Goal: Task Accomplishment & Management: Use online tool/utility

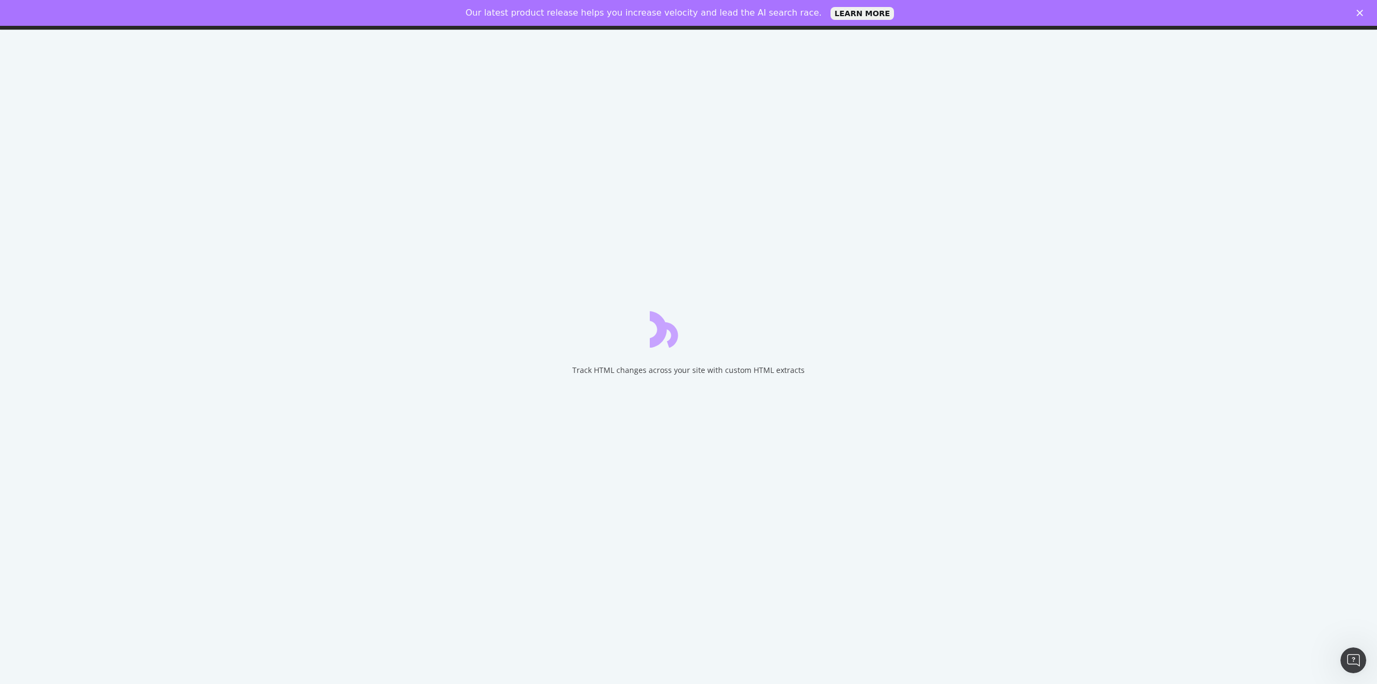
click at [1359, 11] on icon "Close" at bounding box center [1359, 13] width 6 height 6
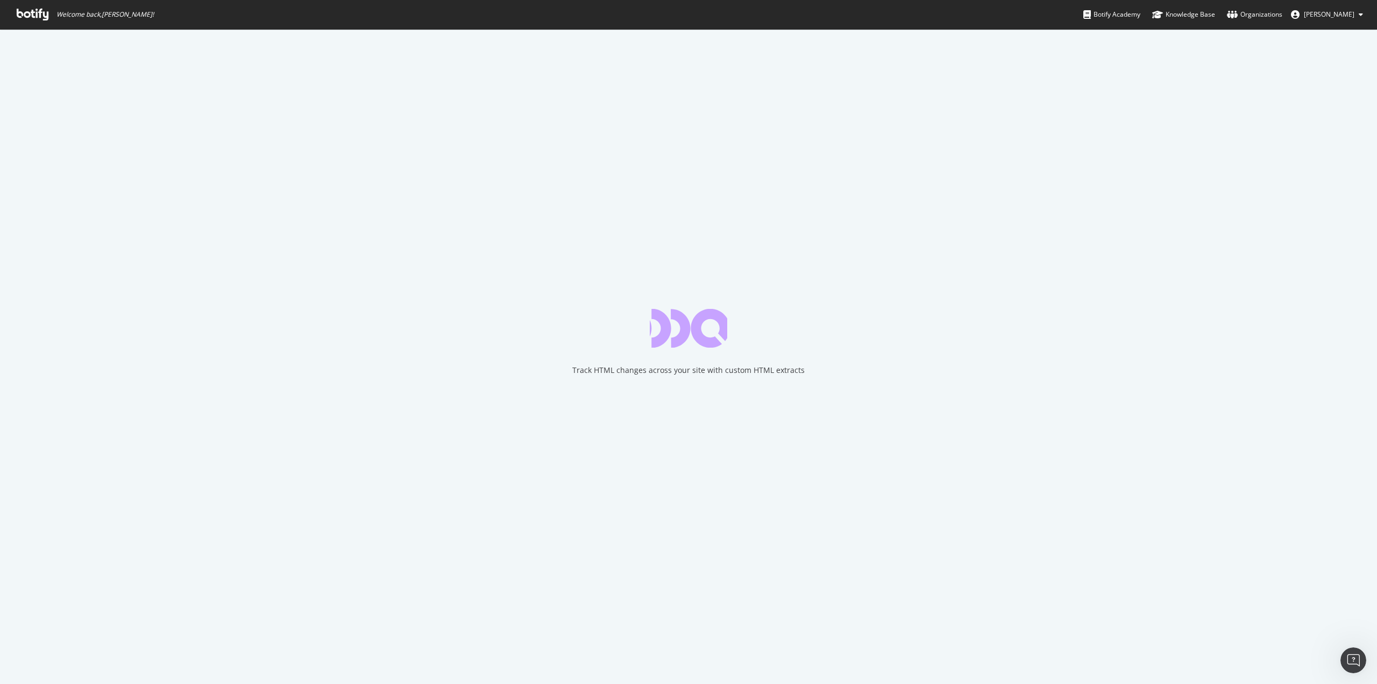
click at [860, 192] on div "Track HTML changes across your site with custom HTML extracts" at bounding box center [688, 356] width 1377 height 655
click at [1338, 9] on button "[PERSON_NAME]" at bounding box center [1326, 14] width 89 height 17
drag, startPoint x: 1035, startPoint y: 101, endPoint x: 1051, endPoint y: 100, distance: 16.2
click at [1040, 101] on div "Track HTML changes across your site with custom HTML extracts" at bounding box center [688, 356] width 1377 height 655
click at [1185, 9] on link "Knowledge Base" at bounding box center [1183, 14] width 63 height 29
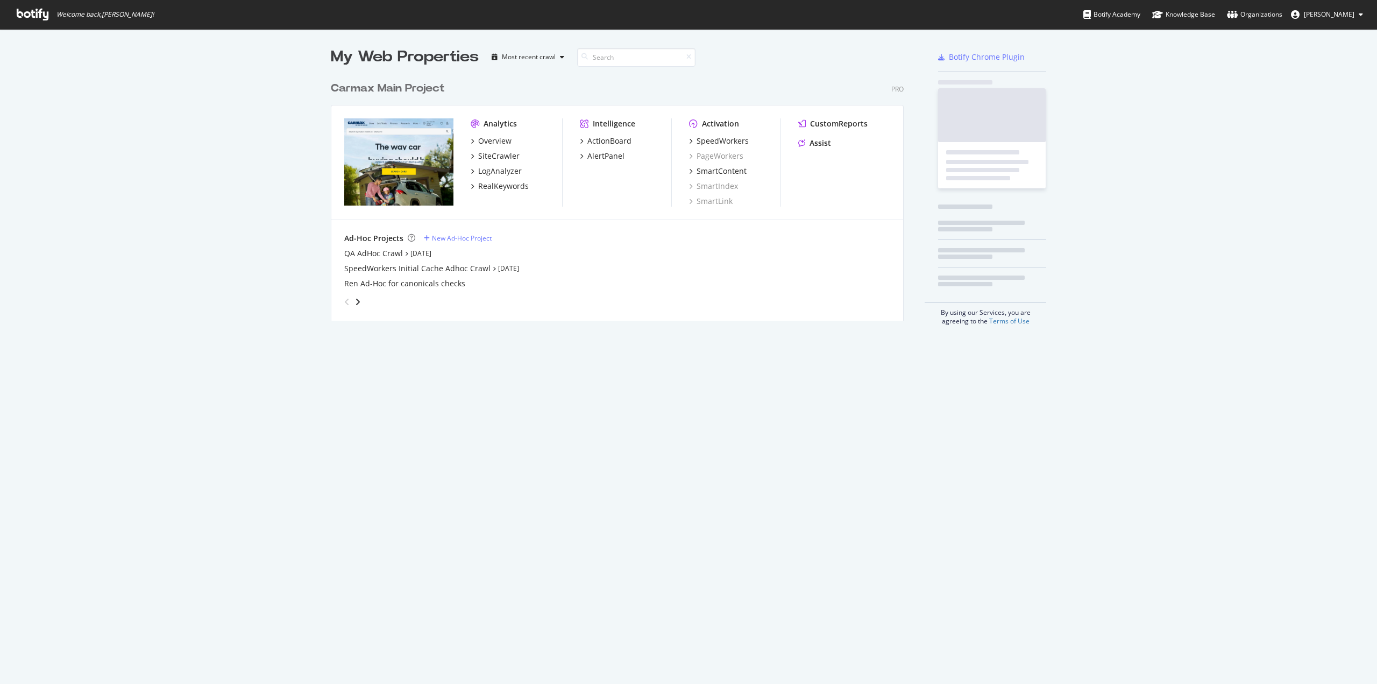
scroll to position [245, 573]
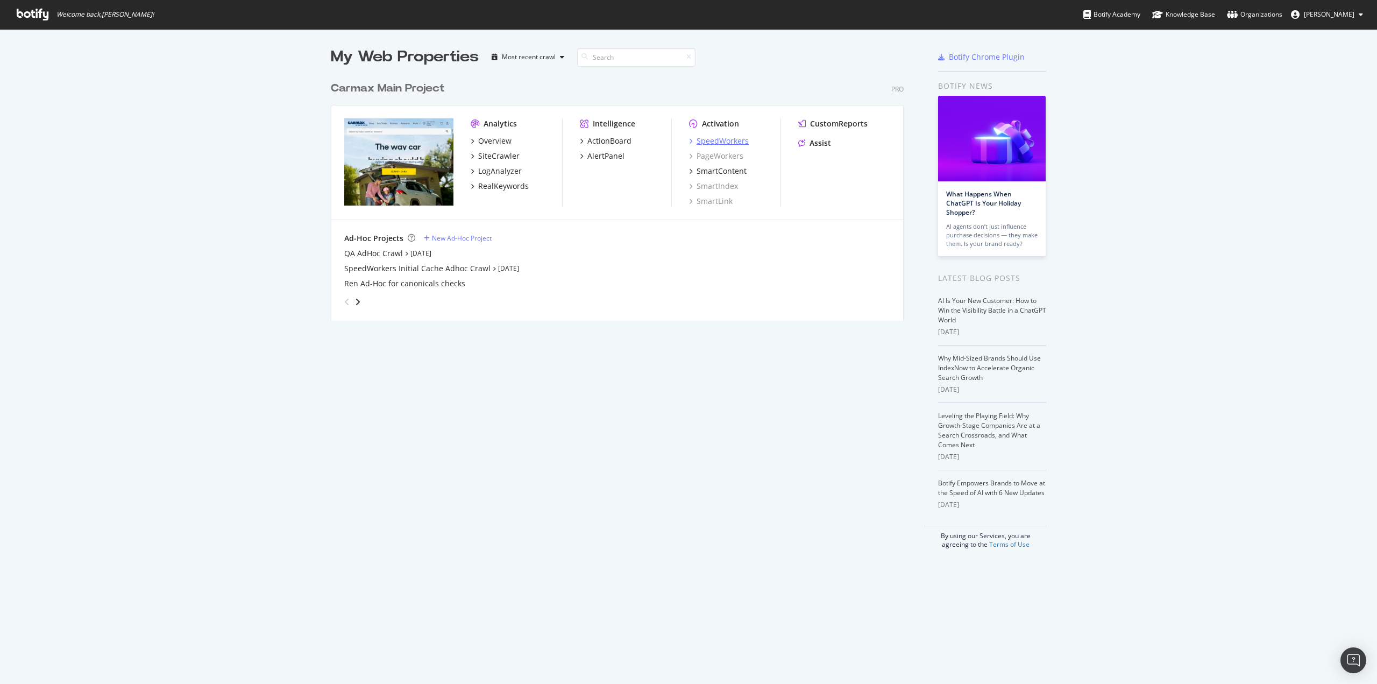
click at [729, 138] on div "SpeedWorkers" at bounding box center [723, 141] width 52 height 11
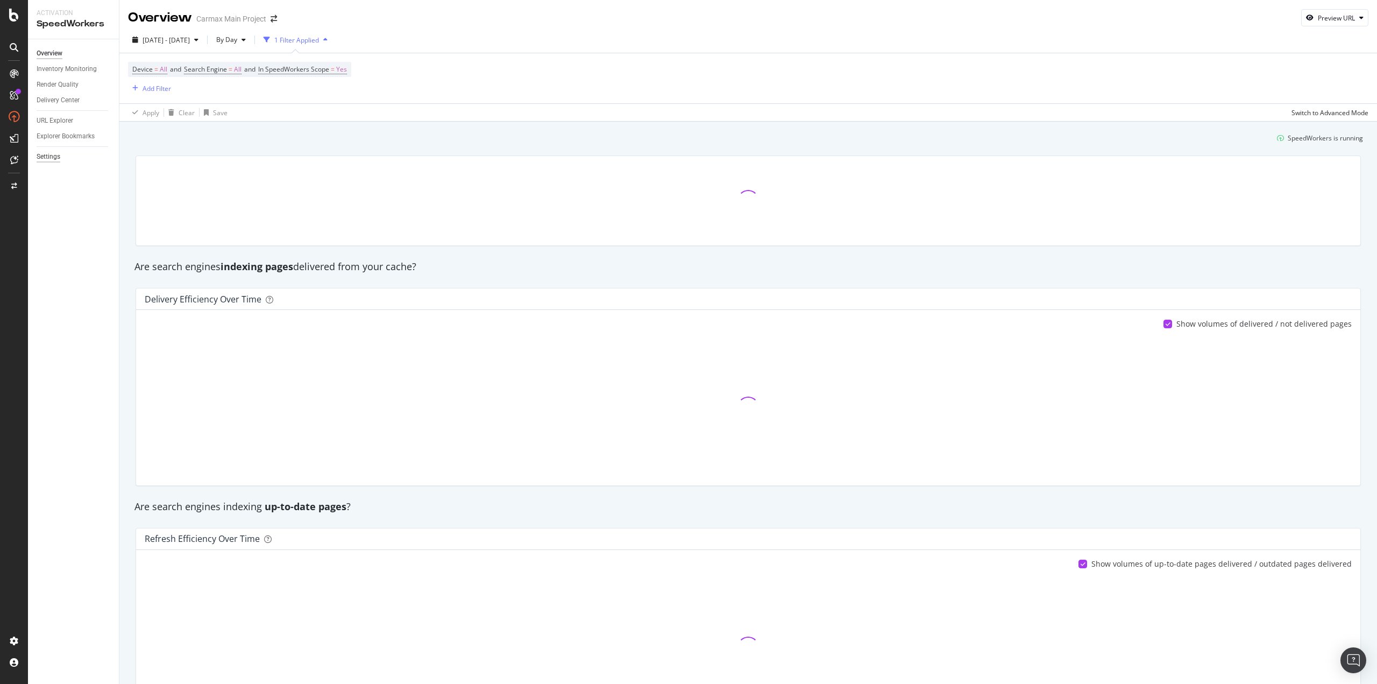
click at [52, 156] on div "Settings" at bounding box center [49, 156] width 24 height 11
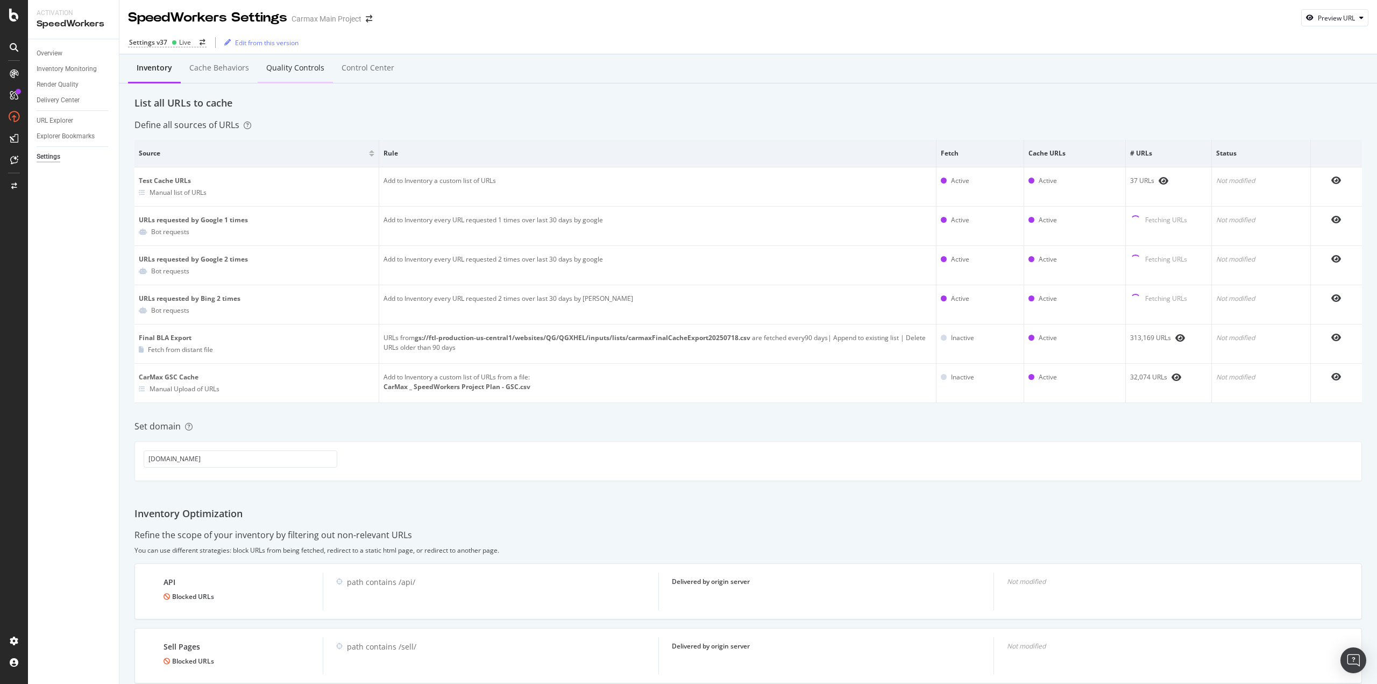
click at [305, 68] on div "Quality Controls" at bounding box center [295, 67] width 58 height 11
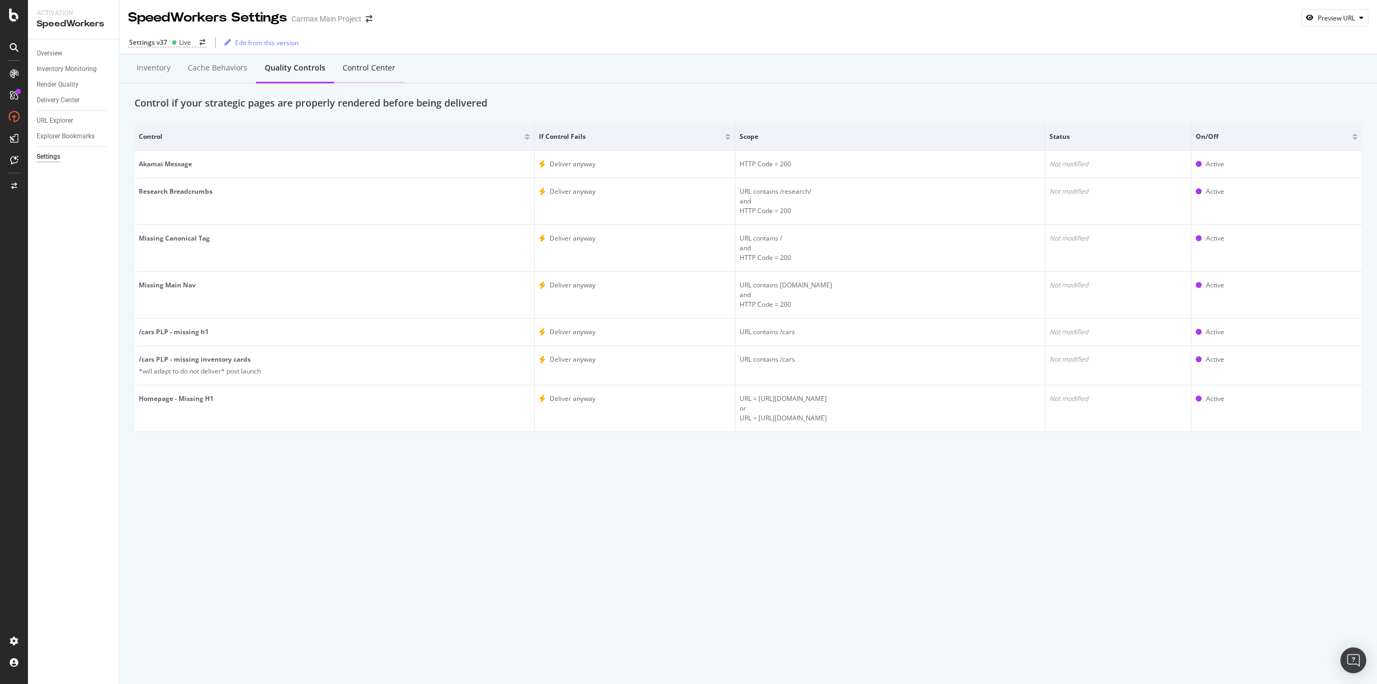
click at [356, 70] on div "Control Center" at bounding box center [369, 67] width 53 height 11
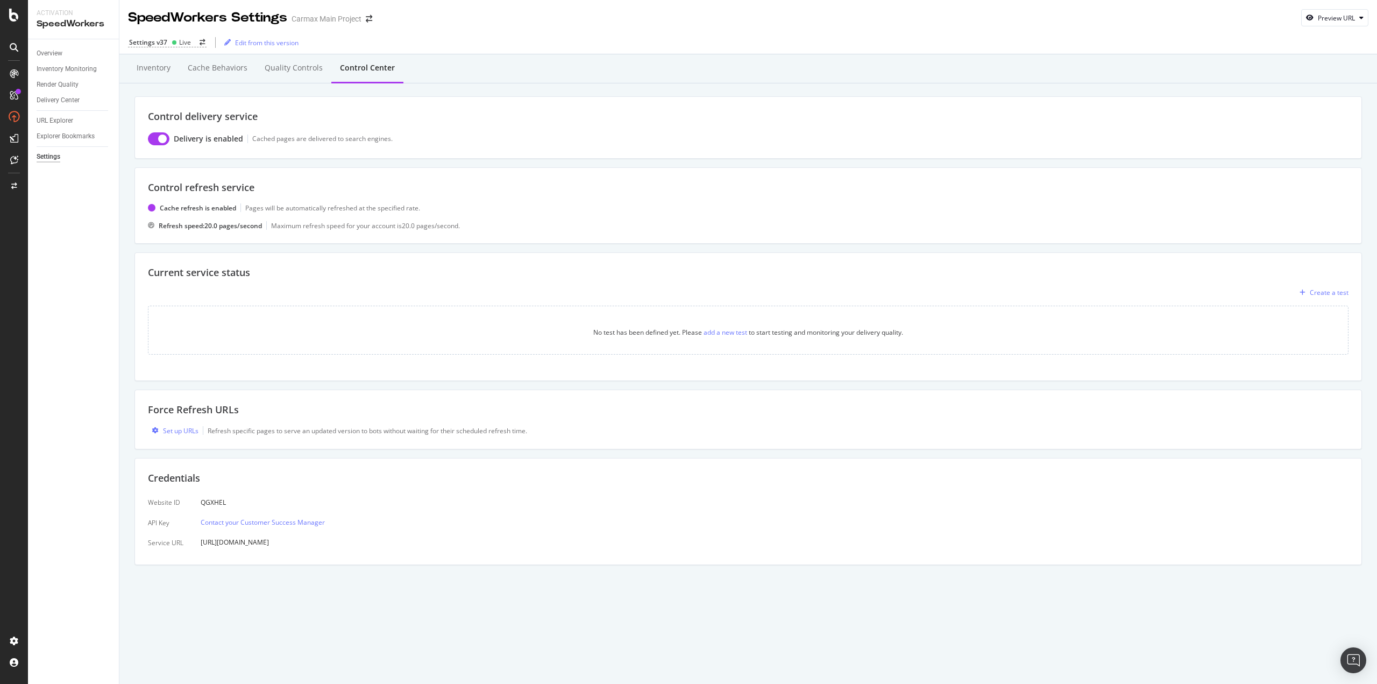
click at [388, 508] on div "Website ID API Key Service URL QGXHEL Contact your Customer Success Manager [UR…" at bounding box center [748, 522] width 1200 height 58
drag, startPoint x: 234, startPoint y: 499, endPoint x: 202, endPoint y: 501, distance: 32.9
click at [202, 501] on div "QGXHEL" at bounding box center [263, 502] width 124 height 18
copy div "QGXHEL"
click at [317, 496] on div "QGXHEL" at bounding box center [263, 502] width 124 height 18
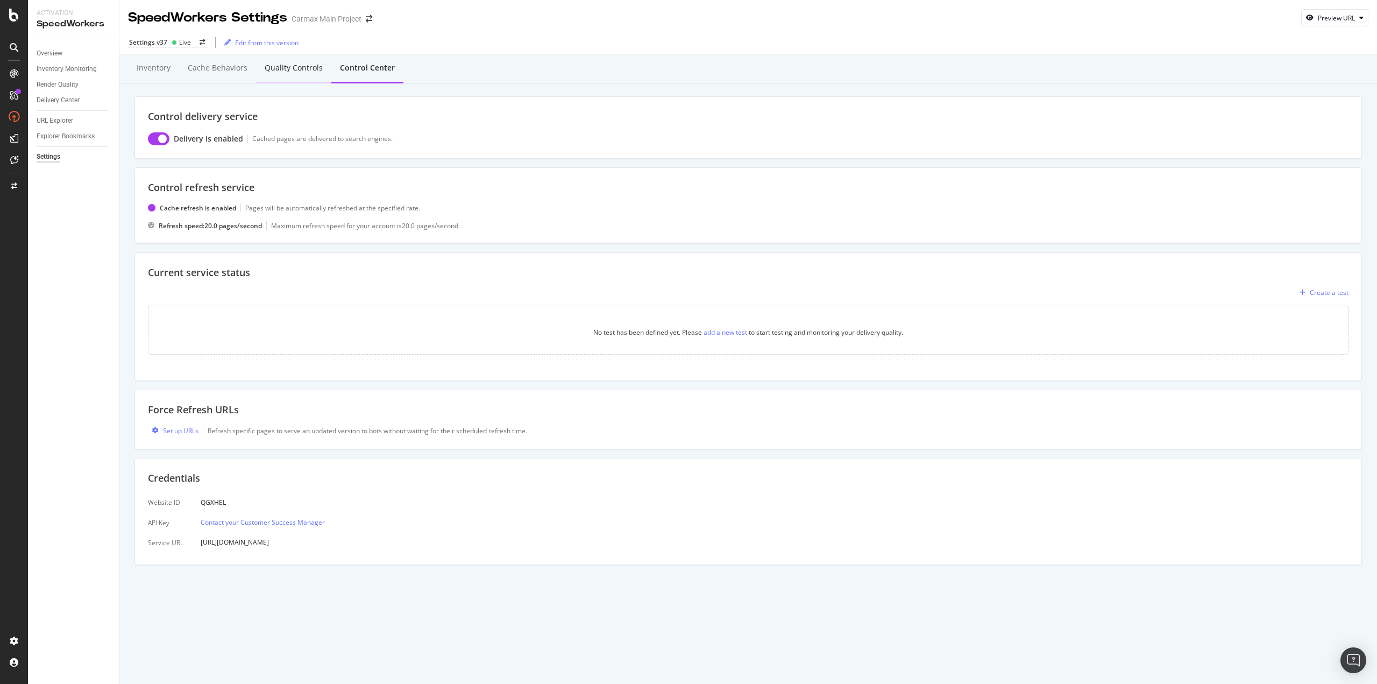
click at [298, 69] on div "Quality Controls" at bounding box center [294, 67] width 58 height 11
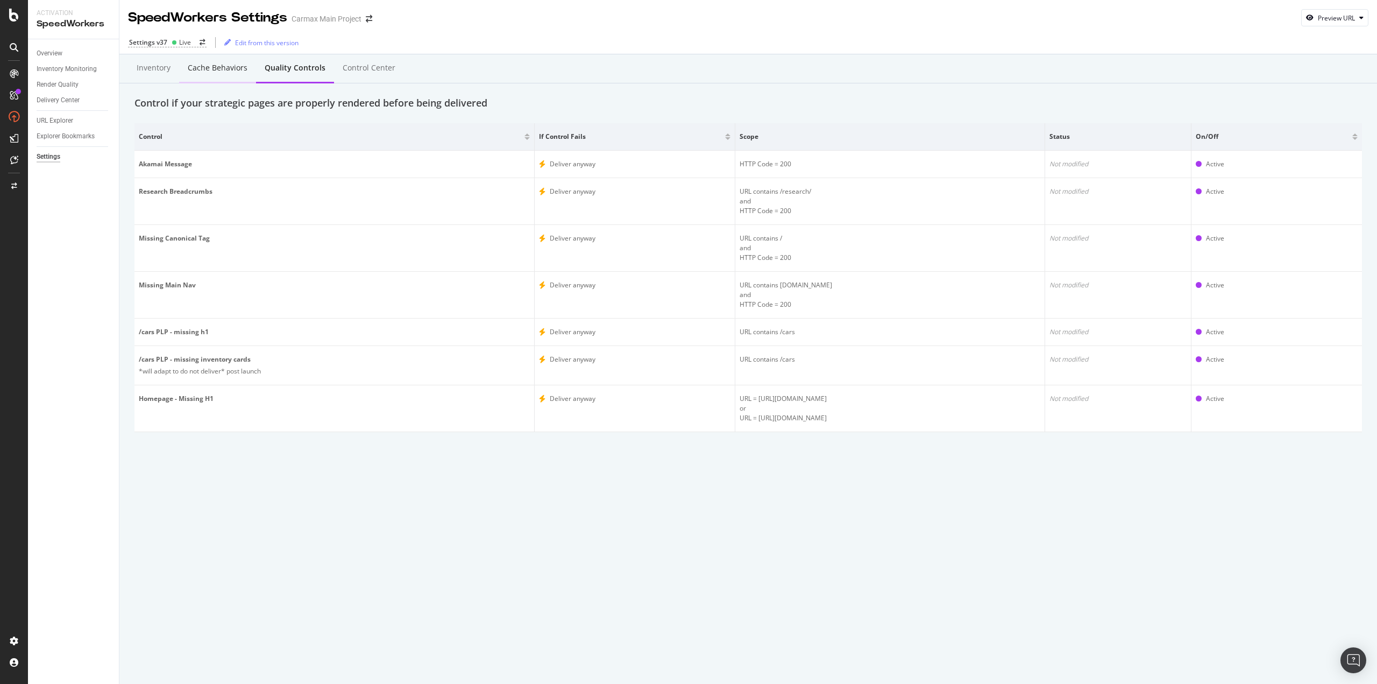
click at [213, 70] on div "Cache behaviors" at bounding box center [218, 67] width 60 height 11
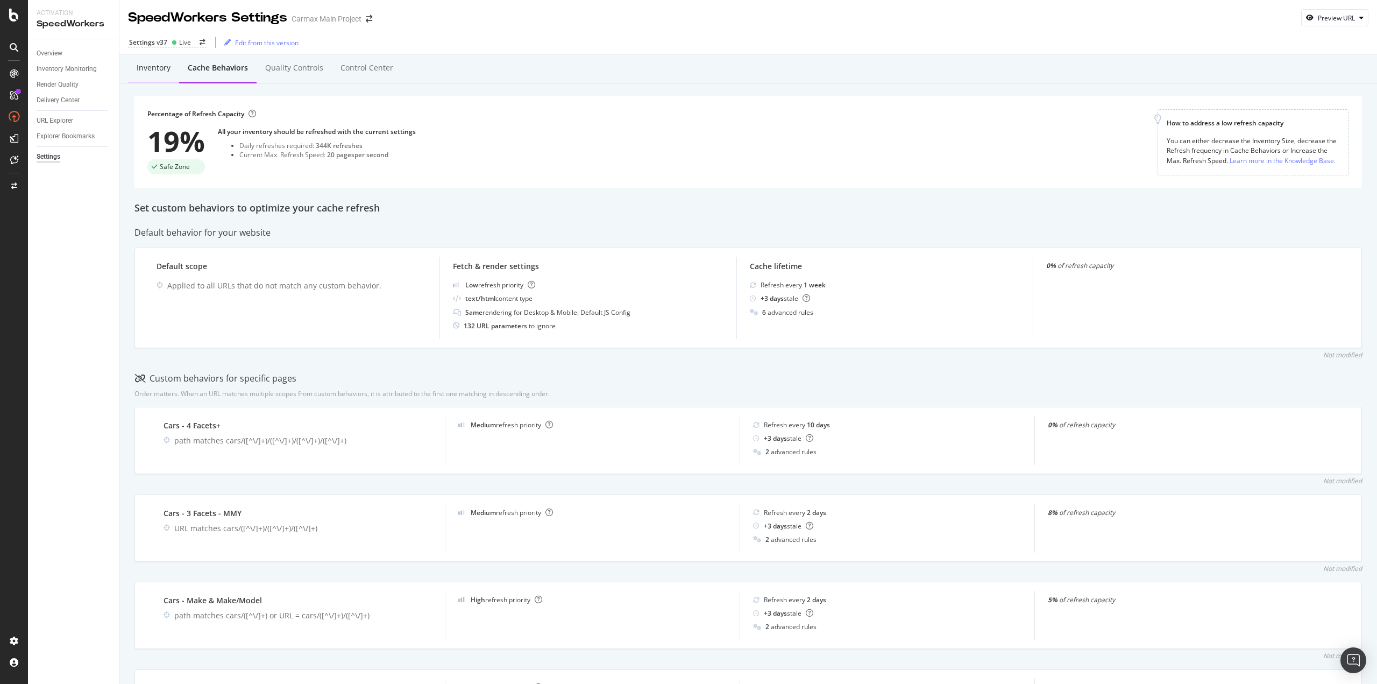
click at [160, 70] on div "Inventory" at bounding box center [154, 67] width 34 height 11
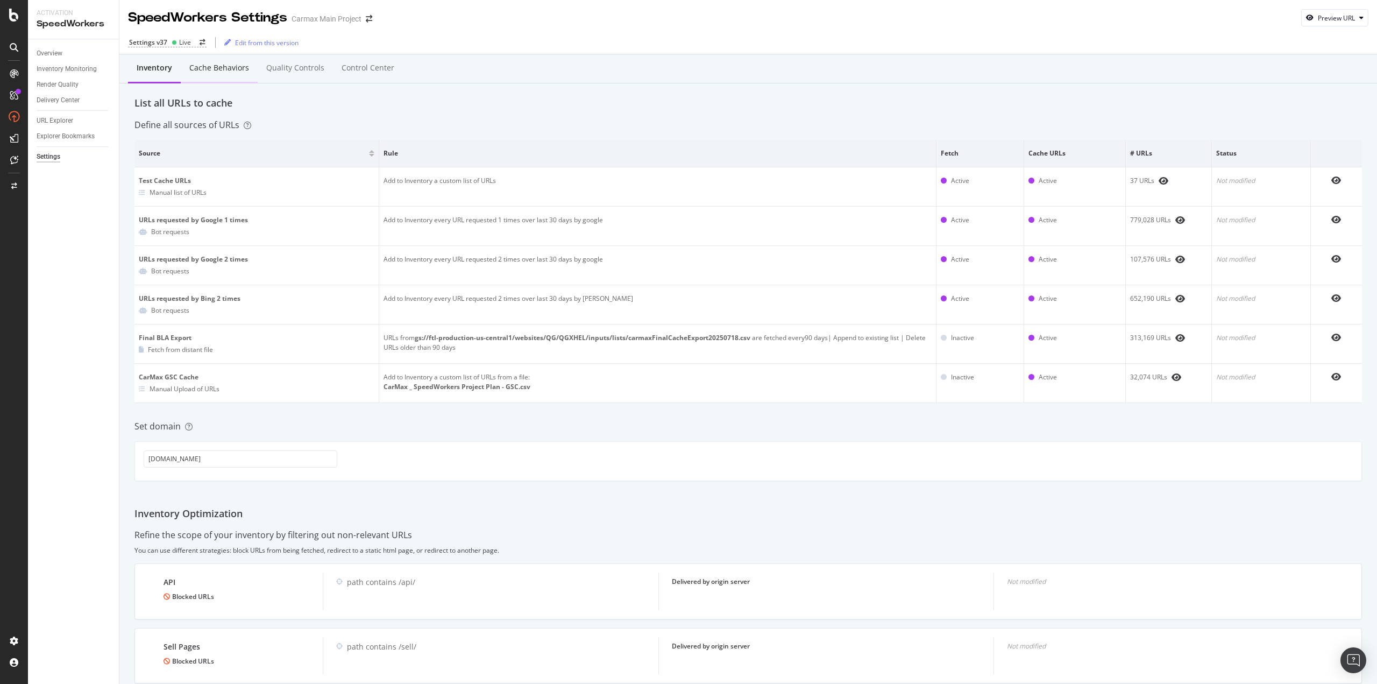
click at [216, 69] on div "Cache behaviors" at bounding box center [219, 67] width 60 height 11
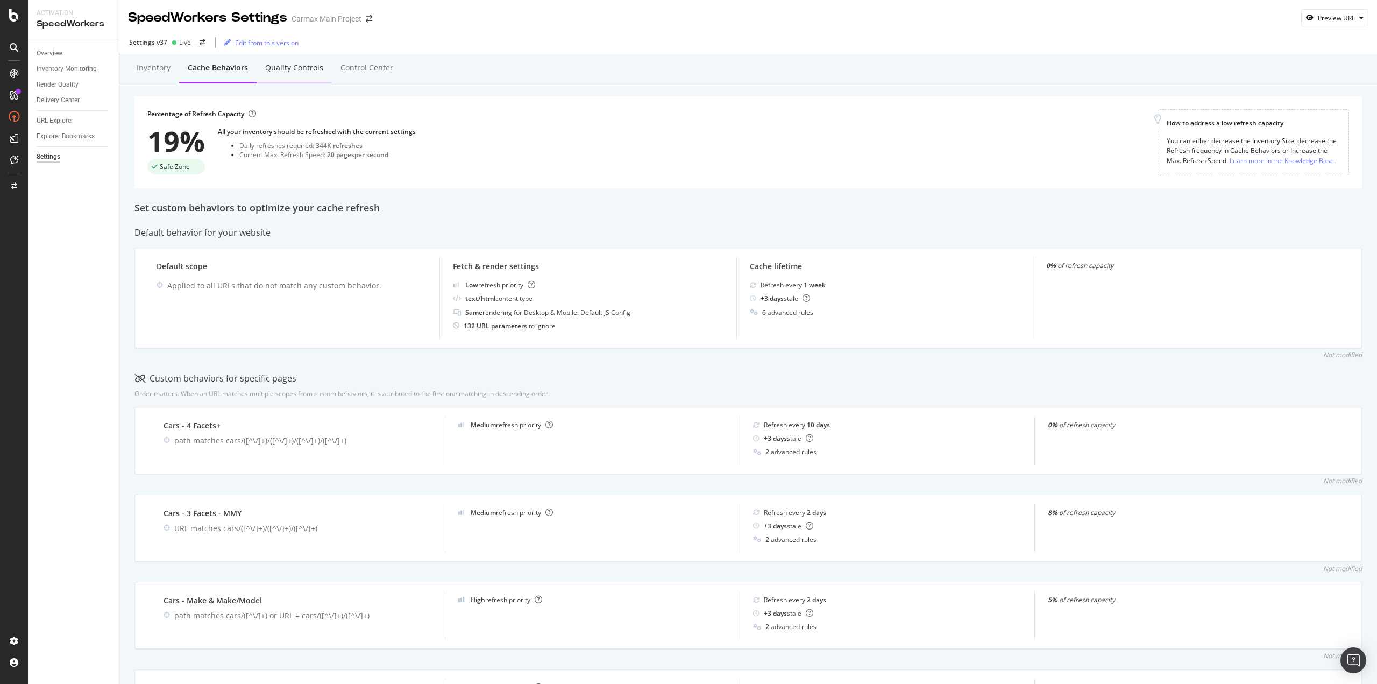
click at [305, 65] on div "Quality Controls" at bounding box center [294, 67] width 58 height 11
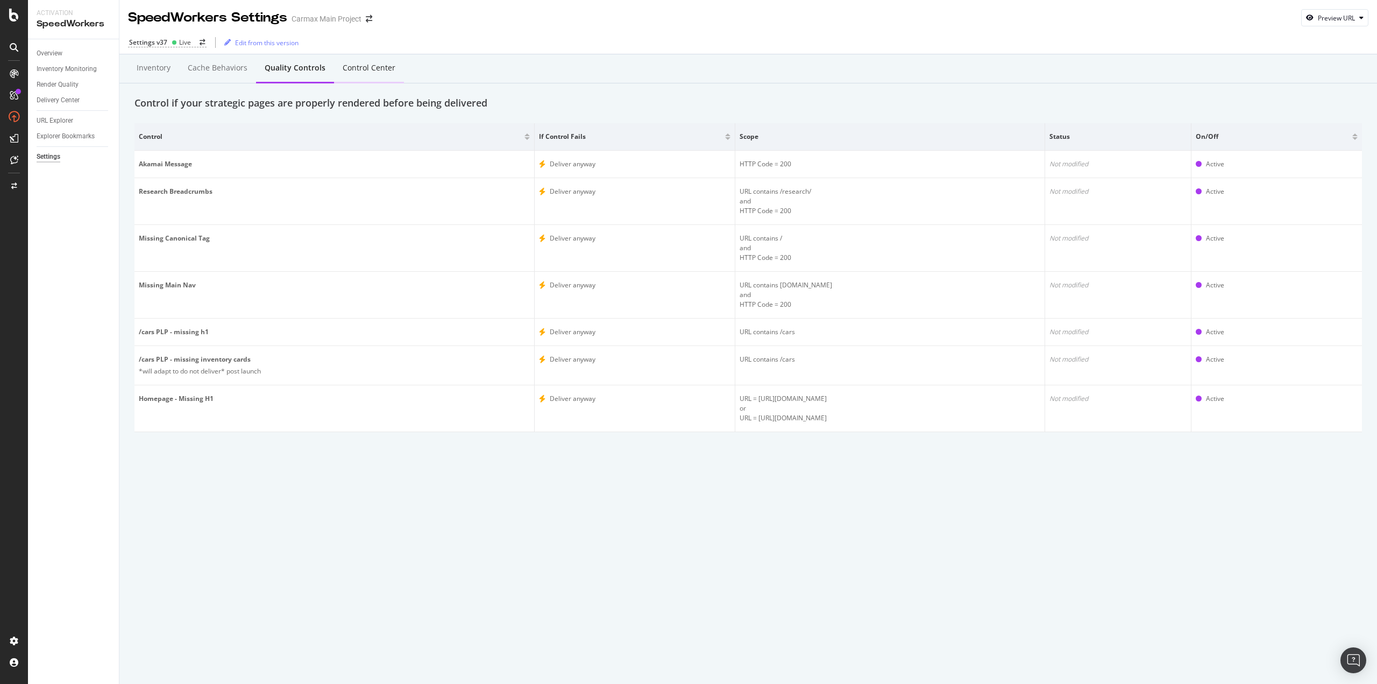
click at [369, 69] on div "Control Center" at bounding box center [369, 67] width 53 height 11
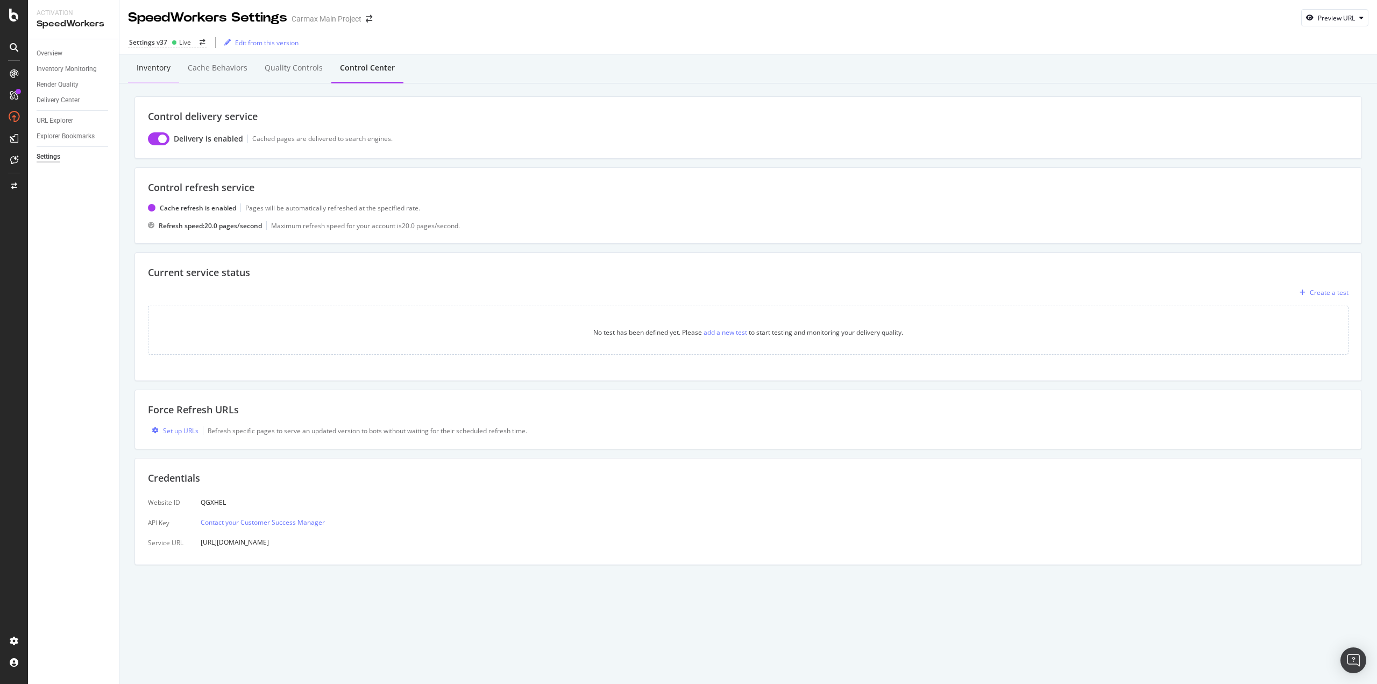
click at [155, 68] on div "Inventory" at bounding box center [154, 67] width 34 height 11
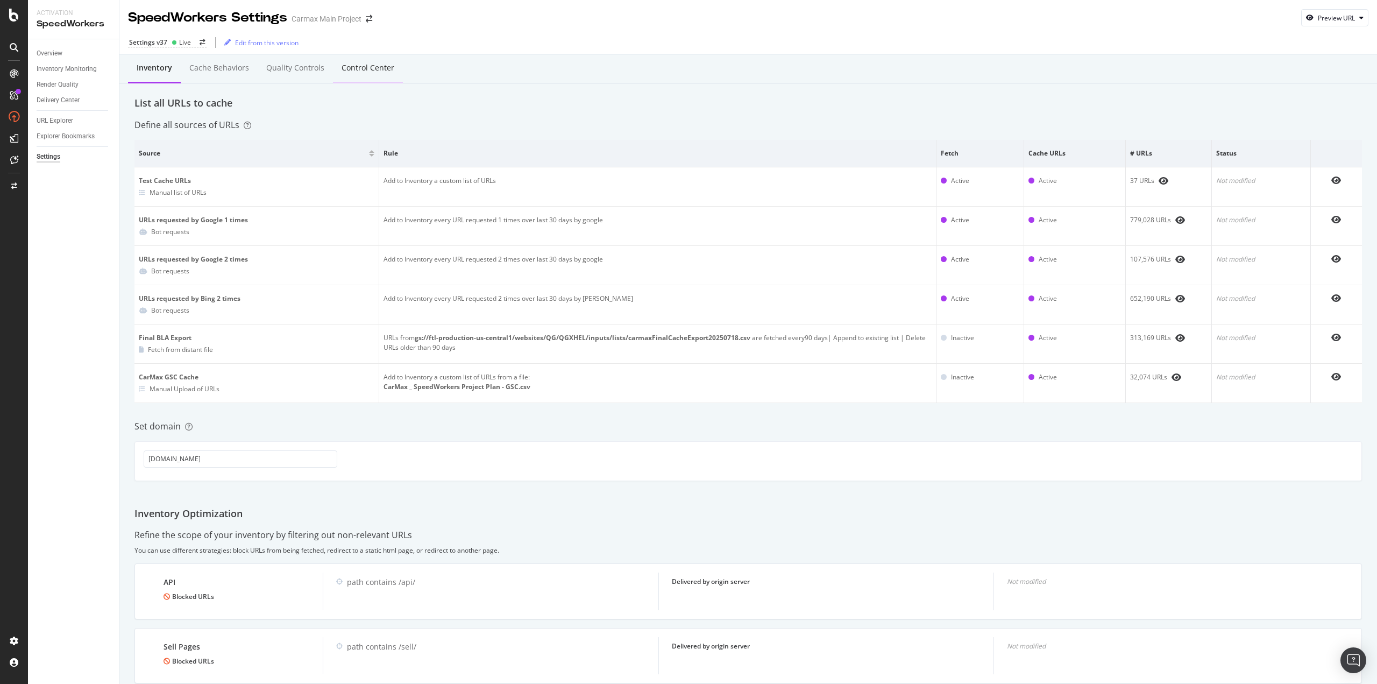
click at [364, 70] on div "Control Center" at bounding box center [368, 67] width 53 height 11
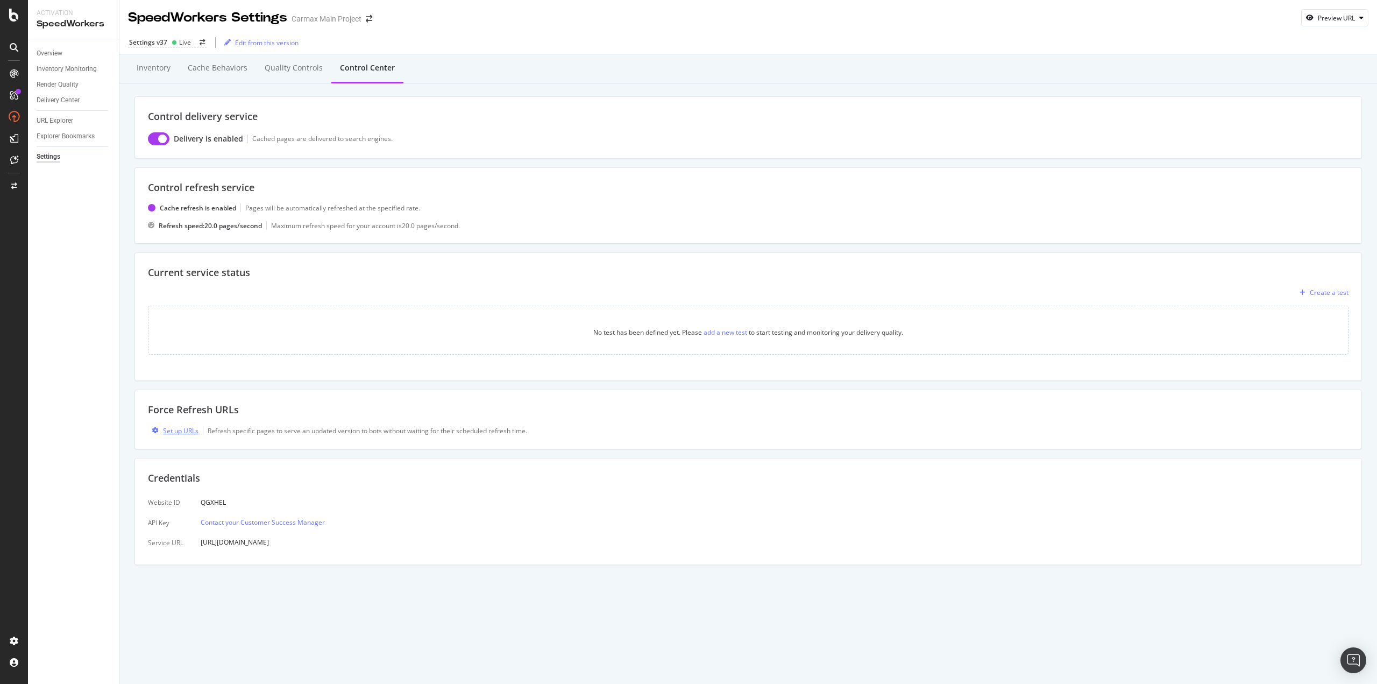
click at [183, 427] on div "Set up URLs" at bounding box center [180, 430] width 35 height 9
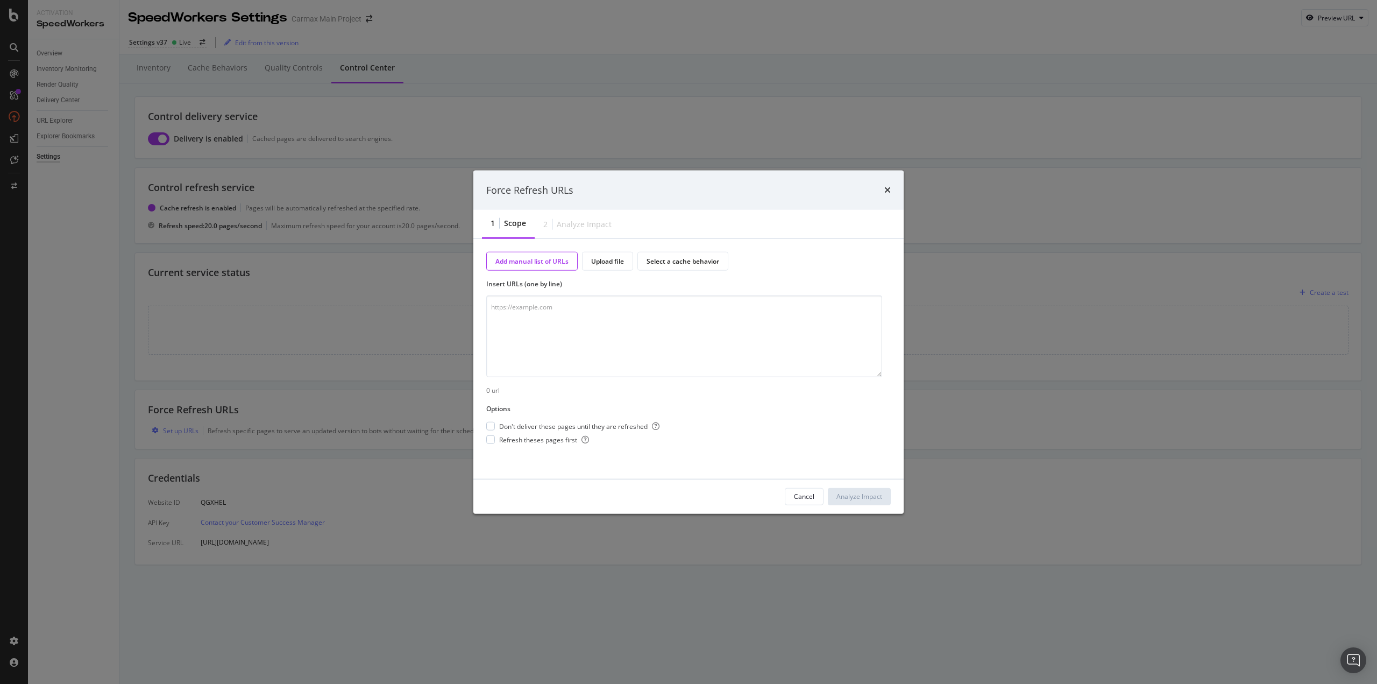
click at [882, 189] on div "Force Refresh URLs" at bounding box center [688, 190] width 404 height 14
click at [886, 190] on icon "times" at bounding box center [887, 190] width 6 height 9
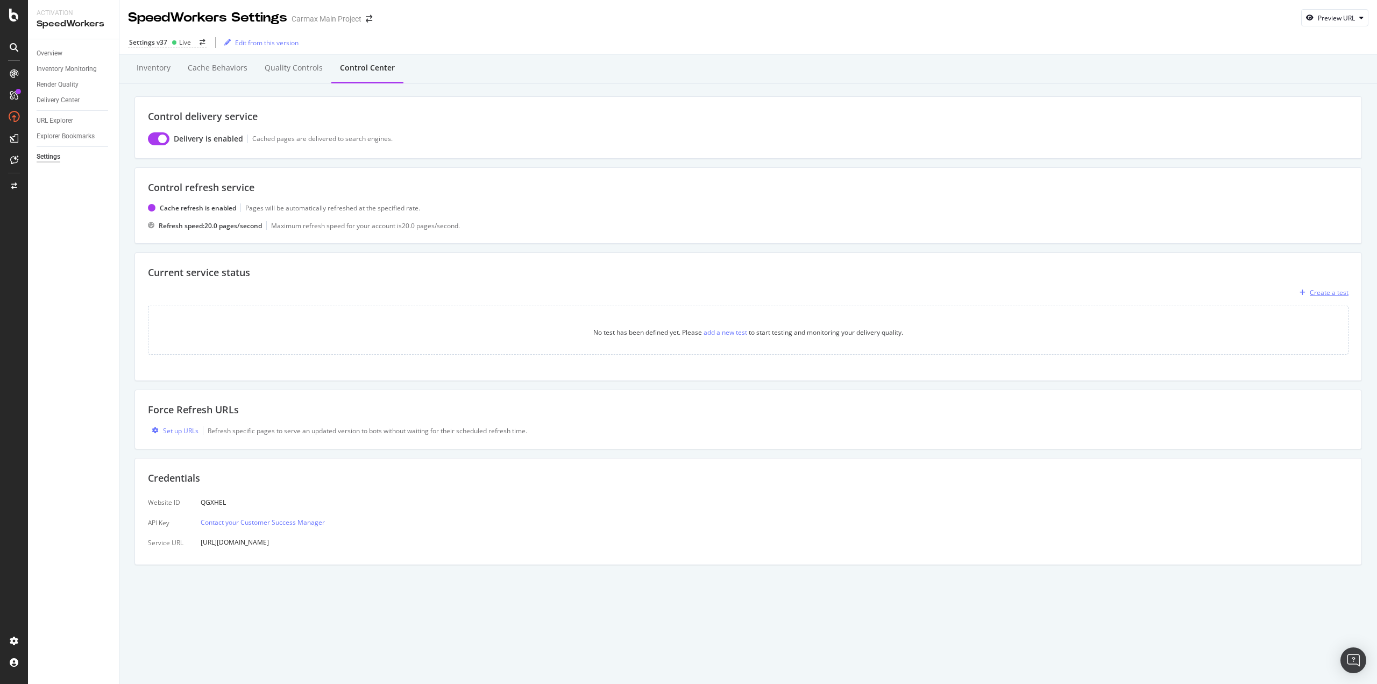
click at [1320, 290] on div "Create a test" at bounding box center [1329, 292] width 39 height 9
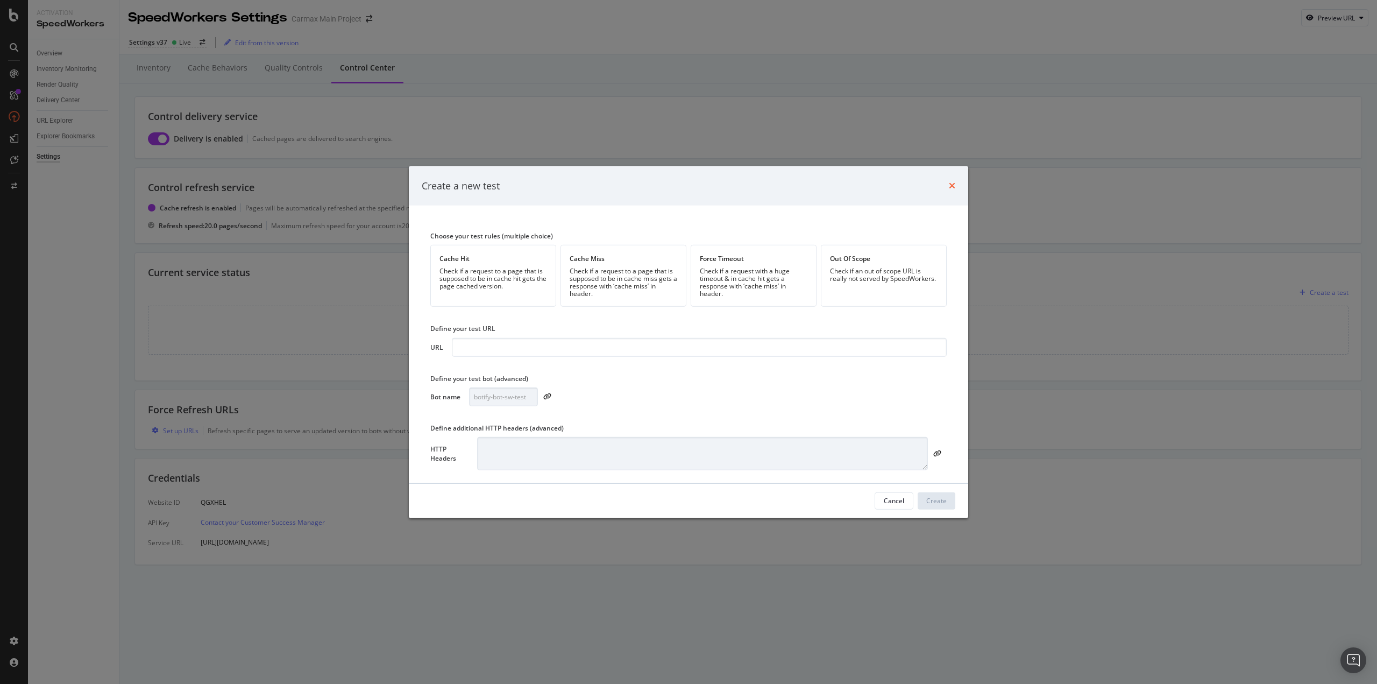
click at [949, 186] on icon "times" at bounding box center [952, 185] width 6 height 9
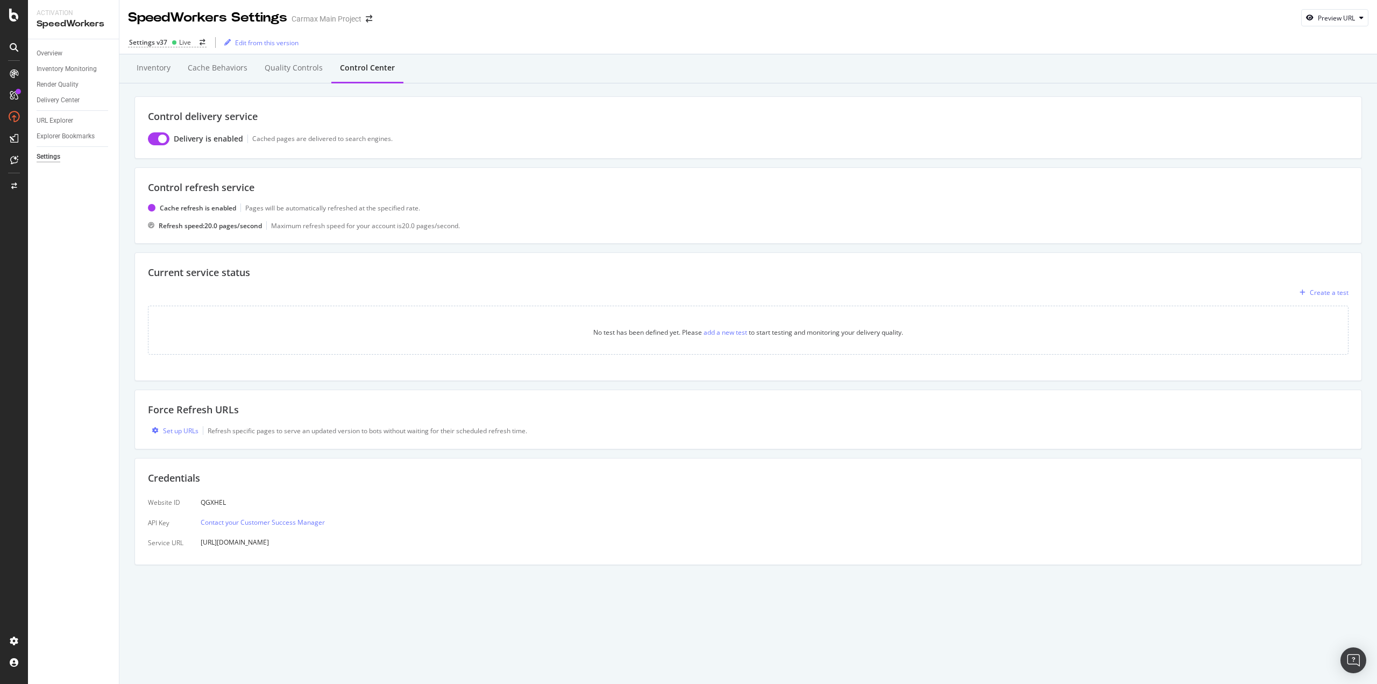
click at [215, 501] on div "QGXHEL" at bounding box center [263, 502] width 124 height 18
copy div "QGXHEL"
click at [286, 495] on div "QGXHEL" at bounding box center [263, 502] width 124 height 18
drag, startPoint x: 324, startPoint y: 542, endPoint x: 201, endPoint y: 543, distance: 123.2
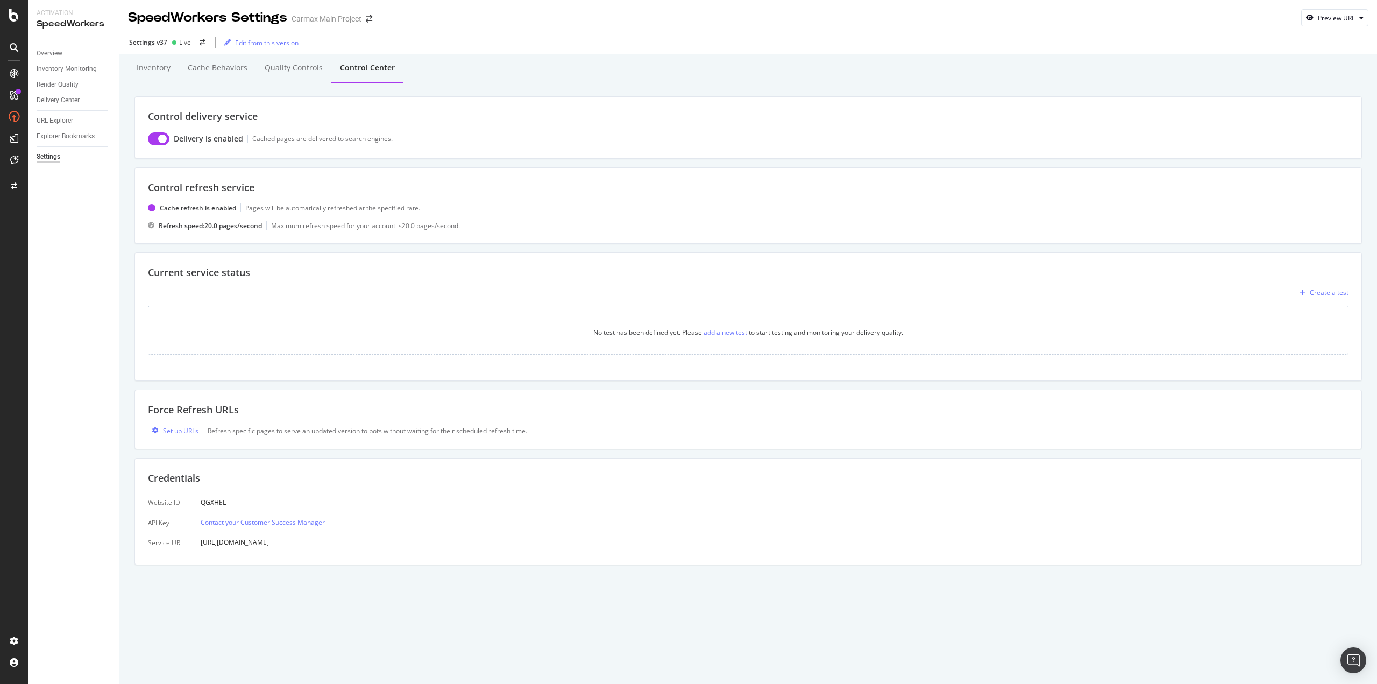
click at [201, 543] on div "Website ID API Key Service URL QGXHEL Contact your Customer Success Manager [UR…" at bounding box center [748, 522] width 1200 height 58
copy div "[URL][DOMAIN_NAME]"
click at [154, 69] on div "Inventory" at bounding box center [154, 67] width 34 height 11
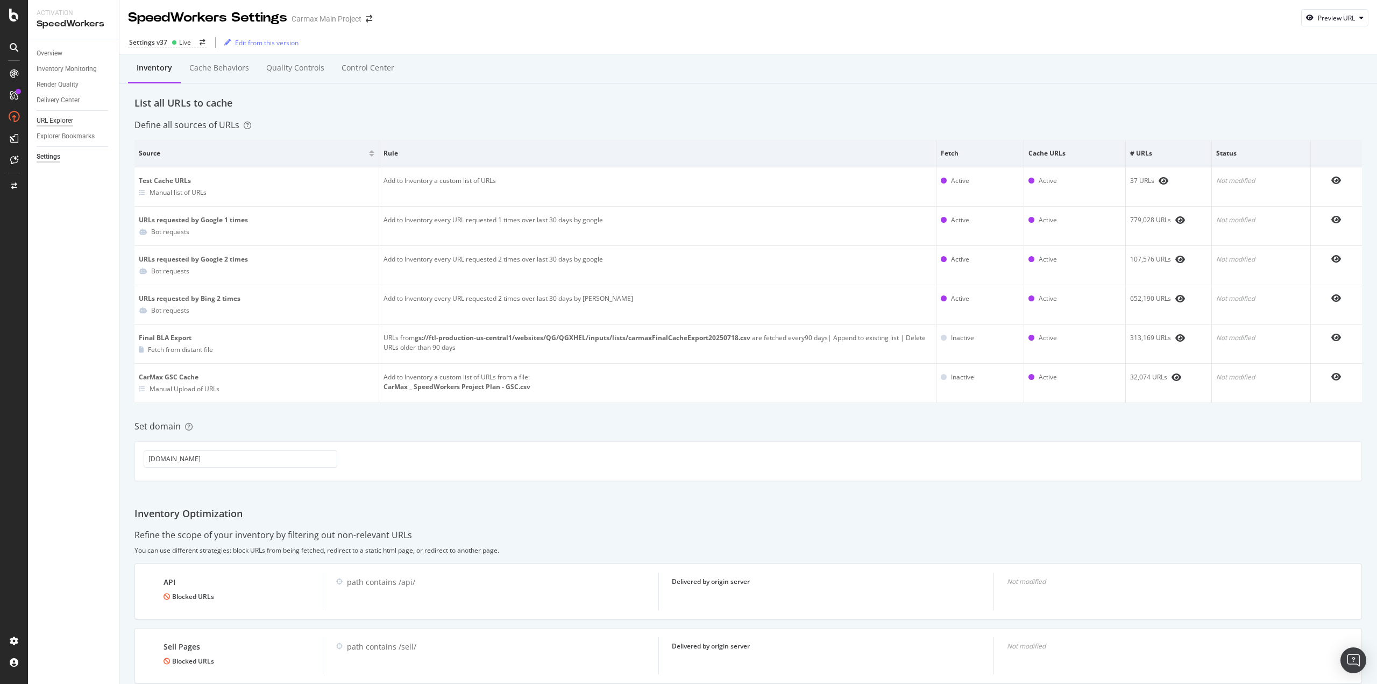
click at [55, 122] on div "URL Explorer" at bounding box center [55, 120] width 37 height 11
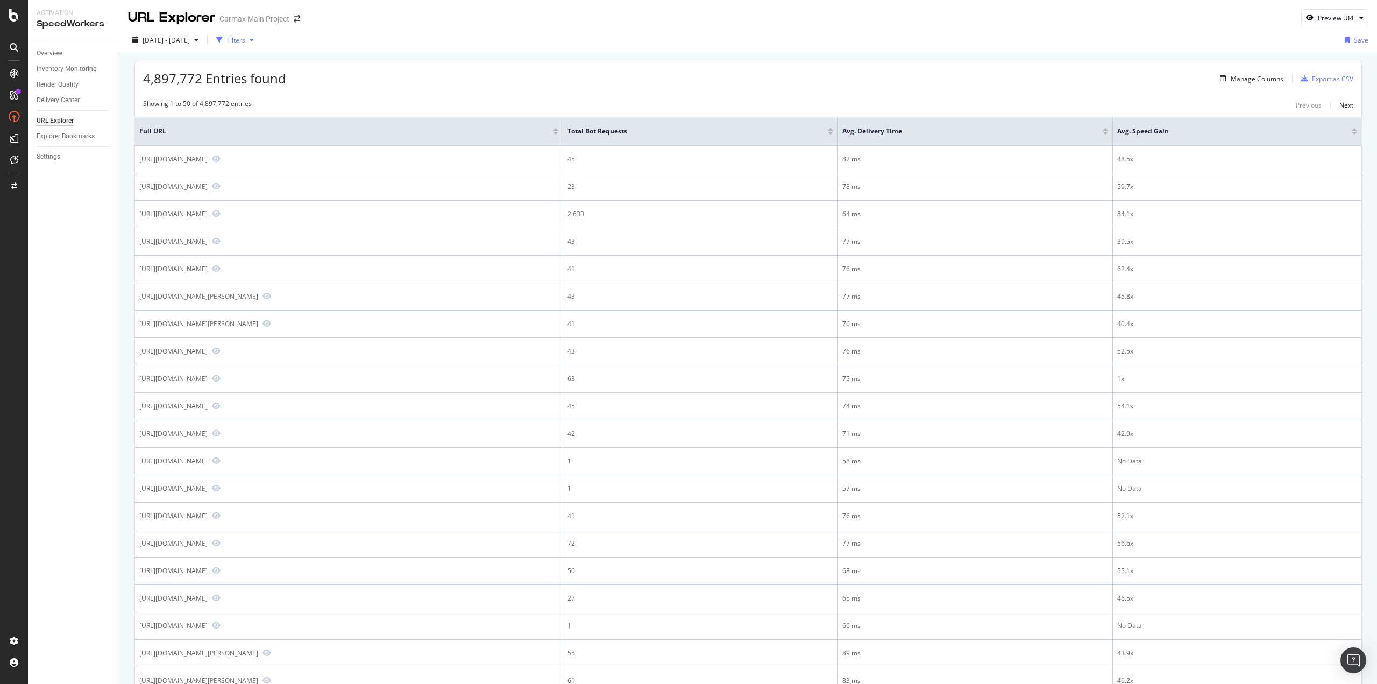
click at [245, 35] on div "Filters" at bounding box center [236, 39] width 18 height 9
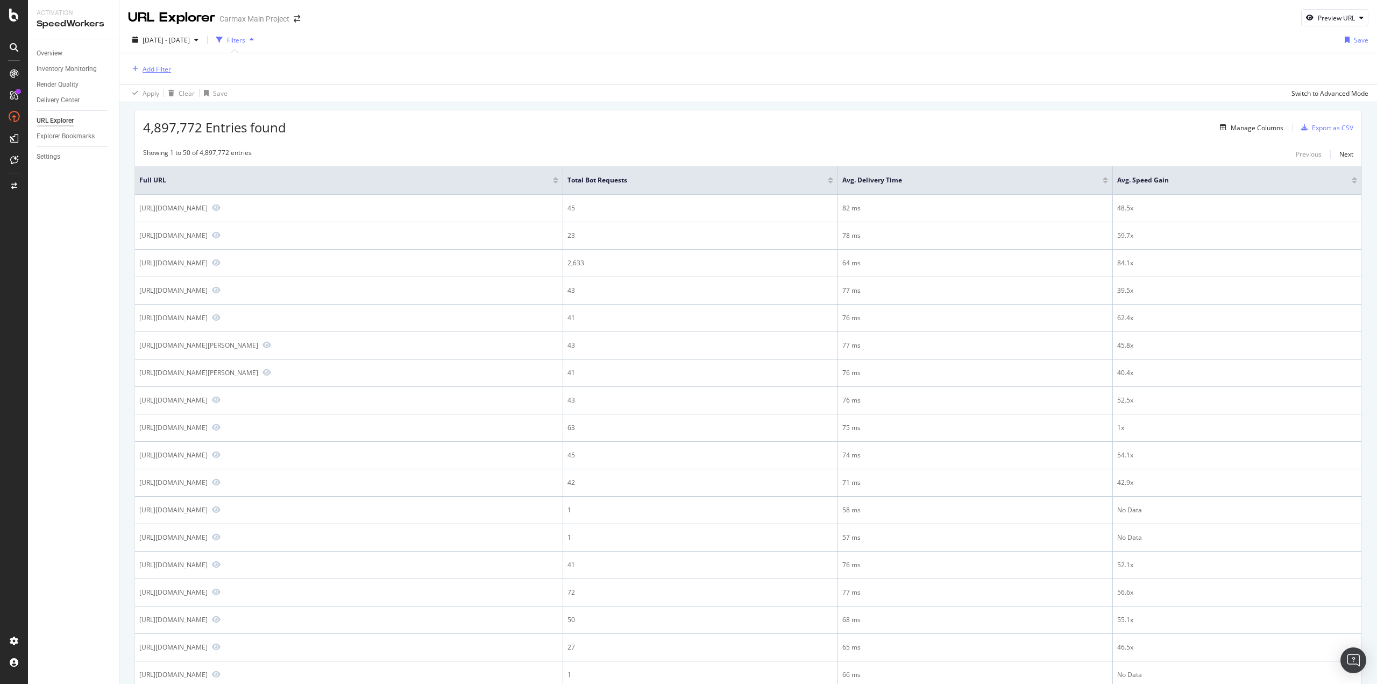
click at [156, 69] on div "Add Filter" at bounding box center [157, 69] width 29 height 9
click at [145, 147] on span "URL Scheme" at bounding box center [163, 144] width 38 height 9
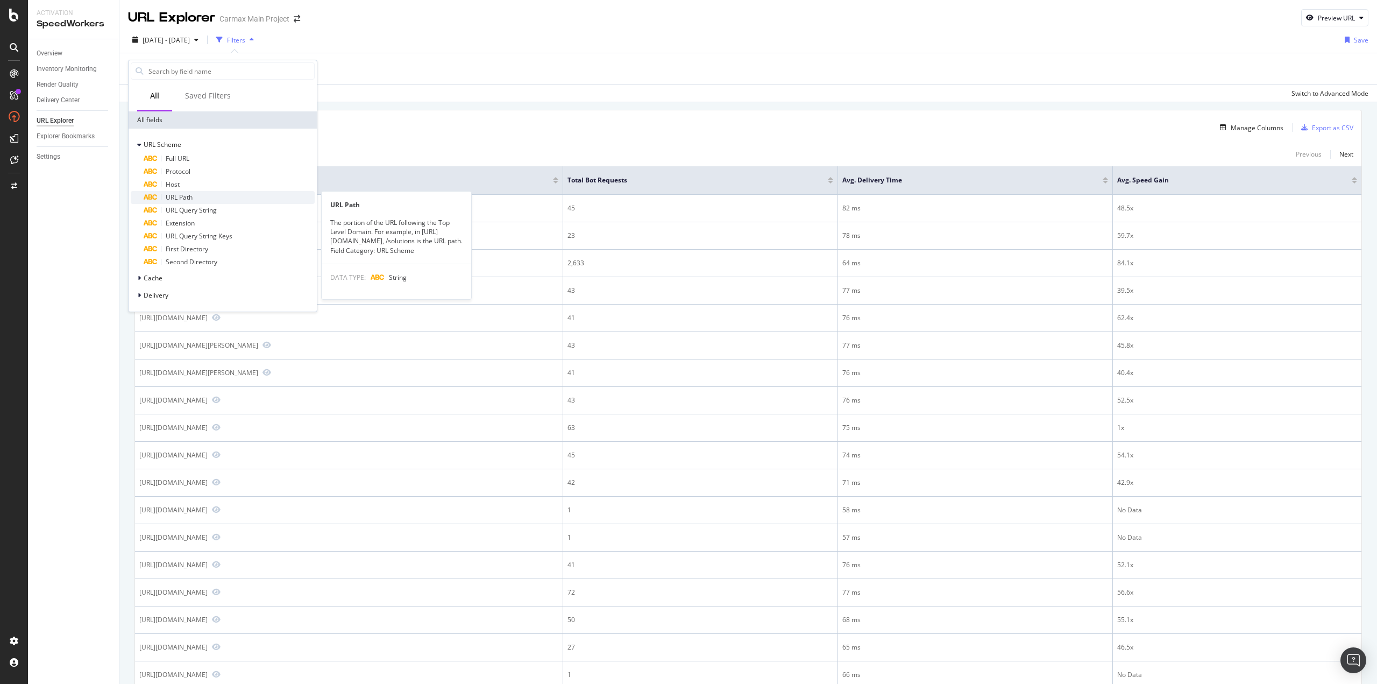
click at [184, 197] on span "URL Path" at bounding box center [179, 197] width 27 height 9
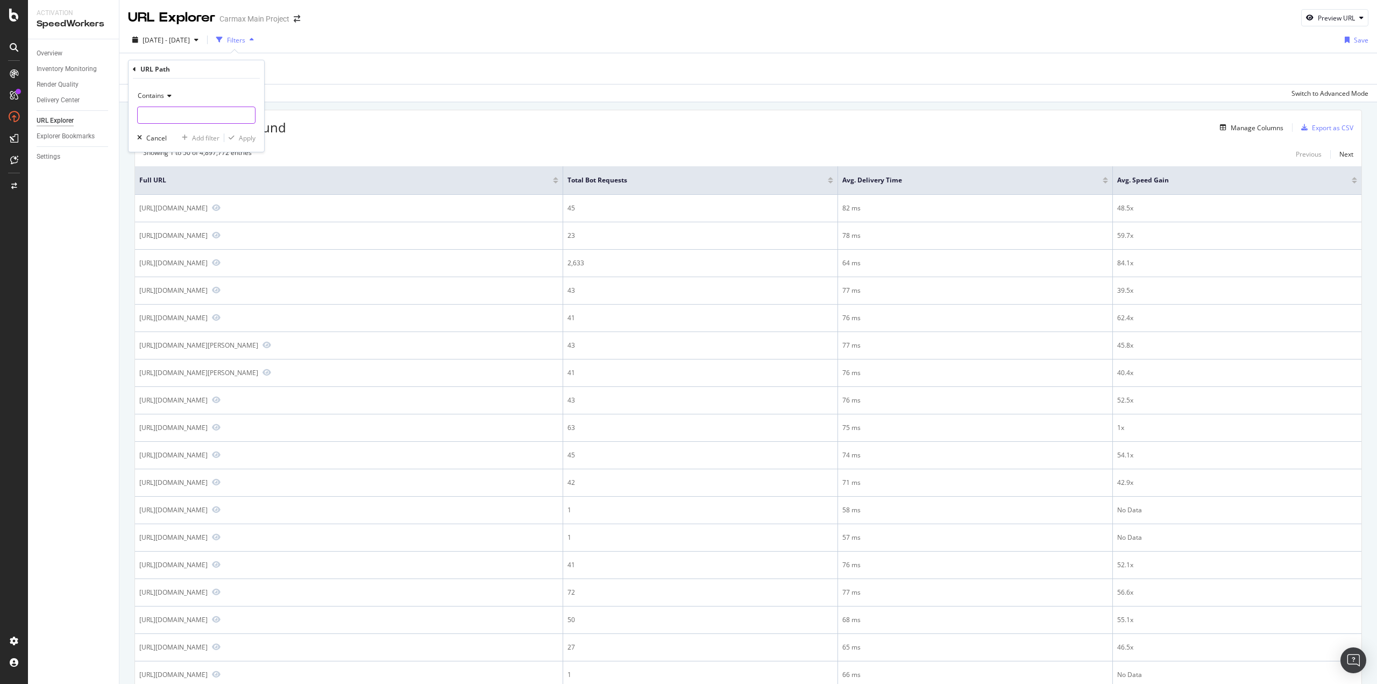
click at [196, 118] on input "text" at bounding box center [196, 114] width 117 height 17
click at [167, 98] on icon at bounding box center [168, 96] width 8 height 6
click at [189, 85] on div "Contains Cancel Add filter Apply" at bounding box center [197, 115] width 136 height 73
click at [182, 117] on input "text" at bounding box center [196, 114] width 117 height 17
type input "/value"
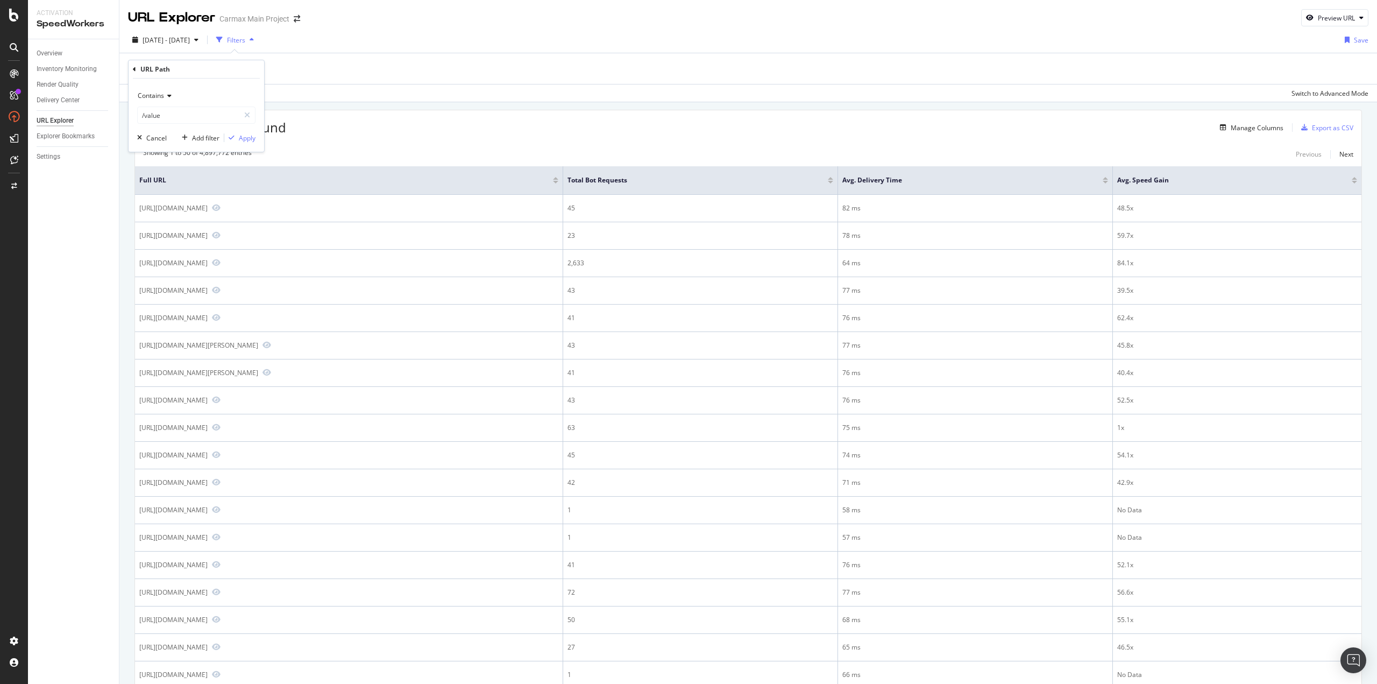
click at [166, 96] on icon at bounding box center [168, 96] width 8 height 6
click at [161, 174] on span "Ends with" at bounding box center [157, 173] width 29 height 9
click at [246, 138] on div "Apply" at bounding box center [247, 137] width 17 height 9
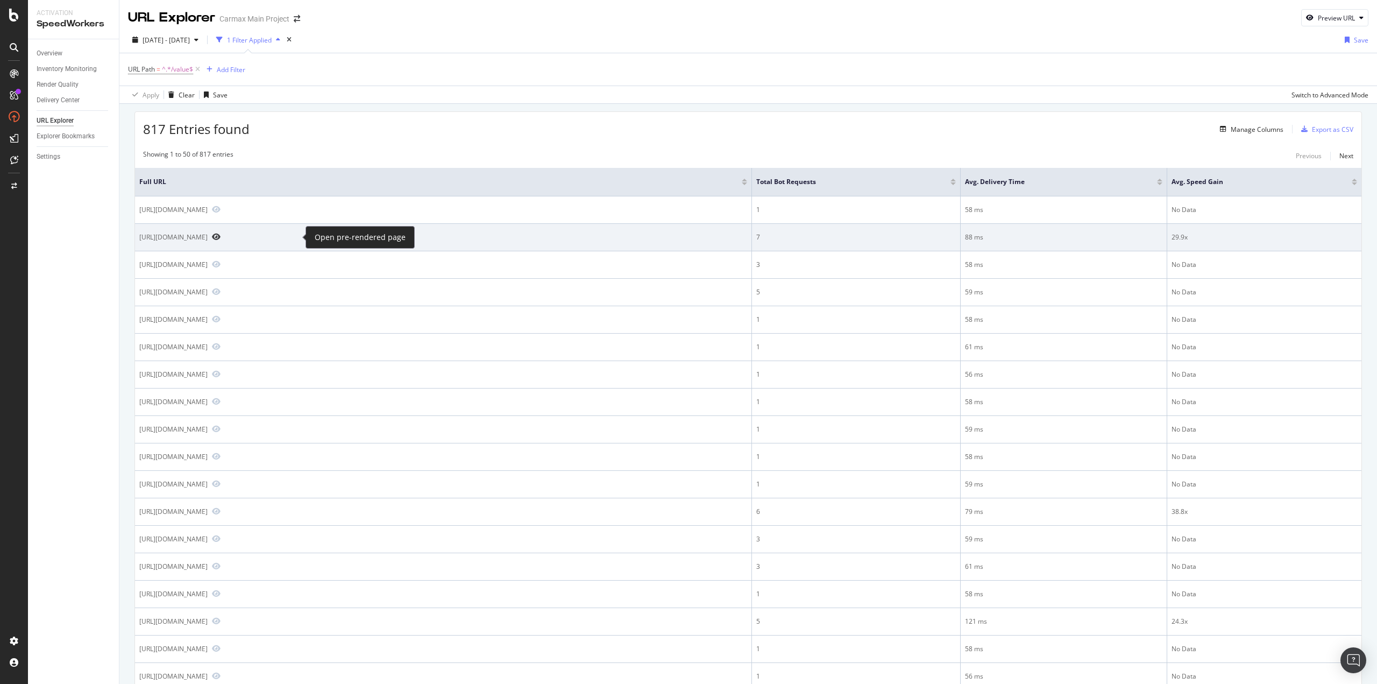
click at [221, 236] on icon "Preview https://www.carmax.com/cars/lexus/gx-550/value" at bounding box center [216, 237] width 9 height 8
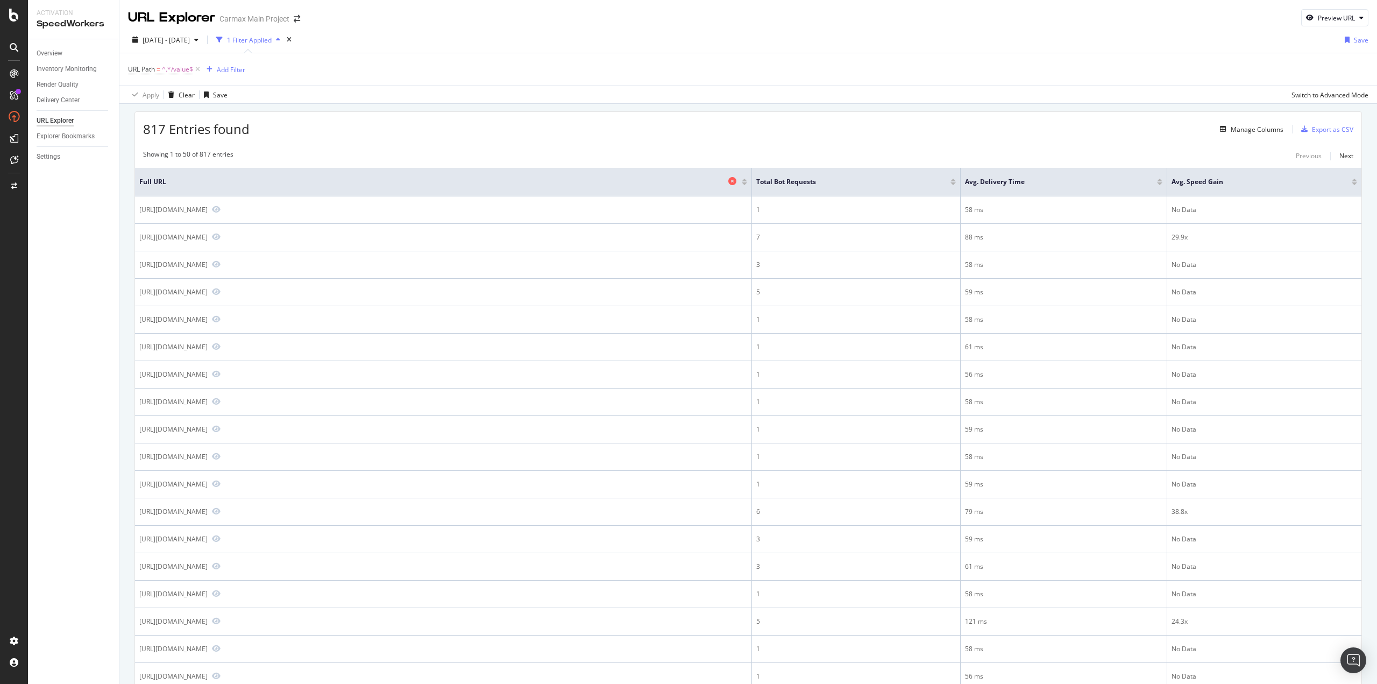
click at [300, 180] on span "Full URL" at bounding box center [432, 182] width 586 height 10
click at [744, 184] on div at bounding box center [744, 183] width 5 height 3
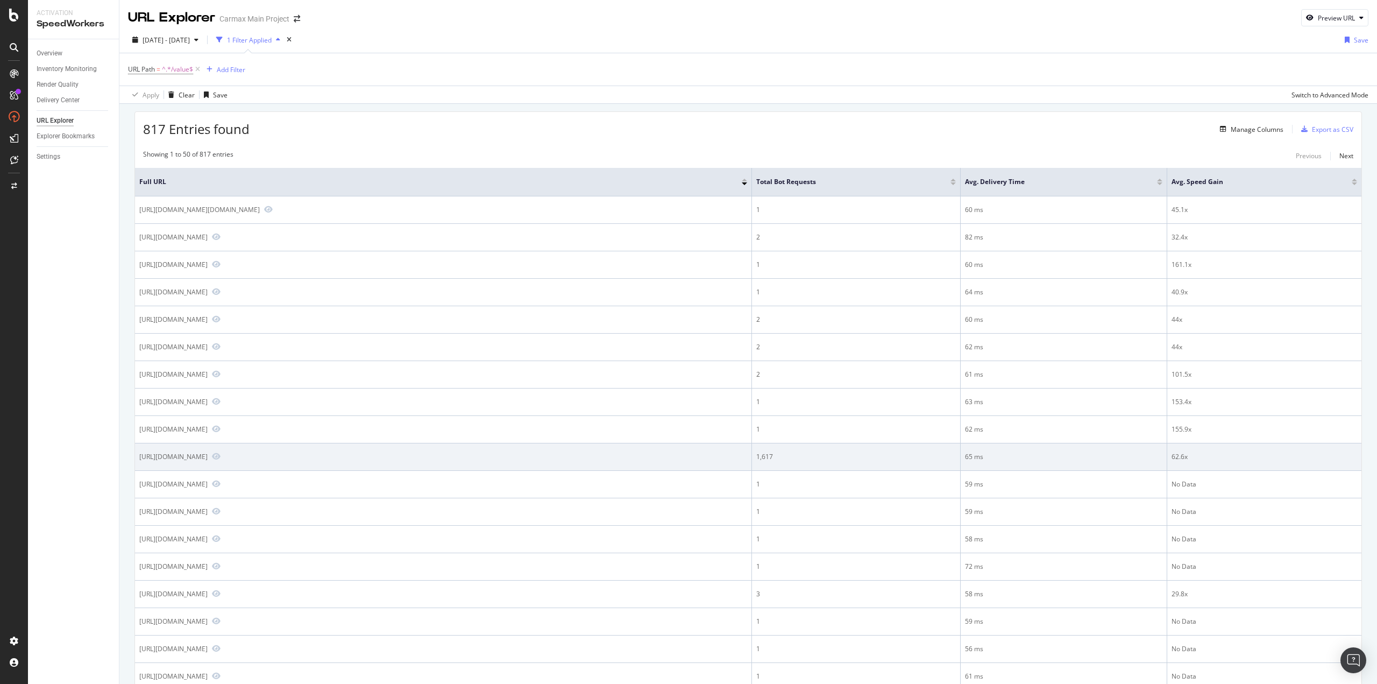
click at [207, 456] on div "[URL][DOMAIN_NAME]" at bounding box center [173, 456] width 68 height 9
drag, startPoint x: 417, startPoint y: 459, endPoint x: 330, endPoint y: 459, distance: 87.1
click at [330, 459] on div "[URL][DOMAIN_NAME]" at bounding box center [443, 457] width 608 height 10
drag, startPoint x: 234, startPoint y: 458, endPoint x: 138, endPoint y: 459, distance: 96.3
click at [138, 459] on td "[URL][DOMAIN_NAME]" at bounding box center [443, 456] width 617 height 27
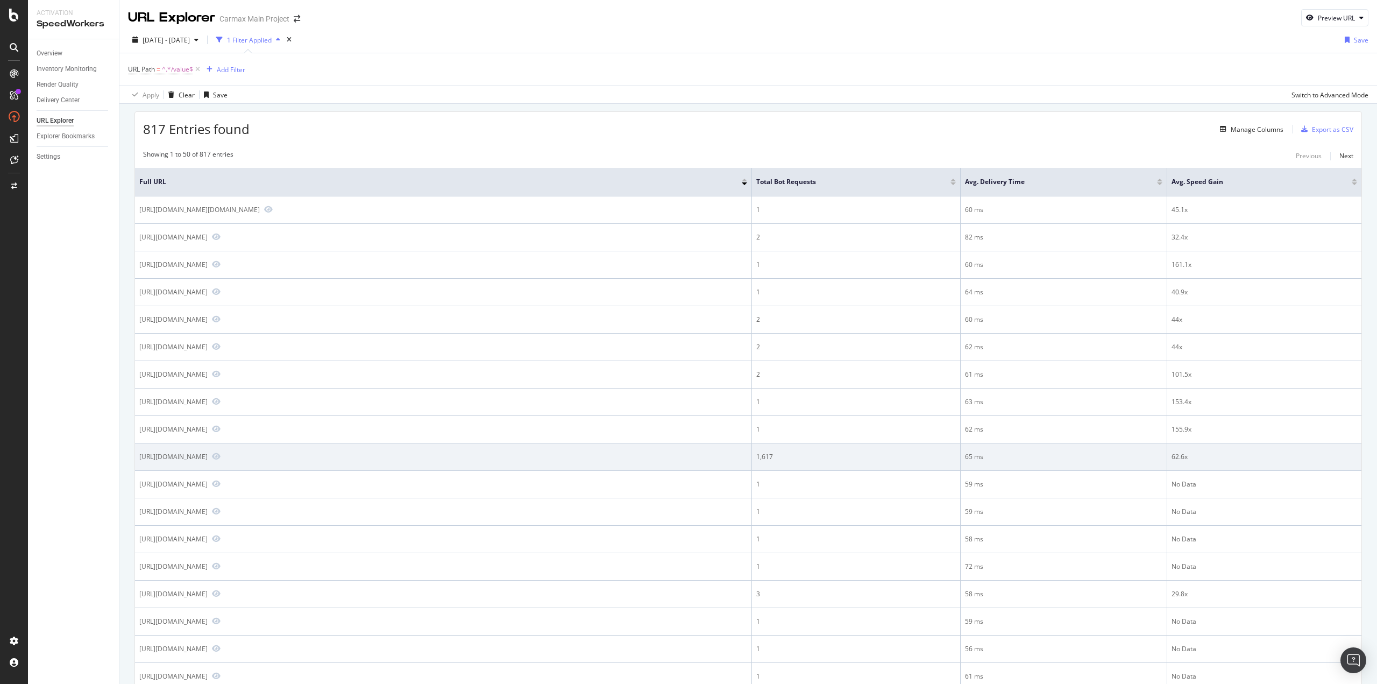
copy div "[URL][DOMAIN_NAME]"
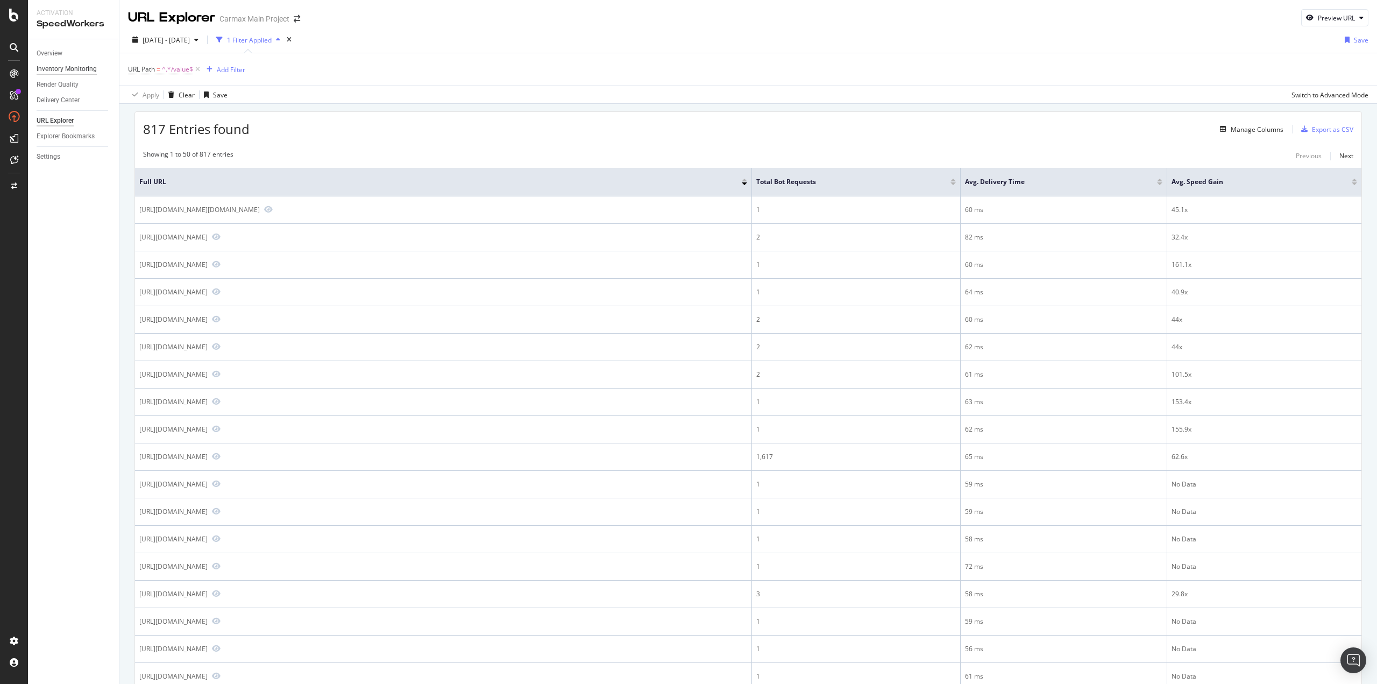
click at [68, 71] on div "Inventory Monitoring" at bounding box center [67, 68] width 60 height 11
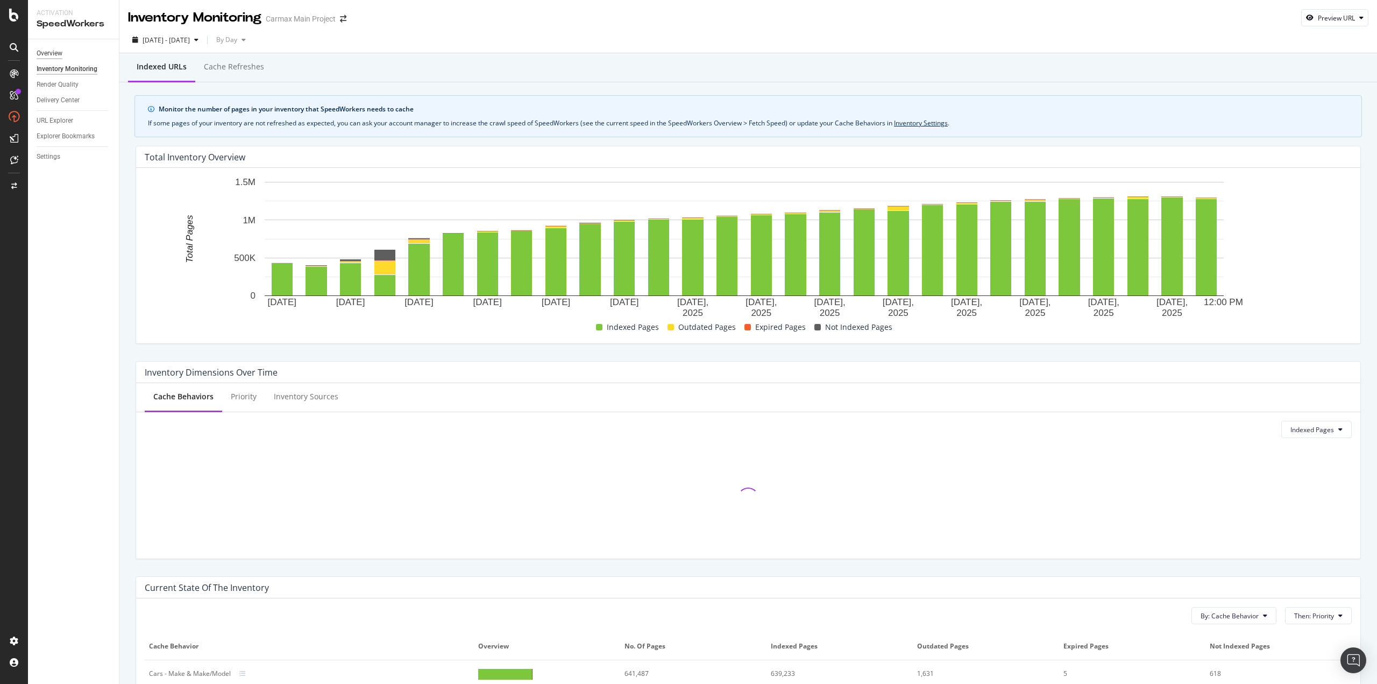
click at [42, 51] on div "Overview" at bounding box center [50, 53] width 26 height 11
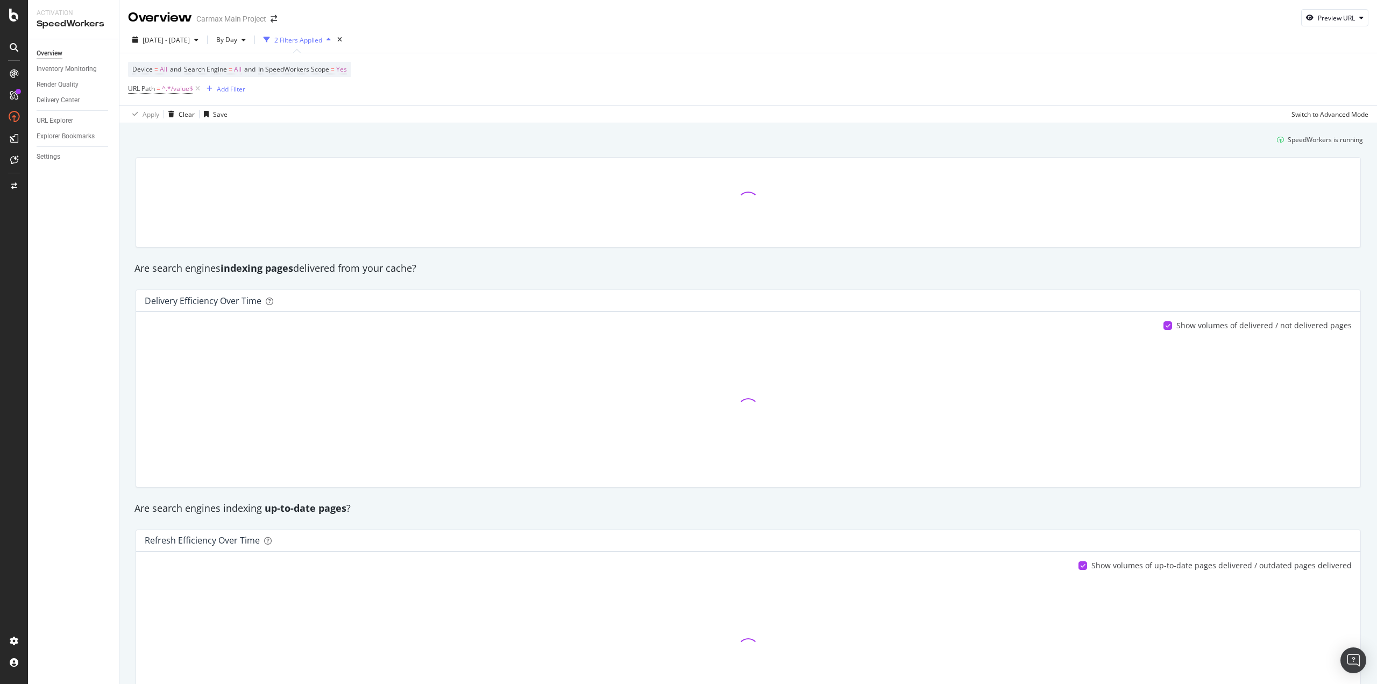
click at [42, 51] on div "Overview" at bounding box center [50, 53] width 26 height 11
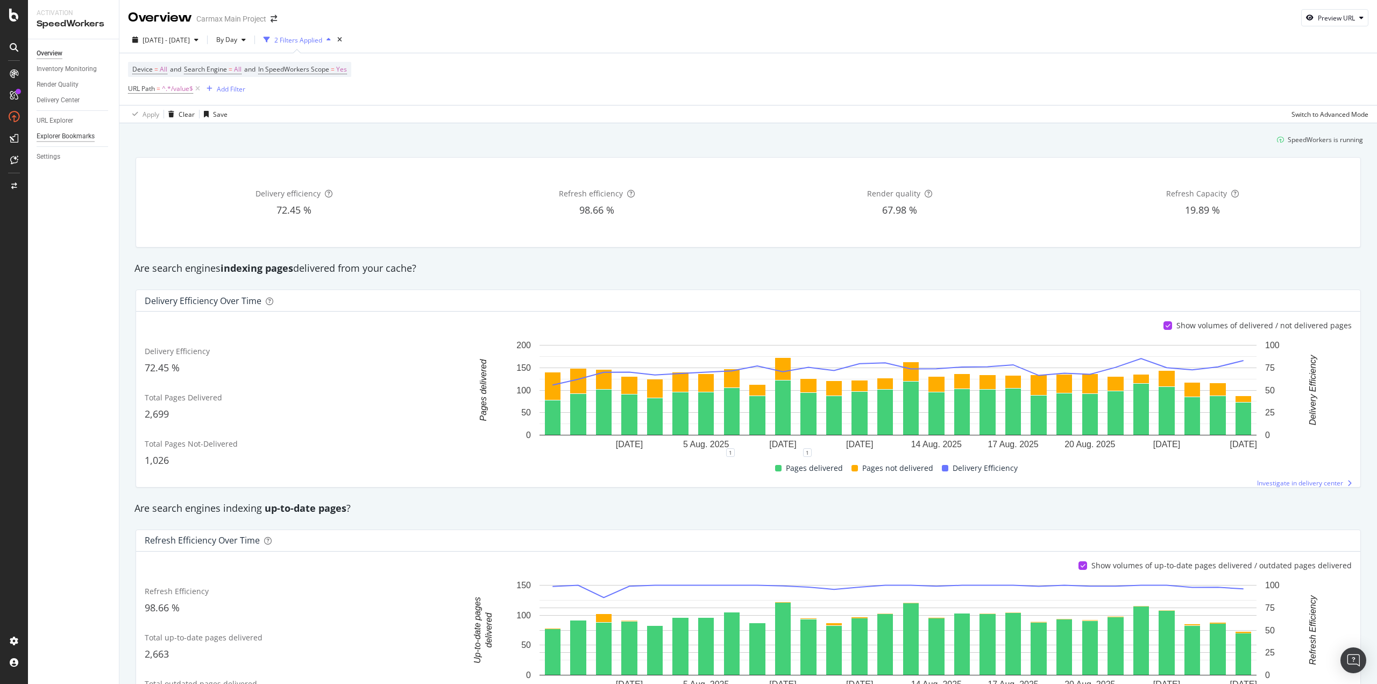
click at [66, 137] on div "Explorer Bookmarks" at bounding box center [66, 136] width 58 height 11
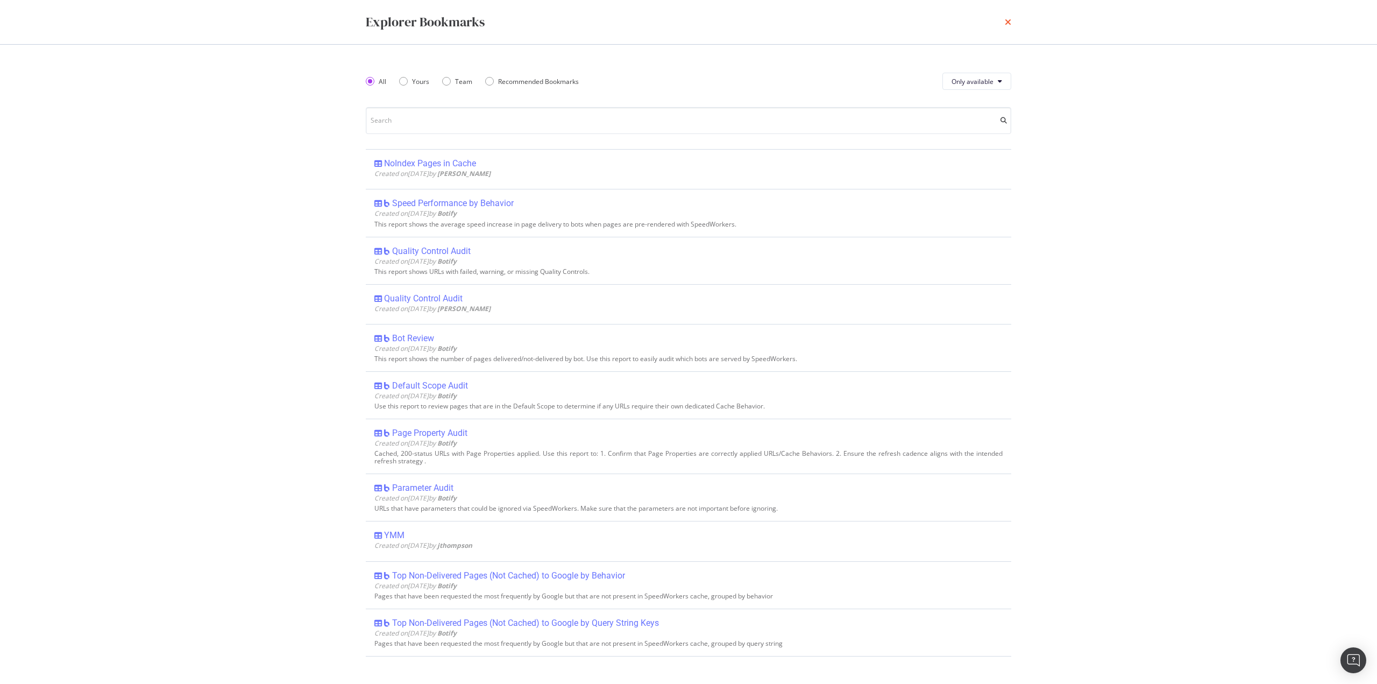
click at [1007, 23] on icon "times" at bounding box center [1008, 22] width 6 height 9
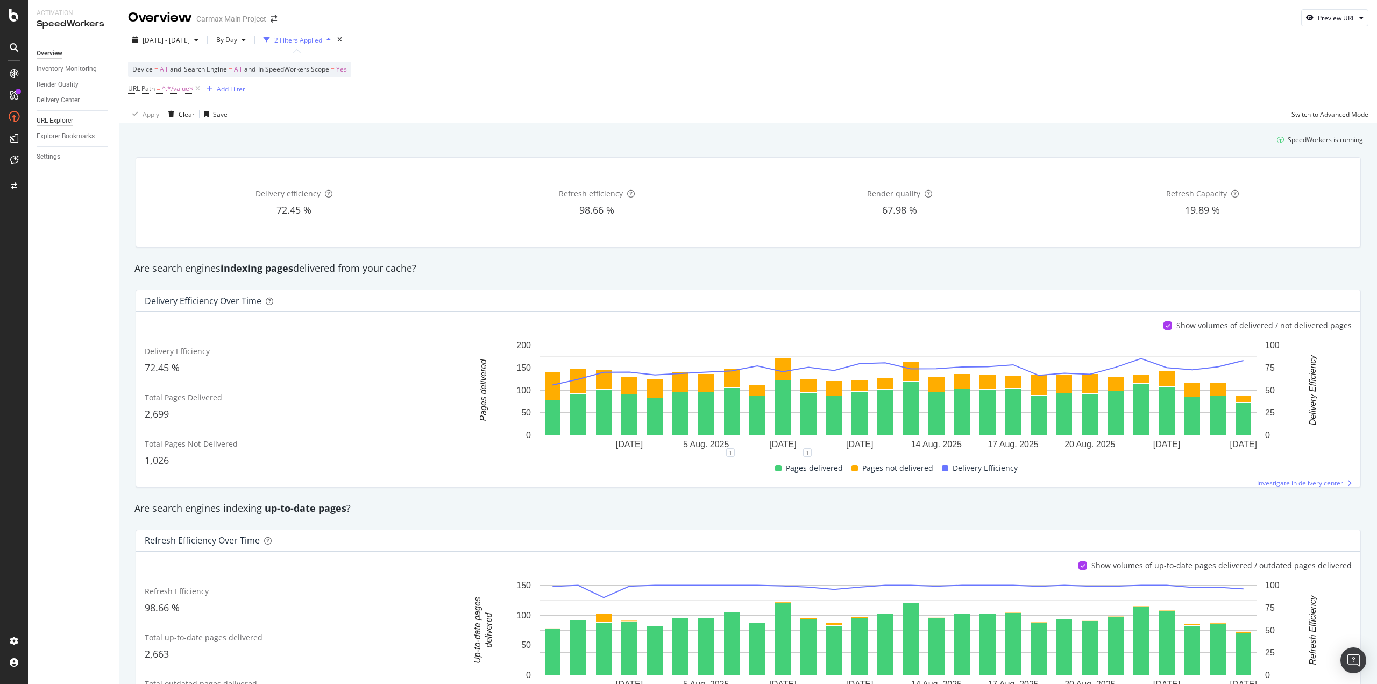
click at [58, 119] on div "URL Explorer" at bounding box center [55, 120] width 37 height 11
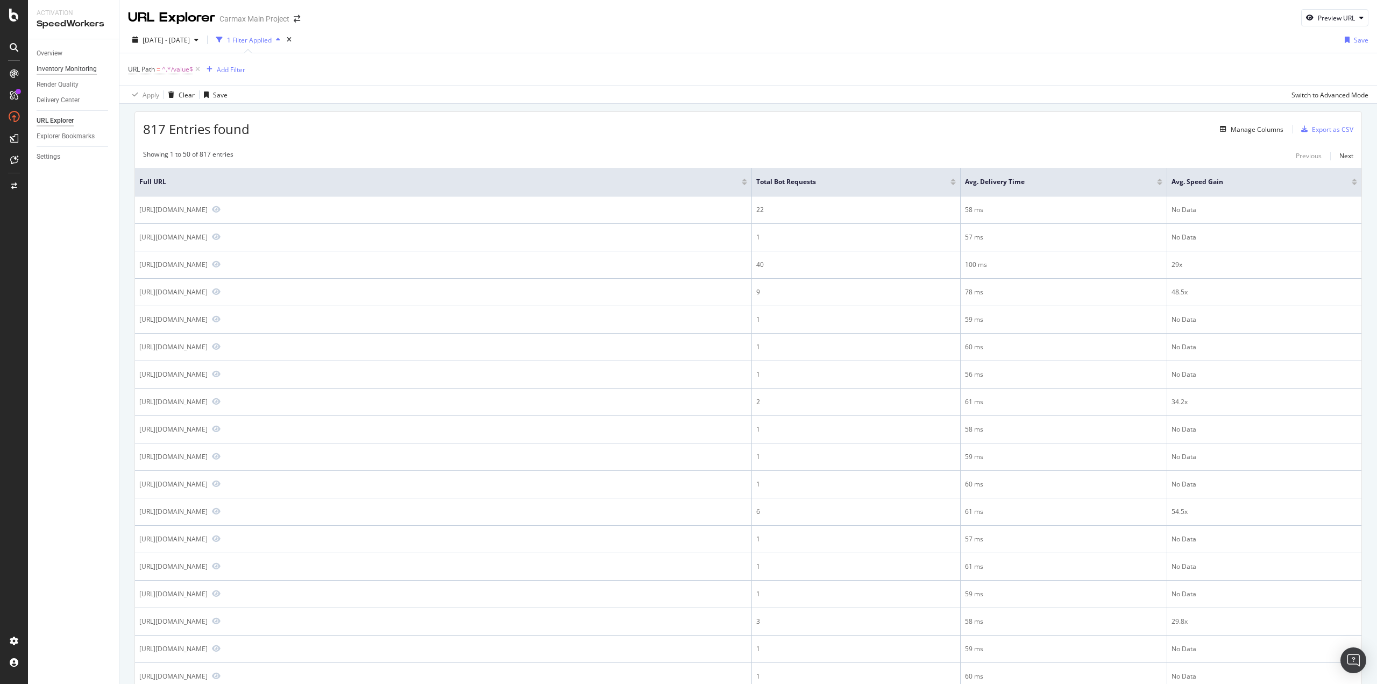
click at [70, 70] on div "Inventory Monitoring" at bounding box center [67, 68] width 60 height 11
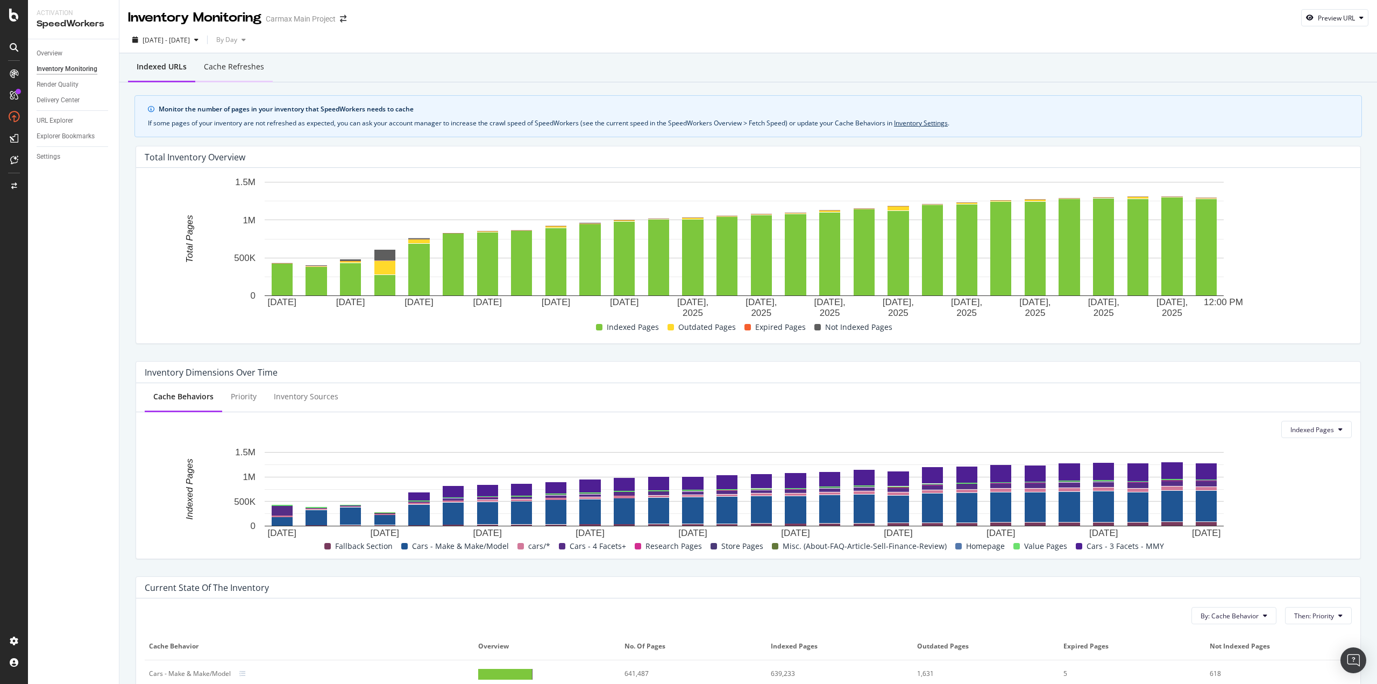
click at [234, 66] on div "Cache refreshes" at bounding box center [234, 66] width 60 height 11
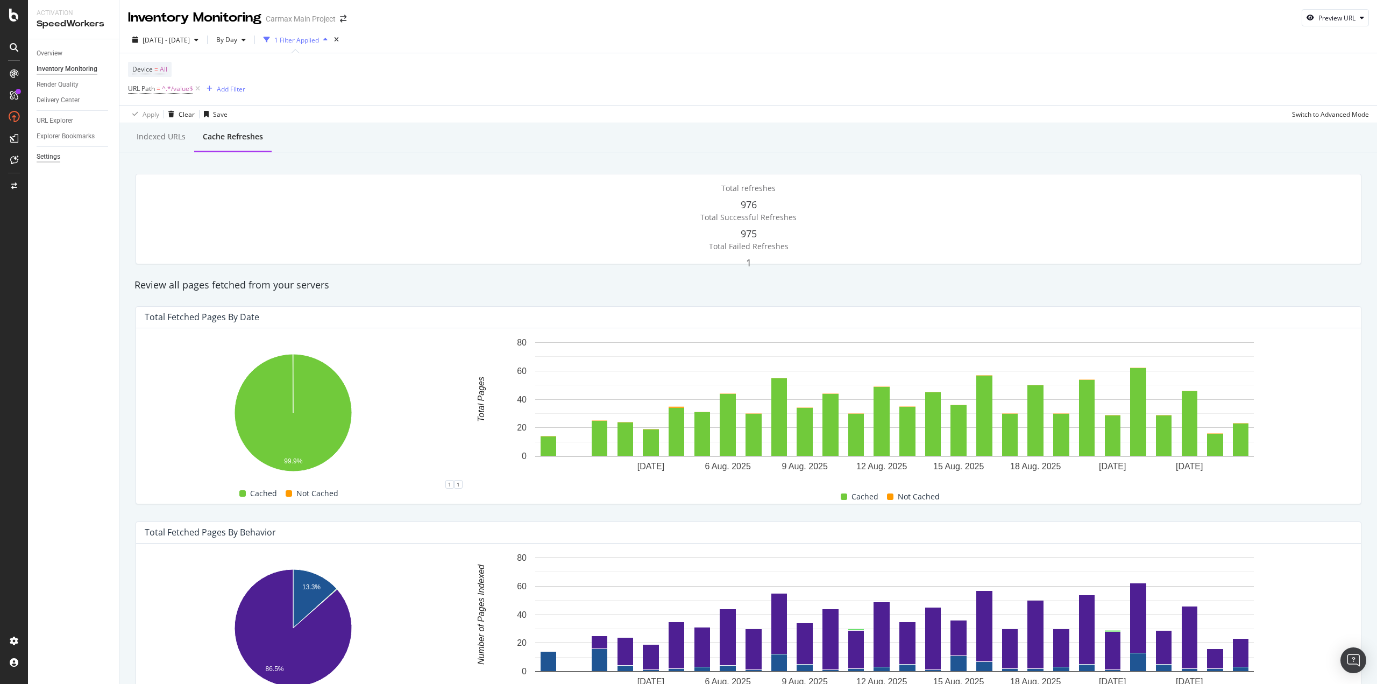
click at [50, 157] on div "Settings" at bounding box center [49, 156] width 24 height 11
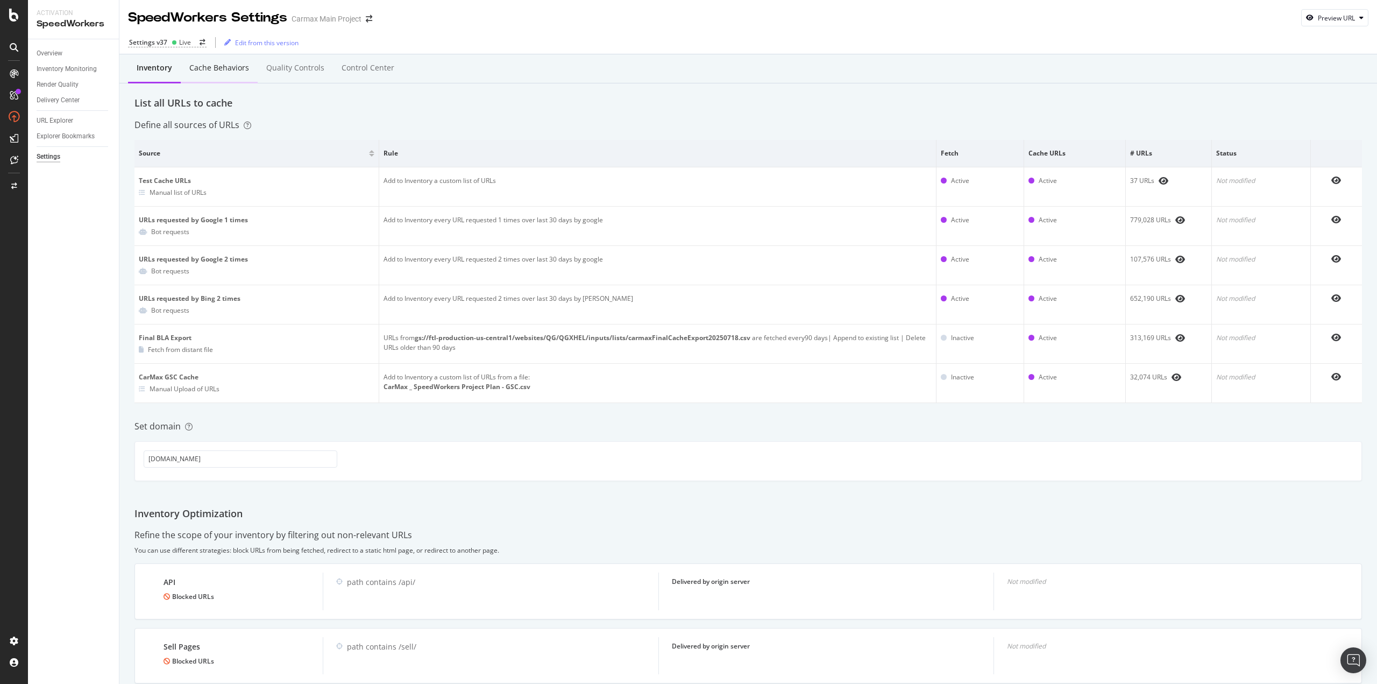
click at [235, 70] on div "Cache behaviors" at bounding box center [219, 67] width 60 height 11
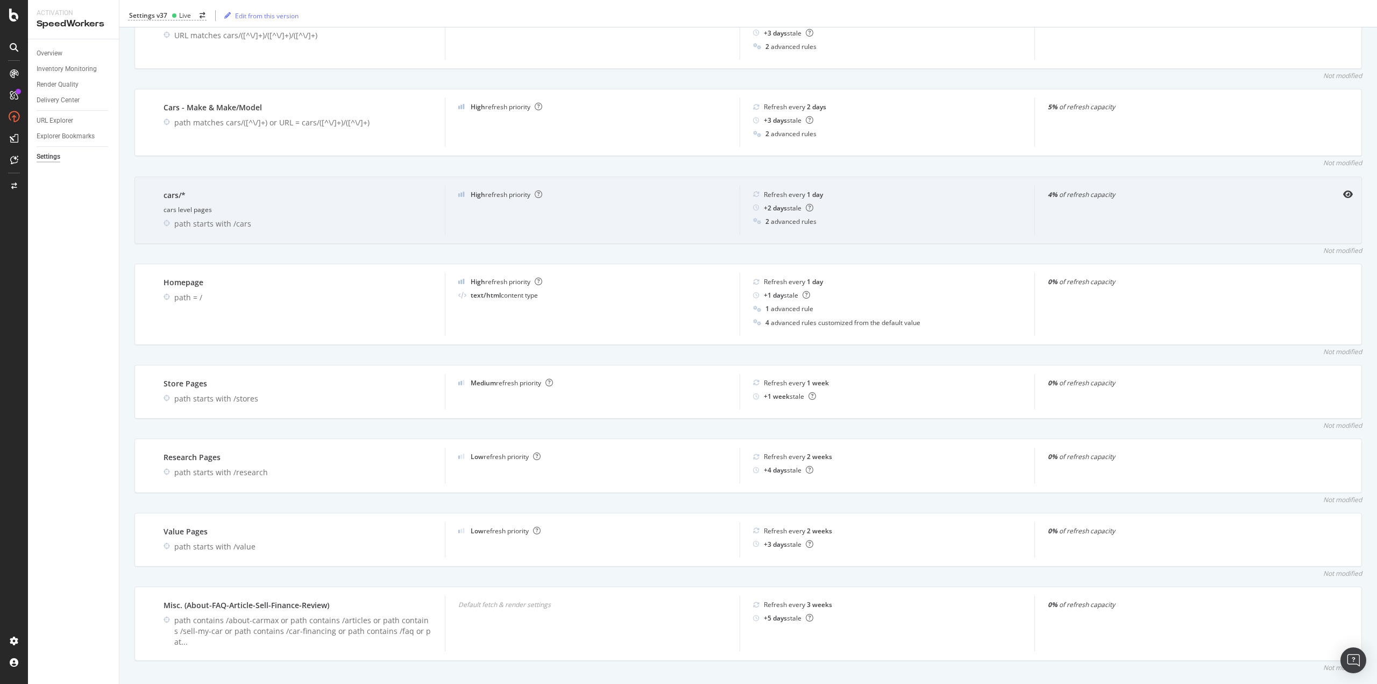
scroll to position [508, 0]
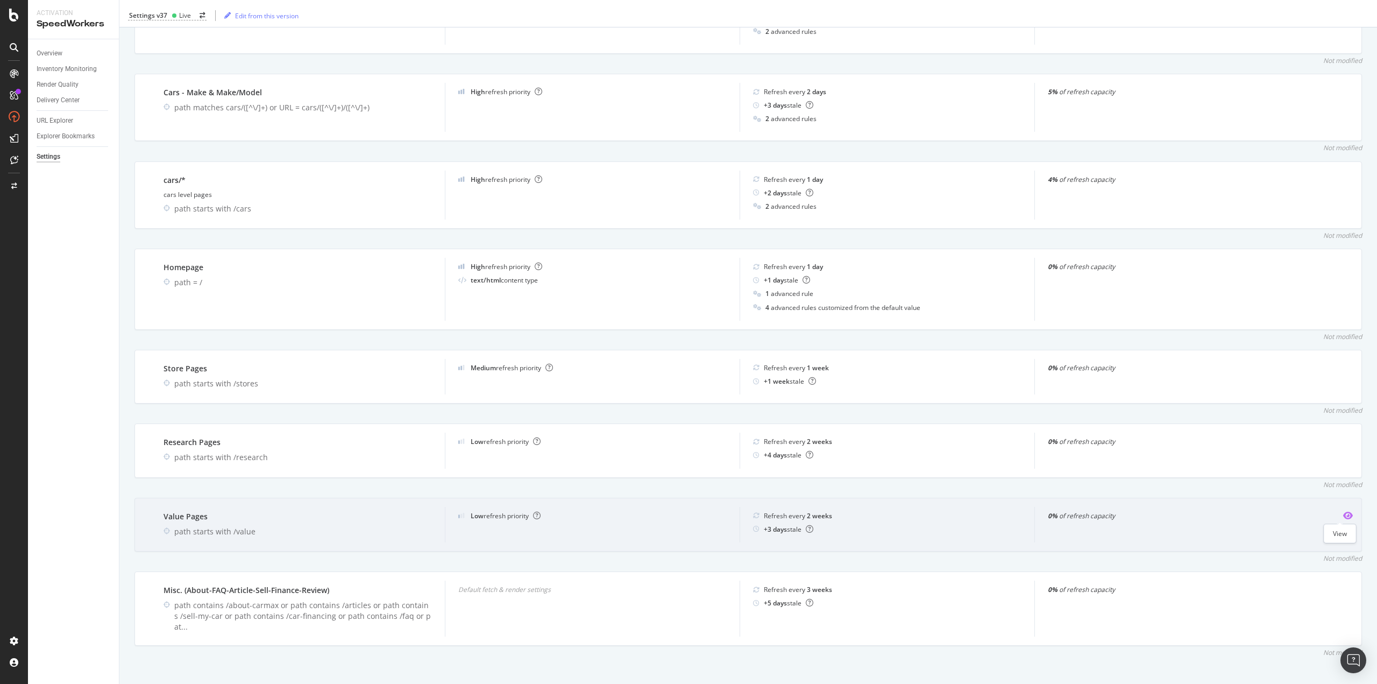
click at [1343, 513] on icon "eye" at bounding box center [1348, 515] width 10 height 9
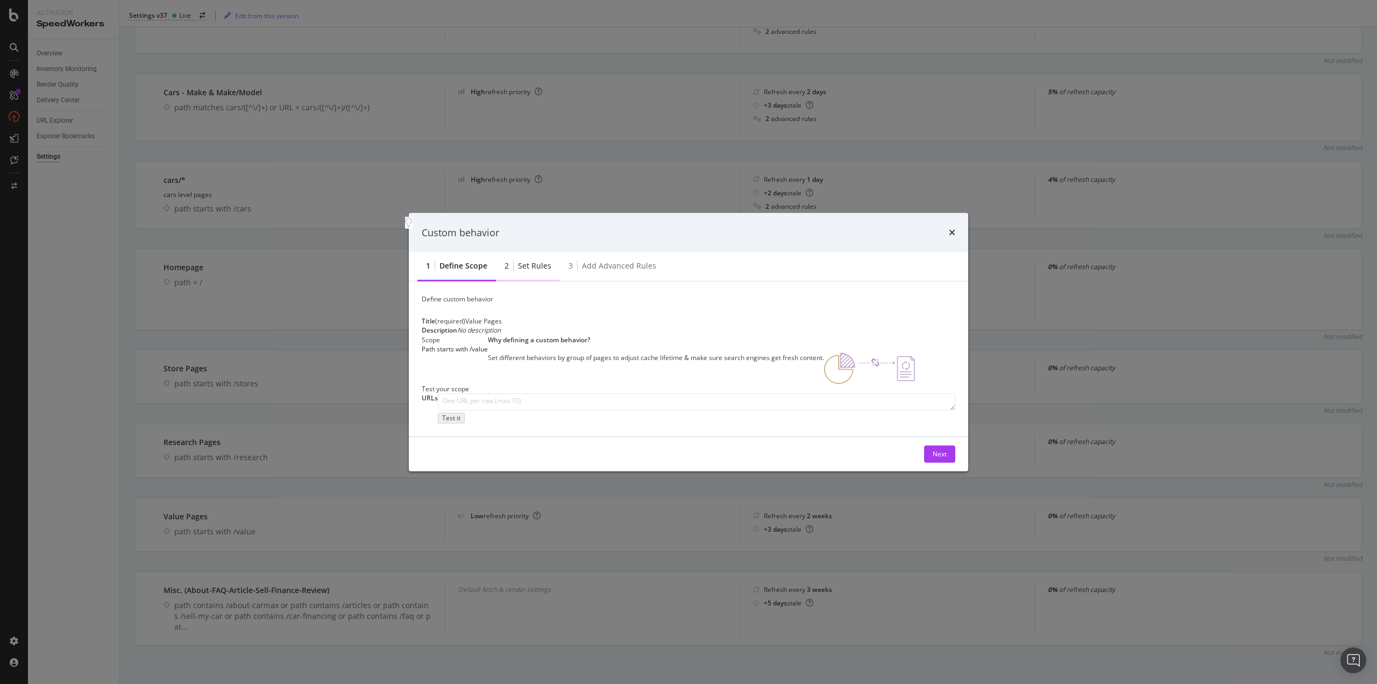
click at [539, 260] on div "Set rules" at bounding box center [534, 265] width 33 height 11
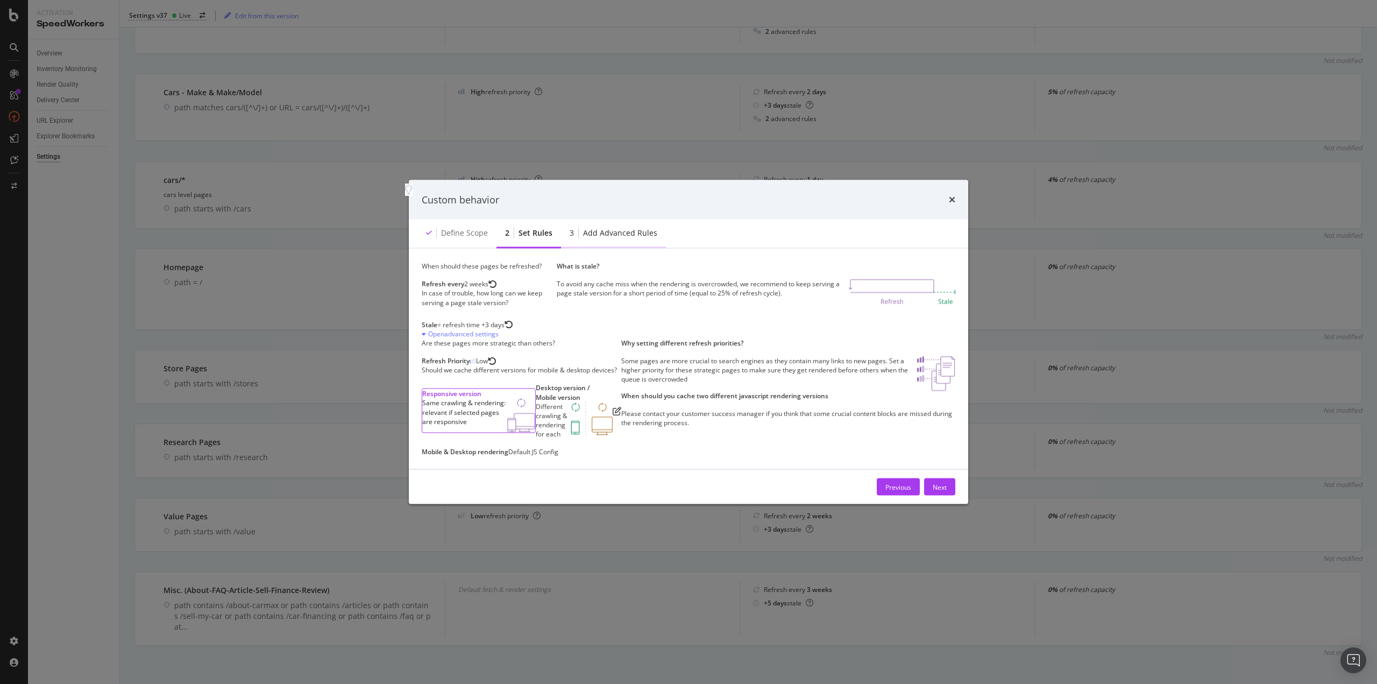
click at [615, 228] on div "Add advanced rules" at bounding box center [620, 233] width 74 height 11
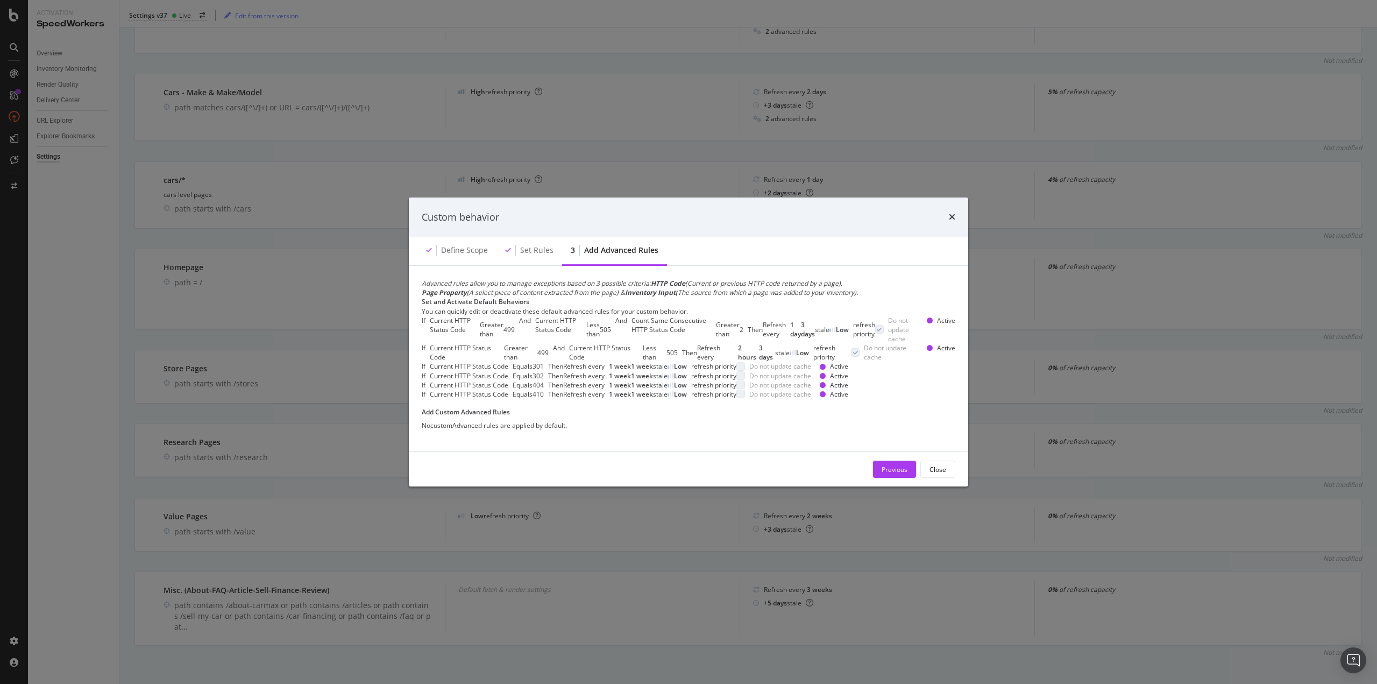
click at [486, 430] on div "No custom Advanced rules are applied by default." at bounding box center [689, 425] width 534 height 9
click at [556, 430] on div "Advanced rules allow you to manage exceptions based on 3 possible criteria: HTT…" at bounding box center [689, 354] width 534 height 151
click at [503, 320] on div "Greater than" at bounding box center [492, 329] width 24 height 18
click at [489, 279] on div "Advanced rules allow you to manage exceptions based on 3 possible criteria: HTT…" at bounding box center [689, 288] width 534 height 18
click at [525, 279] on div "Advanced rules allow you to manage exceptions based on 3 possible criteria: HTT…" at bounding box center [689, 288] width 534 height 18
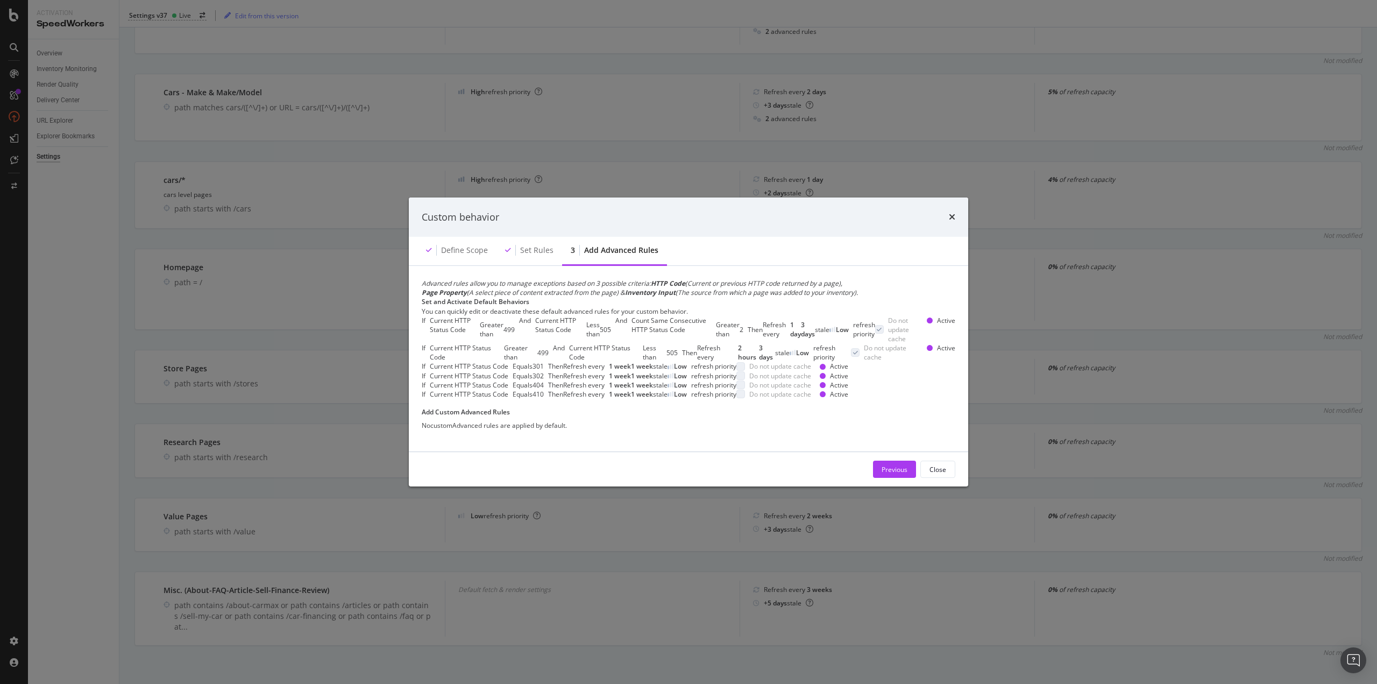
click at [656, 288] on b "Inventory Input" at bounding box center [650, 292] width 51 height 9
click at [479, 430] on div "No custom Advanced rules are applied by default." at bounding box center [689, 425] width 534 height 9
click at [588, 430] on div "No custom Advanced rules are applied by default." at bounding box center [689, 425] width 534 height 9
click at [563, 399] on div "Refresh every" at bounding box center [583, 393] width 41 height 9
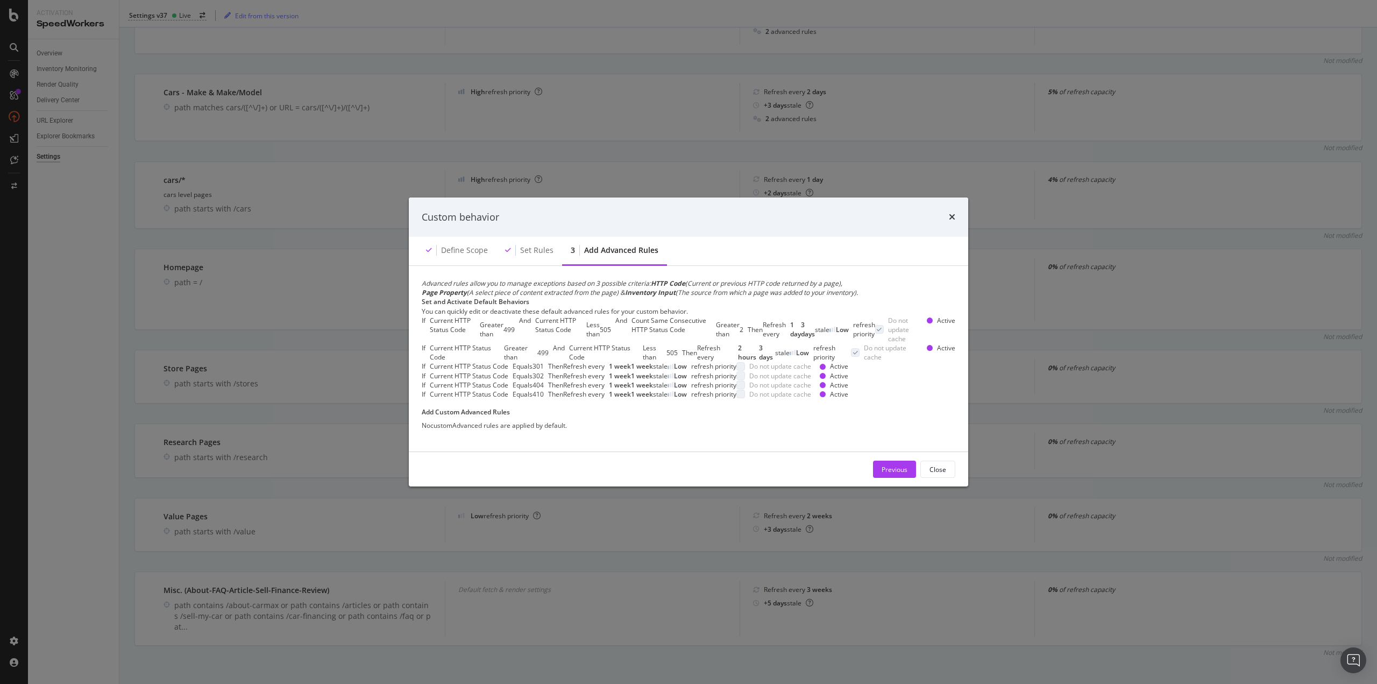
click at [535, 399] on div "If Current HTTP Status Code Equals 410 Then Refresh every 1 week 1 week stale L…" at bounding box center [689, 393] width 534 height 9
click at [606, 399] on div "If Current HTTP Status Code Equals 410 Then Refresh every 1 week 1 week stale L…" at bounding box center [689, 393] width 534 height 9
click at [659, 399] on div "If Current HTTP Status Code Equals 410 Then Refresh every 1 week 1 week stale L…" at bounding box center [616, 393] width 389 height 9
click at [851, 362] on div "If Current HTTP Status Code Equals 301 Then Refresh every 1 week 1 week stale L…" at bounding box center [689, 366] width 534 height 9
click at [850, 316] on div "If Current HTTP Status Code Greater than 499 And Current HTTP Status Code Less …" at bounding box center [689, 329] width 534 height 27
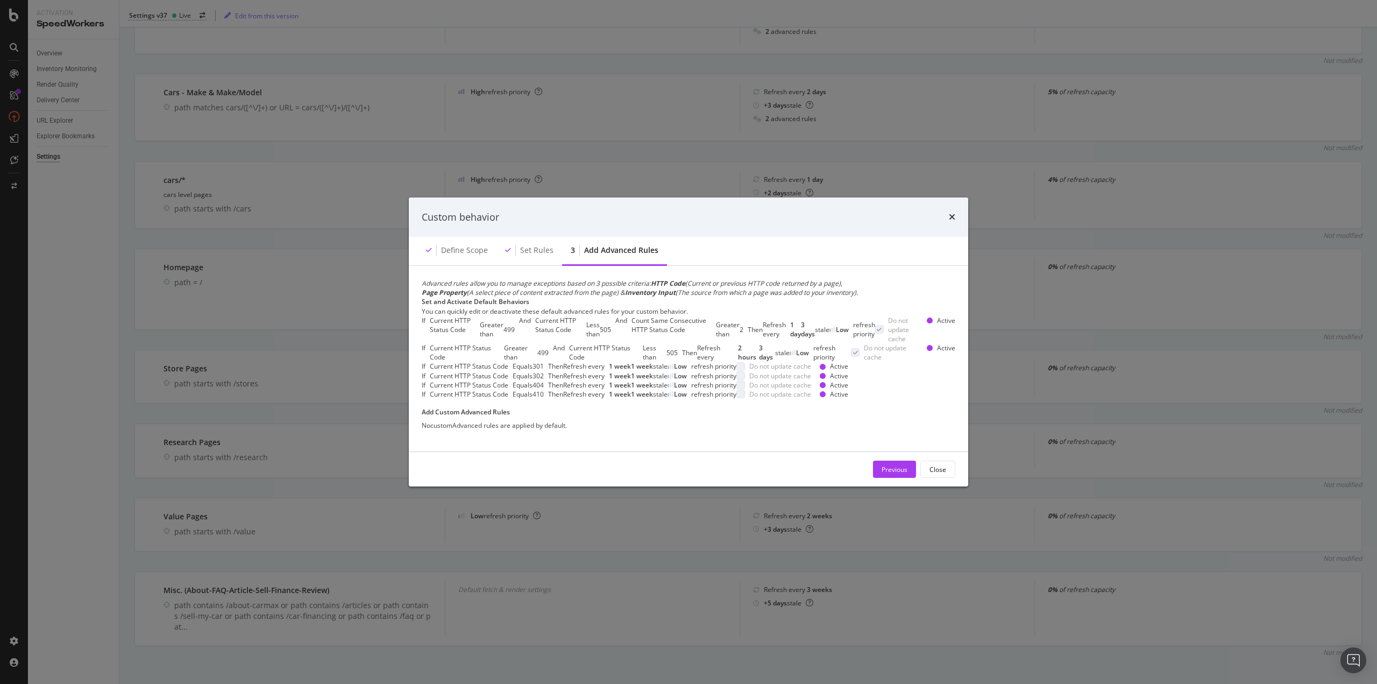
click at [804, 316] on div "If Current HTTP Status Code Greater than 499 And Current HTTP Status Code Less …" at bounding box center [689, 329] width 534 height 27
click at [602, 307] on div "You can quickly edit or deactivate these default advanced rules for your custom…" at bounding box center [689, 311] width 534 height 9
click at [479, 307] on div "You can quickly edit or deactivate these default advanced rules for your custom…" at bounding box center [689, 311] width 534 height 9
click at [877, 327] on icon "modal" at bounding box center [879, 329] width 5 height 5
click at [542, 245] on div "Set rules" at bounding box center [536, 250] width 33 height 11
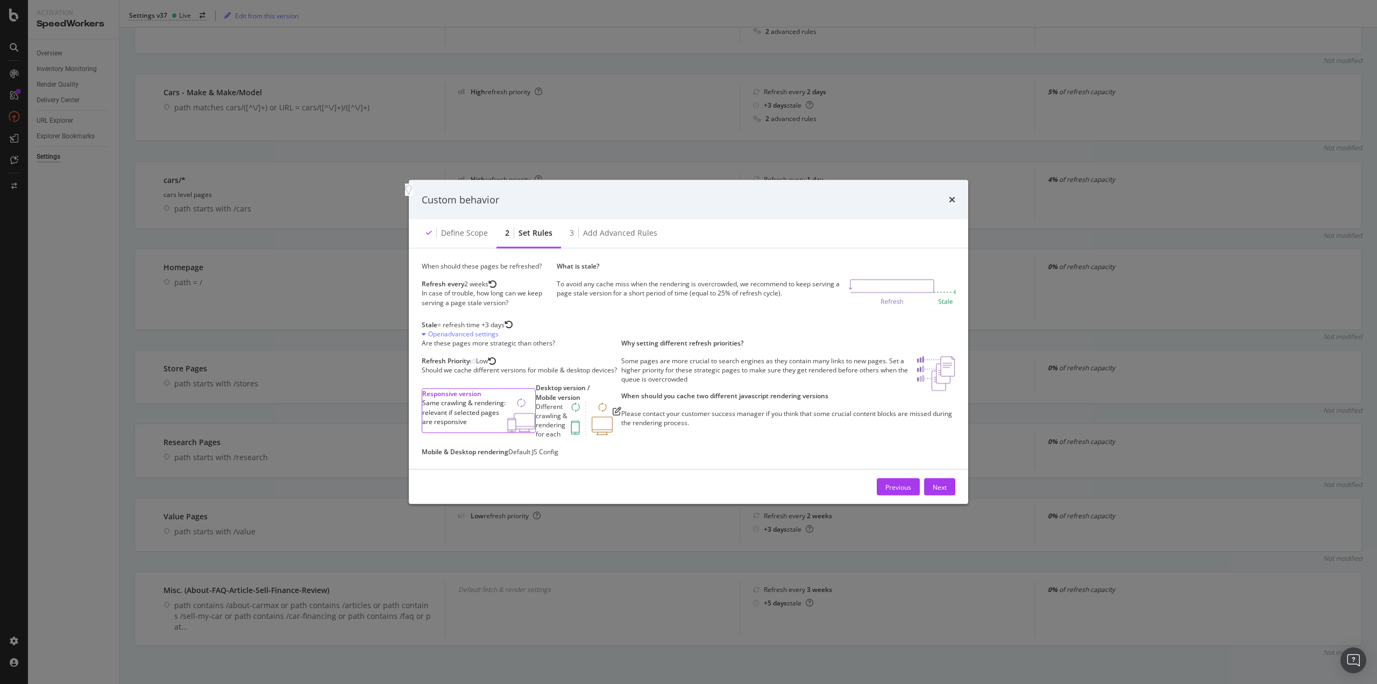
scroll to position [0, 0]
click at [452, 228] on div "Define scope" at bounding box center [464, 233] width 47 height 11
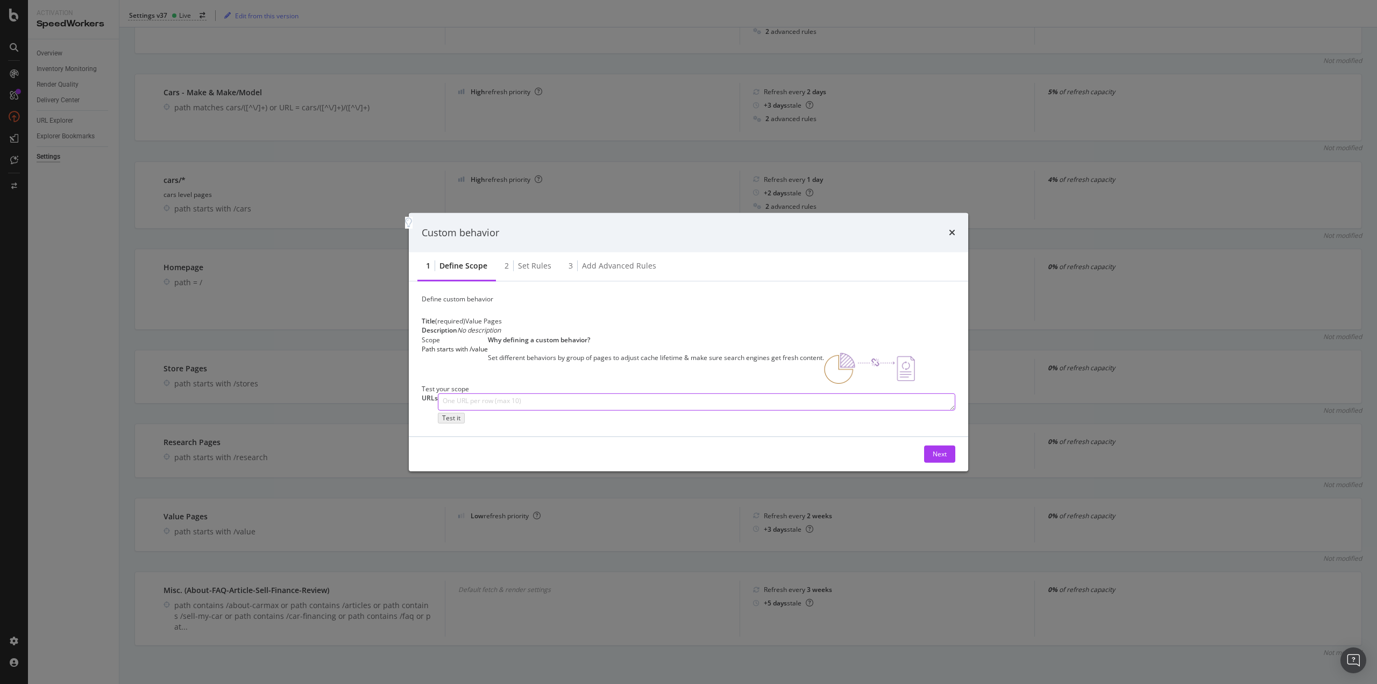
click at [501, 410] on textarea "modal" at bounding box center [696, 401] width 517 height 17
click at [960, 212] on div "Custom behavior" at bounding box center [688, 232] width 559 height 40
click at [952, 228] on icon "times" at bounding box center [952, 232] width 6 height 9
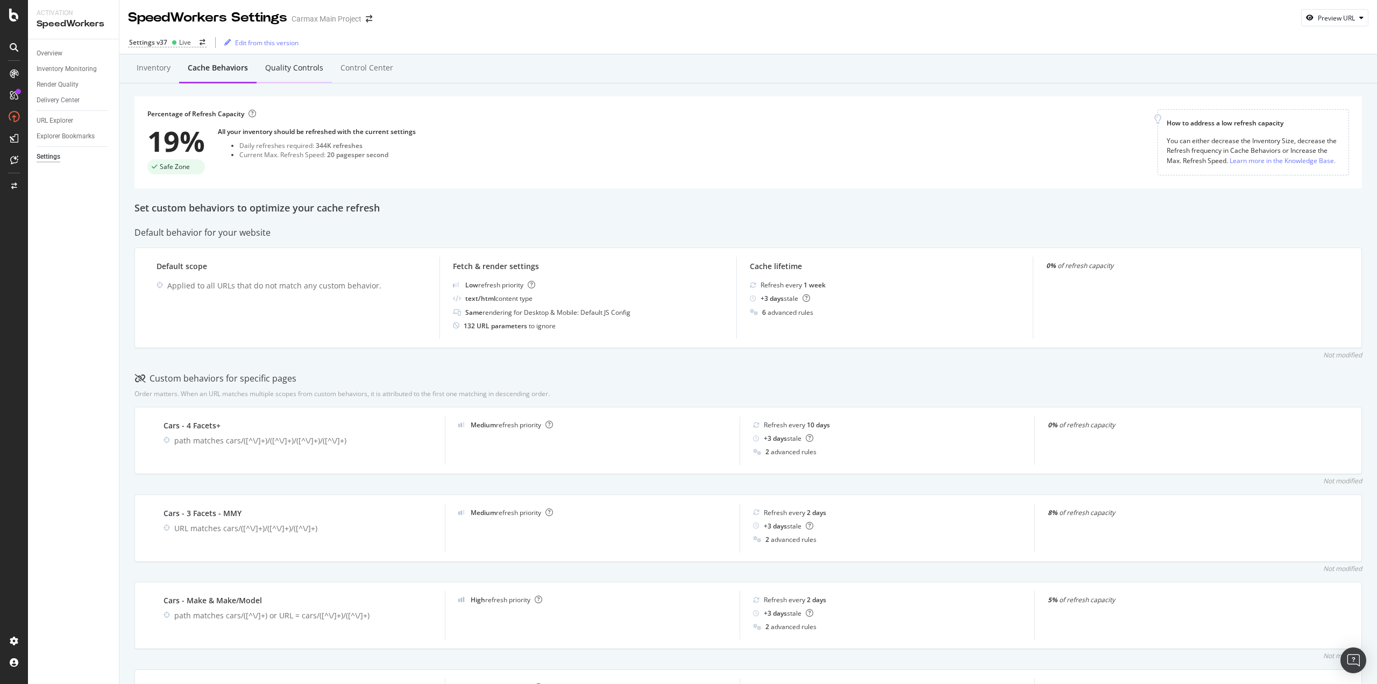
click at [309, 69] on div "Quality Controls" at bounding box center [294, 67] width 58 height 11
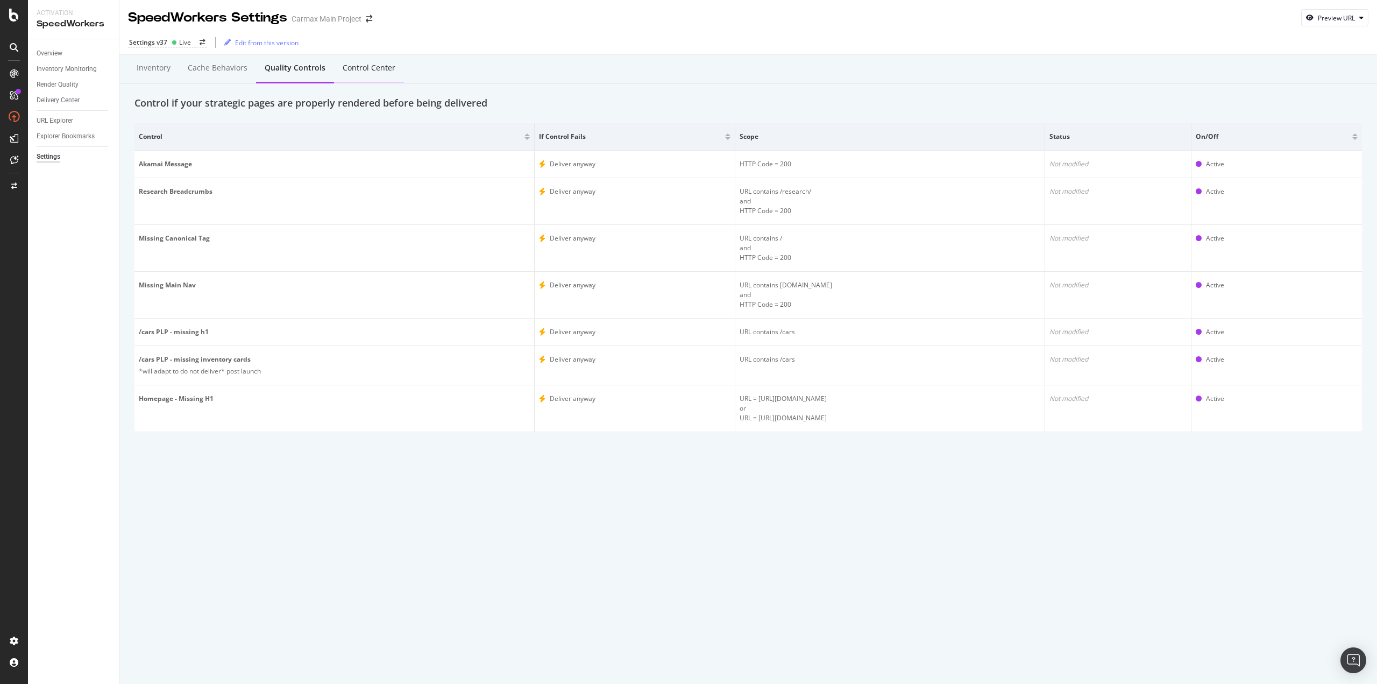
click at [371, 67] on div "Control Center" at bounding box center [369, 67] width 53 height 11
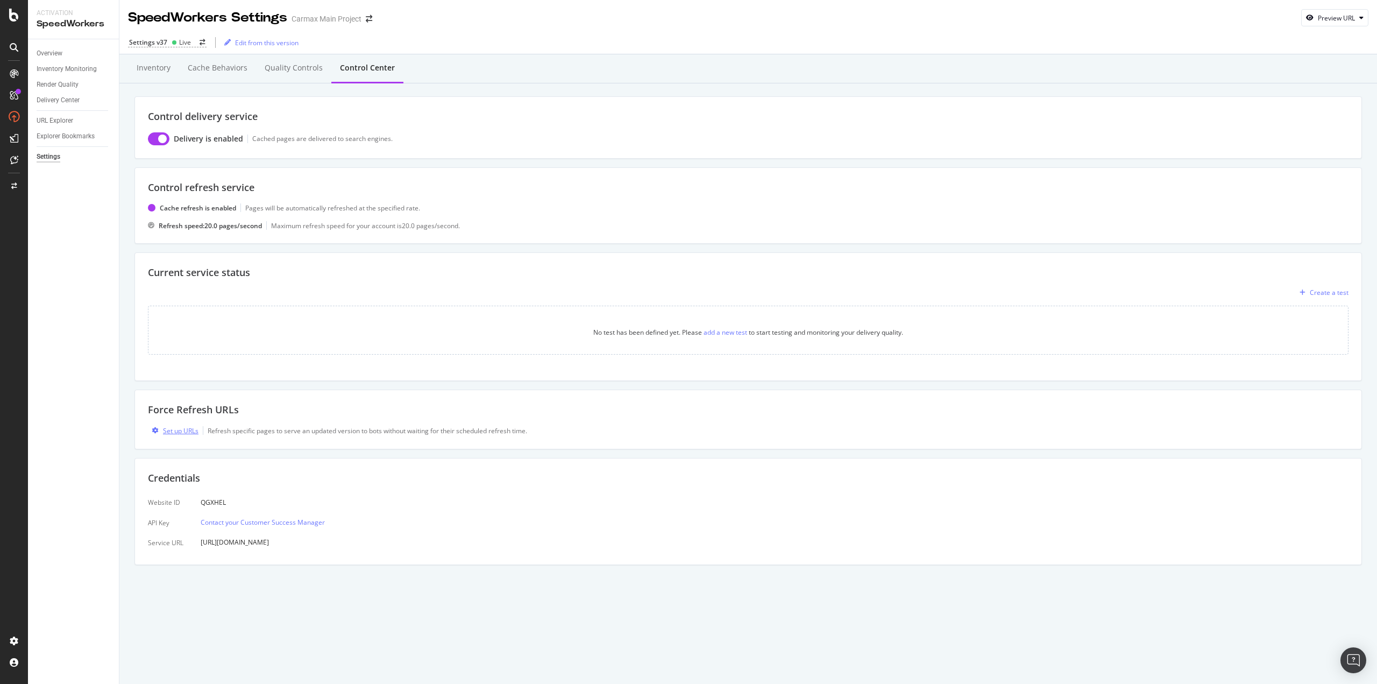
click at [186, 430] on div "Set up URLs" at bounding box center [180, 430] width 35 height 9
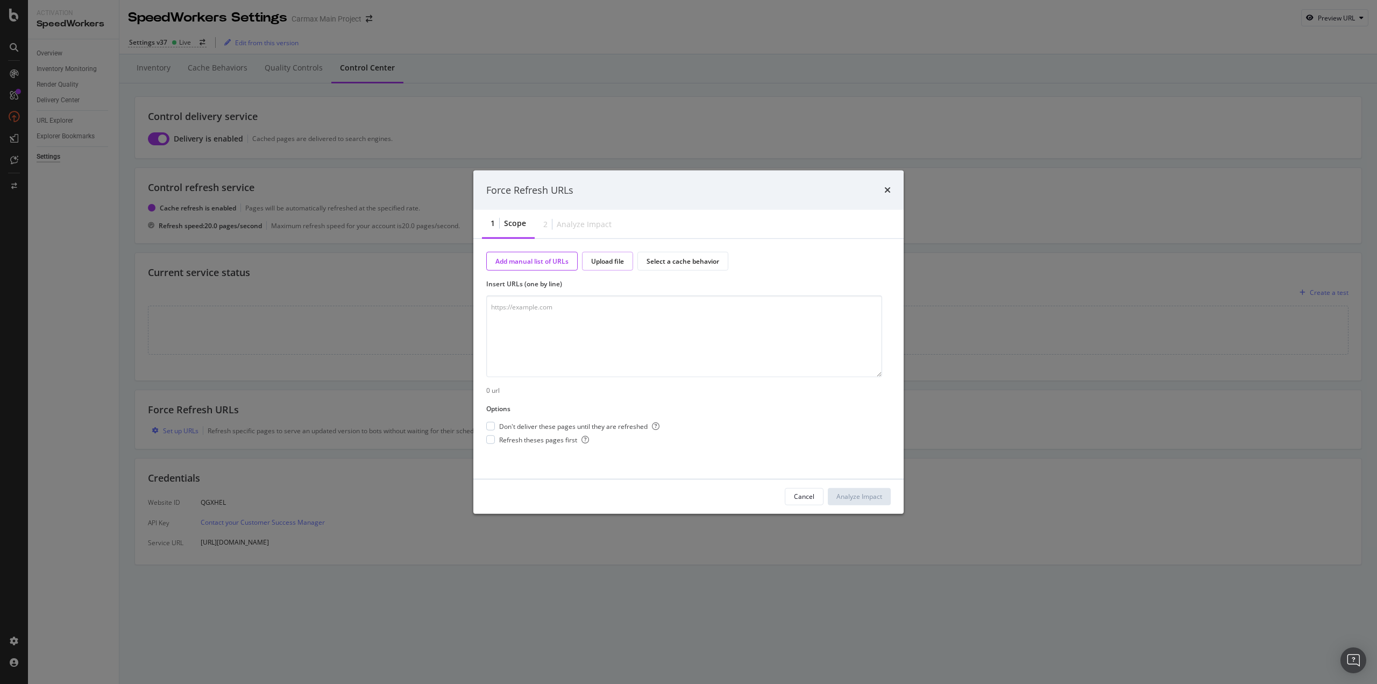
click at [609, 261] on div "Upload file" at bounding box center [607, 261] width 33 height 9
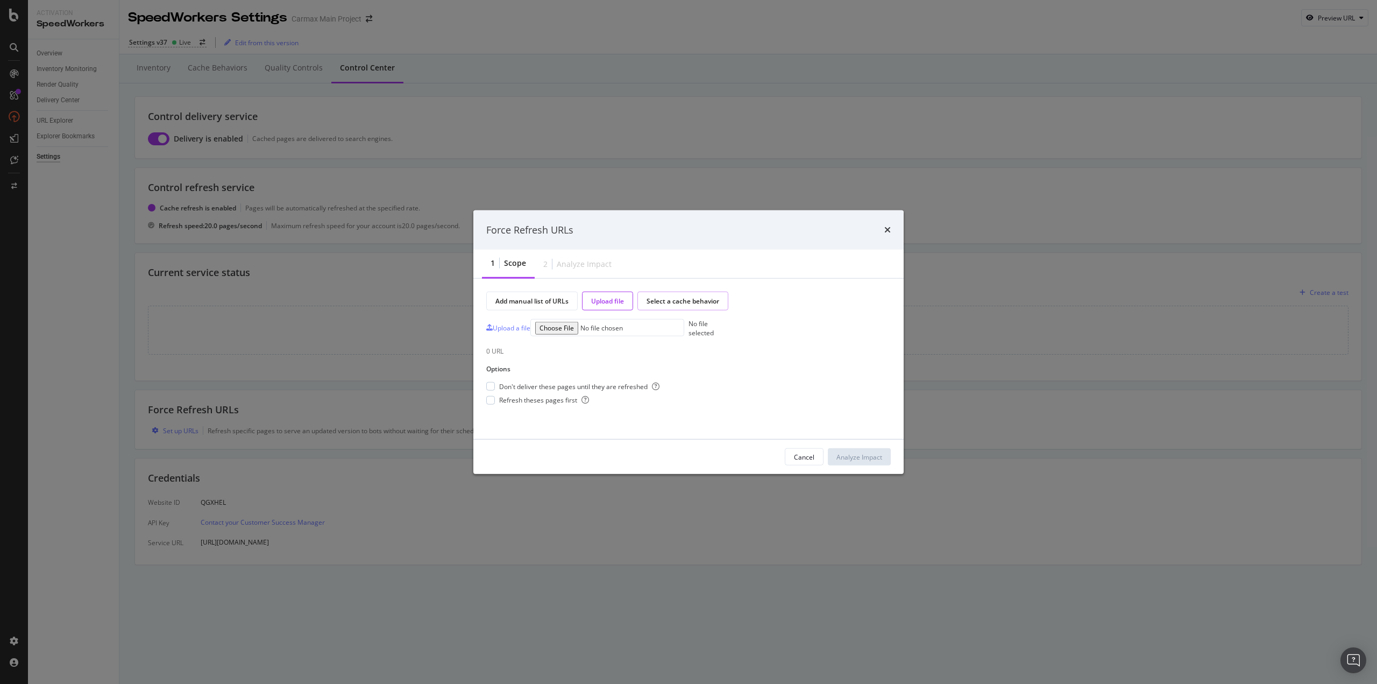
click at [691, 304] on div "Select a cache behavior" at bounding box center [682, 300] width 73 height 9
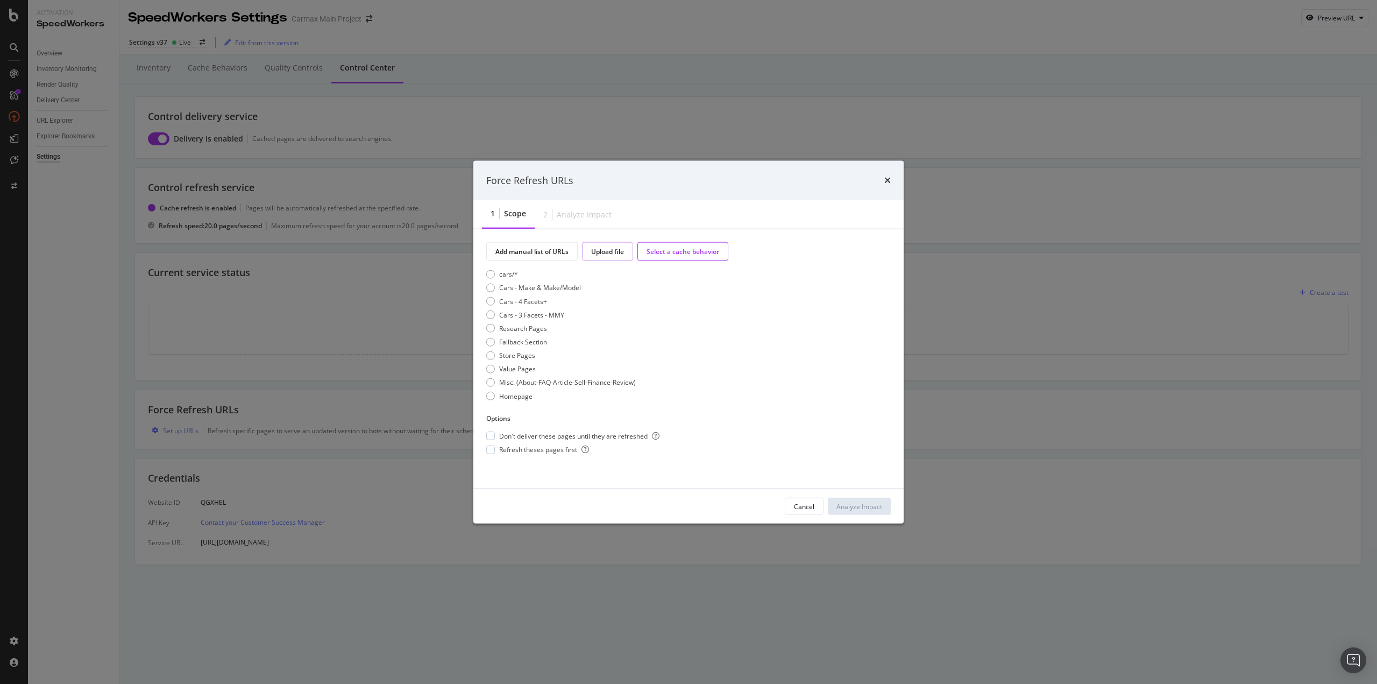
click at [599, 247] on div "Upload file" at bounding box center [607, 251] width 33 height 9
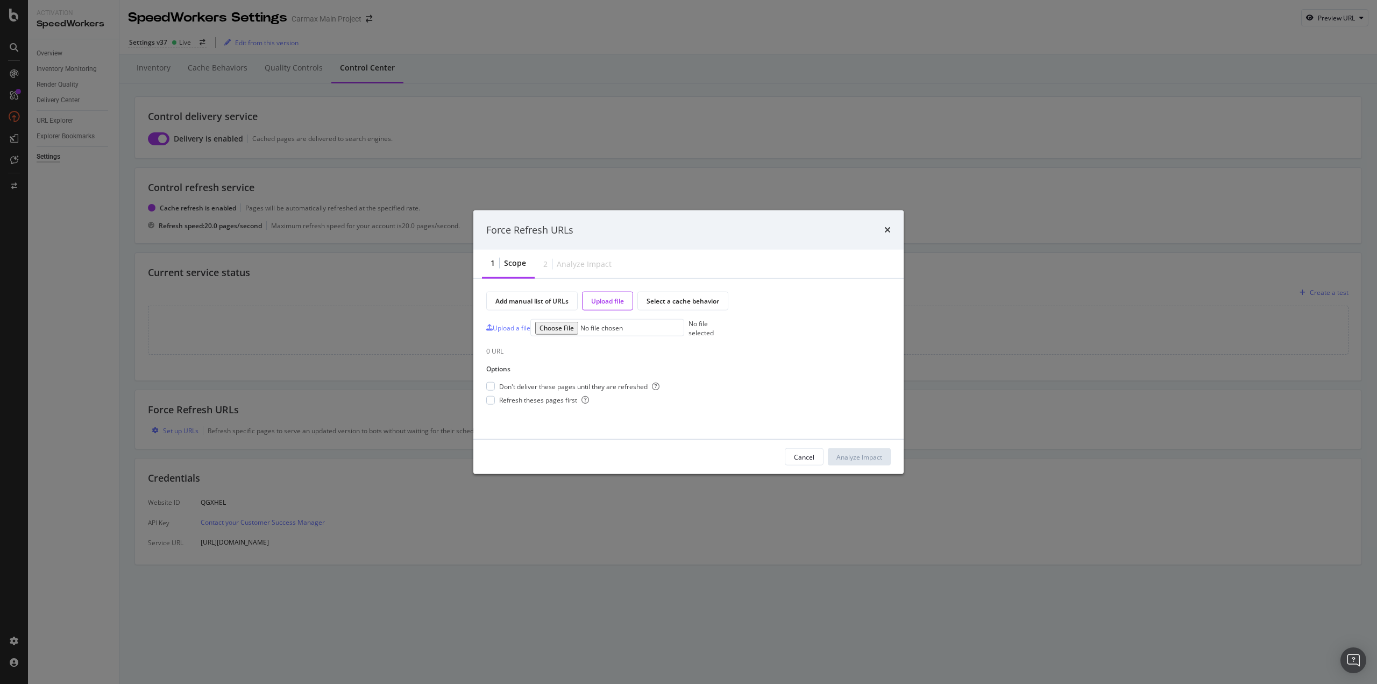
click at [530, 282] on div "Add manual list of URLs Upload file Select a cache behavior Upload a file No fi…" at bounding box center [688, 359] width 430 height 160
click at [524, 295] on div "Add manual list of URLs" at bounding box center [531, 301] width 91 height 19
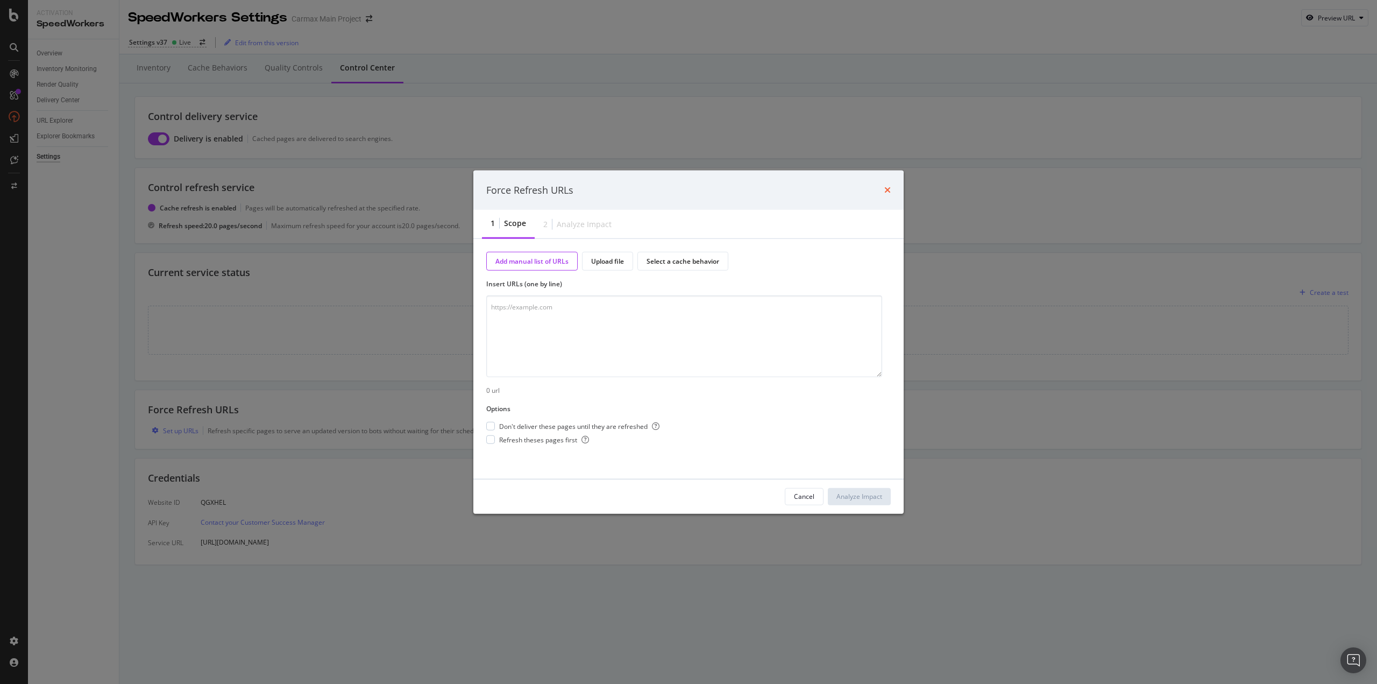
click at [889, 189] on icon "times" at bounding box center [887, 190] width 6 height 9
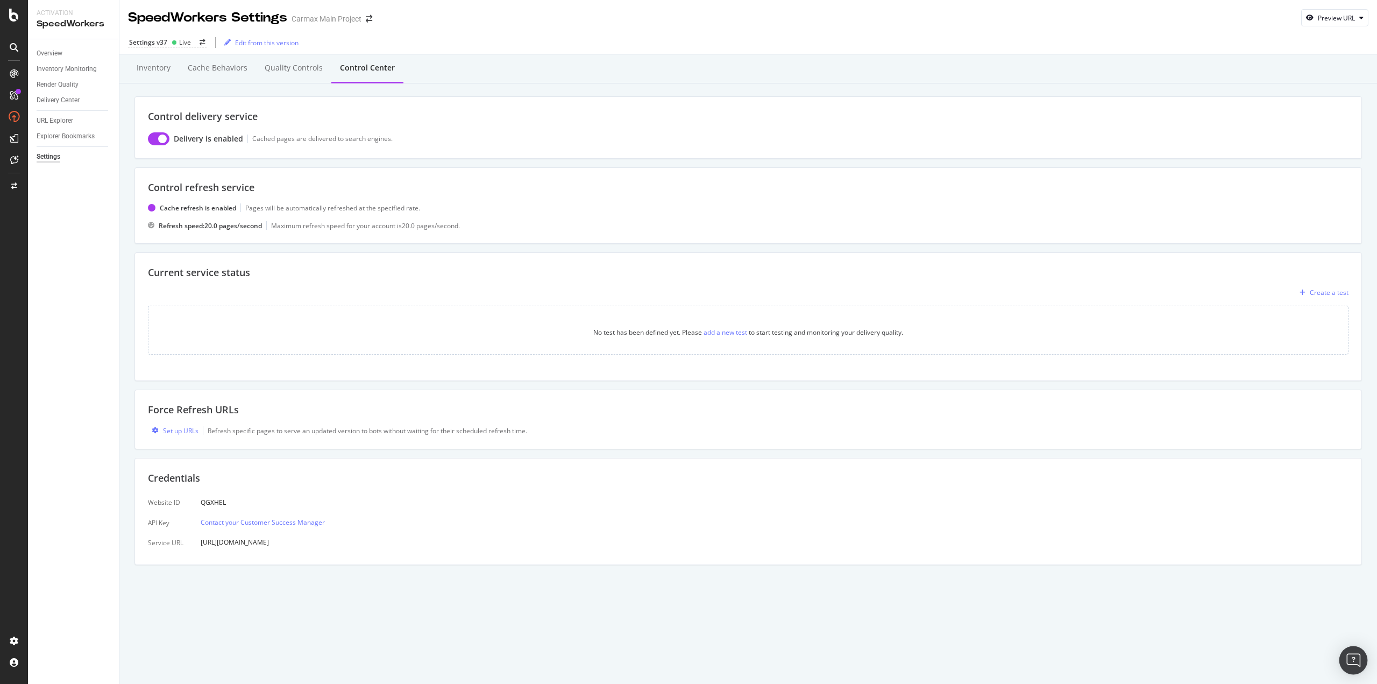
click at [1353, 656] on img "Open Intercom Messenger" at bounding box center [1353, 660] width 14 height 14
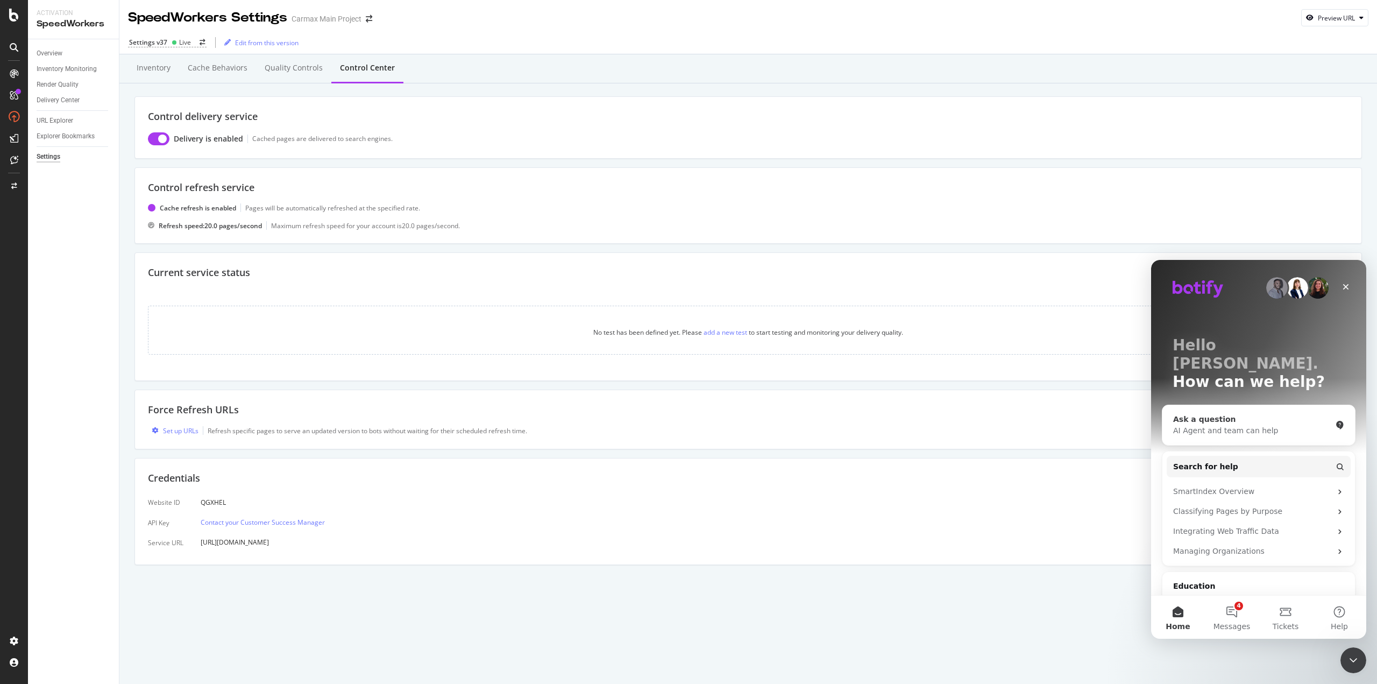
click at [1237, 425] on div "AI Agent and team can help" at bounding box center [1252, 430] width 158 height 11
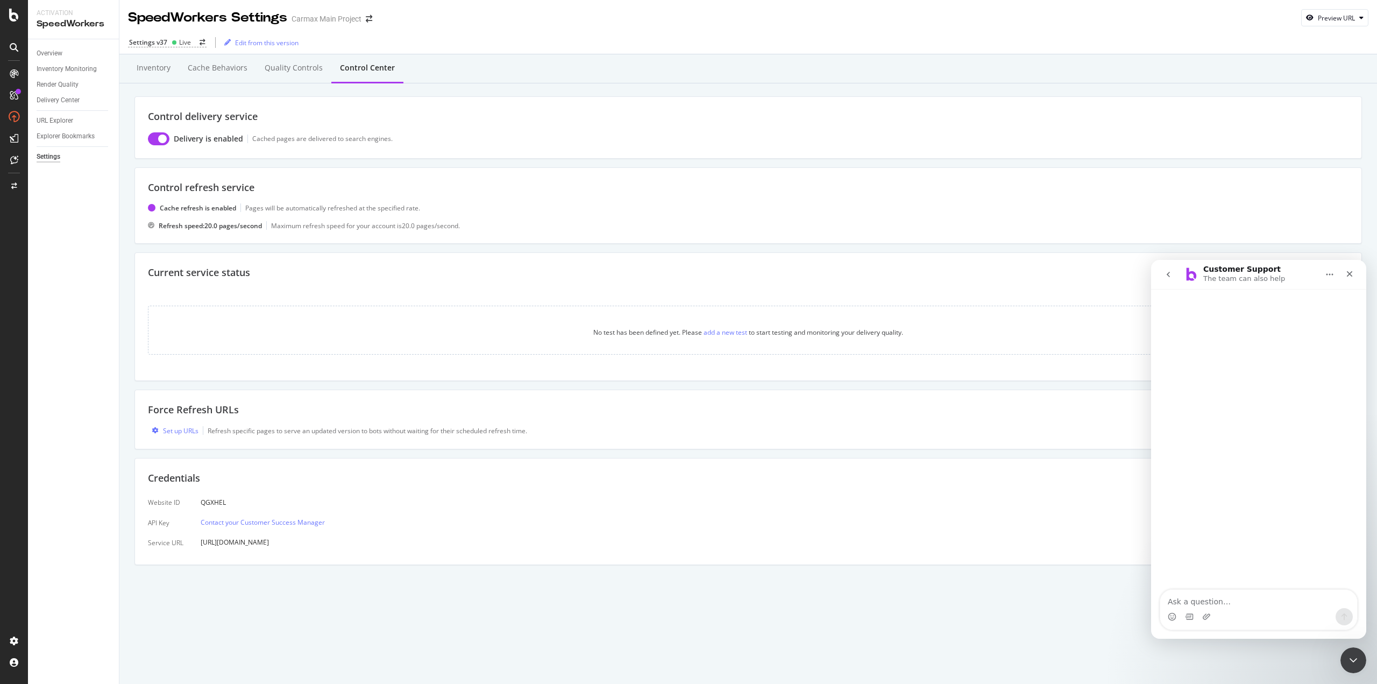
click at [1219, 603] on textarea "Ask a question…" at bounding box center [1258, 598] width 197 height 18
type textarea "How can I use the credentials in the control center?"
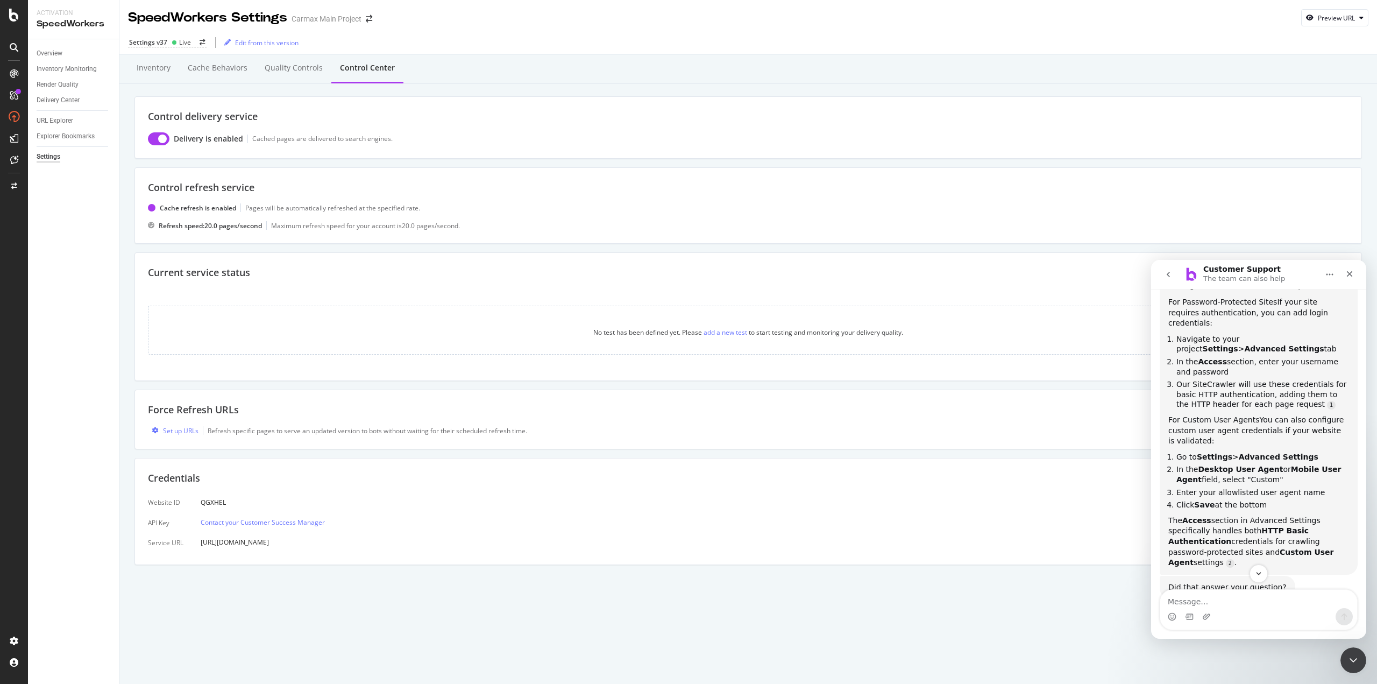
scroll to position [201, 0]
click at [1226, 597] on textarea "Message…" at bounding box center [1258, 598] width 197 height 18
type textarea "What are credentials for in the control center?"
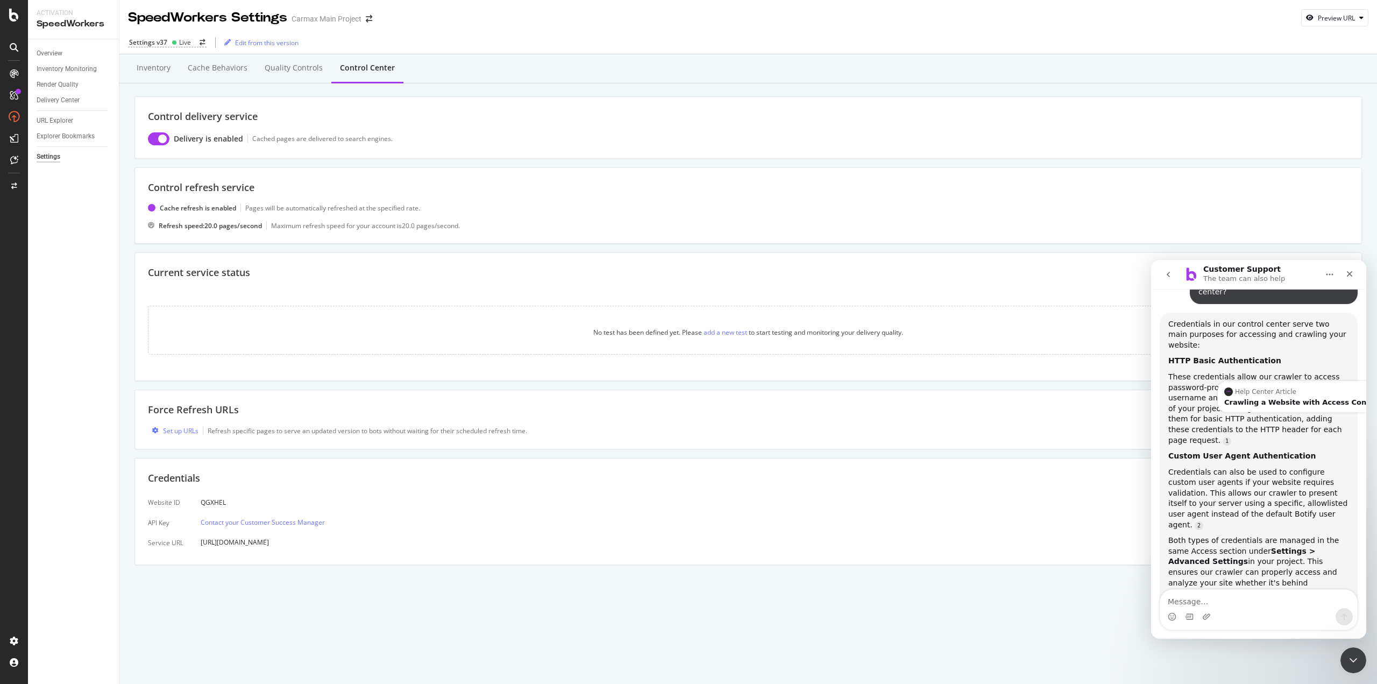
scroll to position [537, 0]
click at [1181, 371] on div "These credentials allow our crawler to access password-protected sites. When yo…" at bounding box center [1258, 408] width 181 height 74
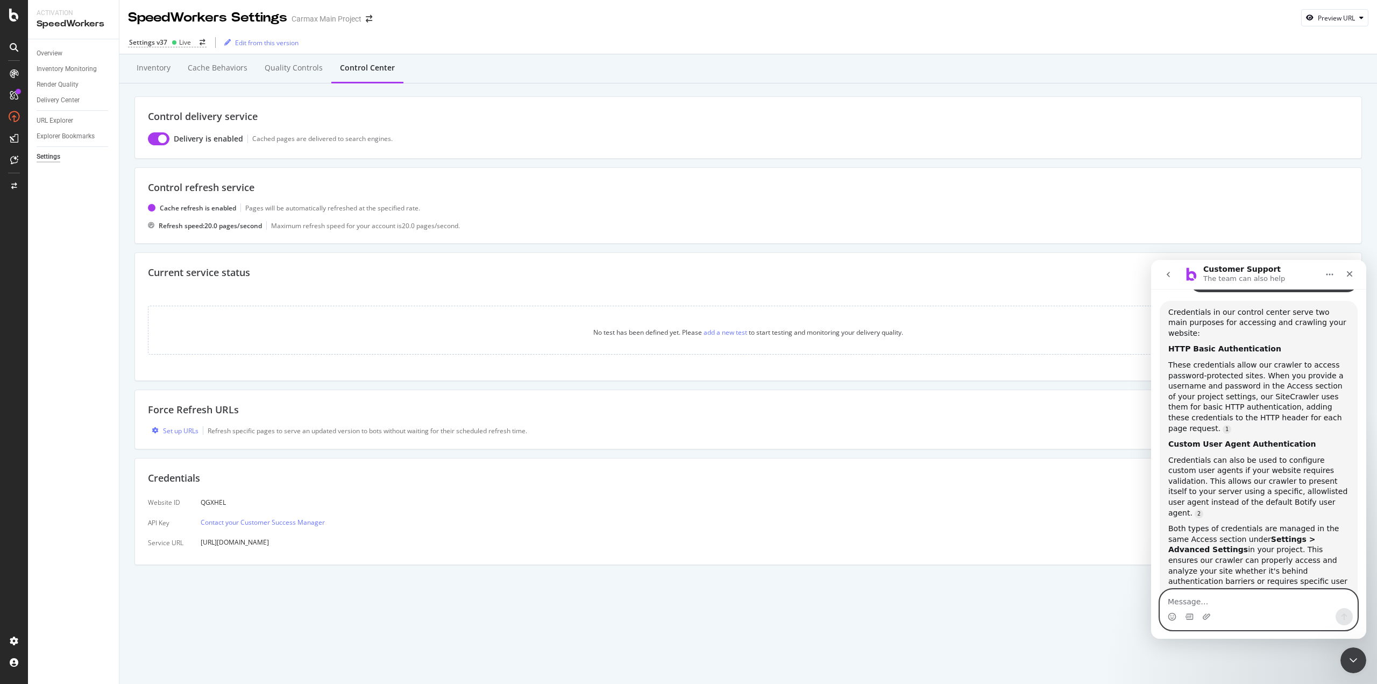
click at [1242, 596] on textarea "Message…" at bounding box center [1258, 598] width 197 height 18
type textarea "No"
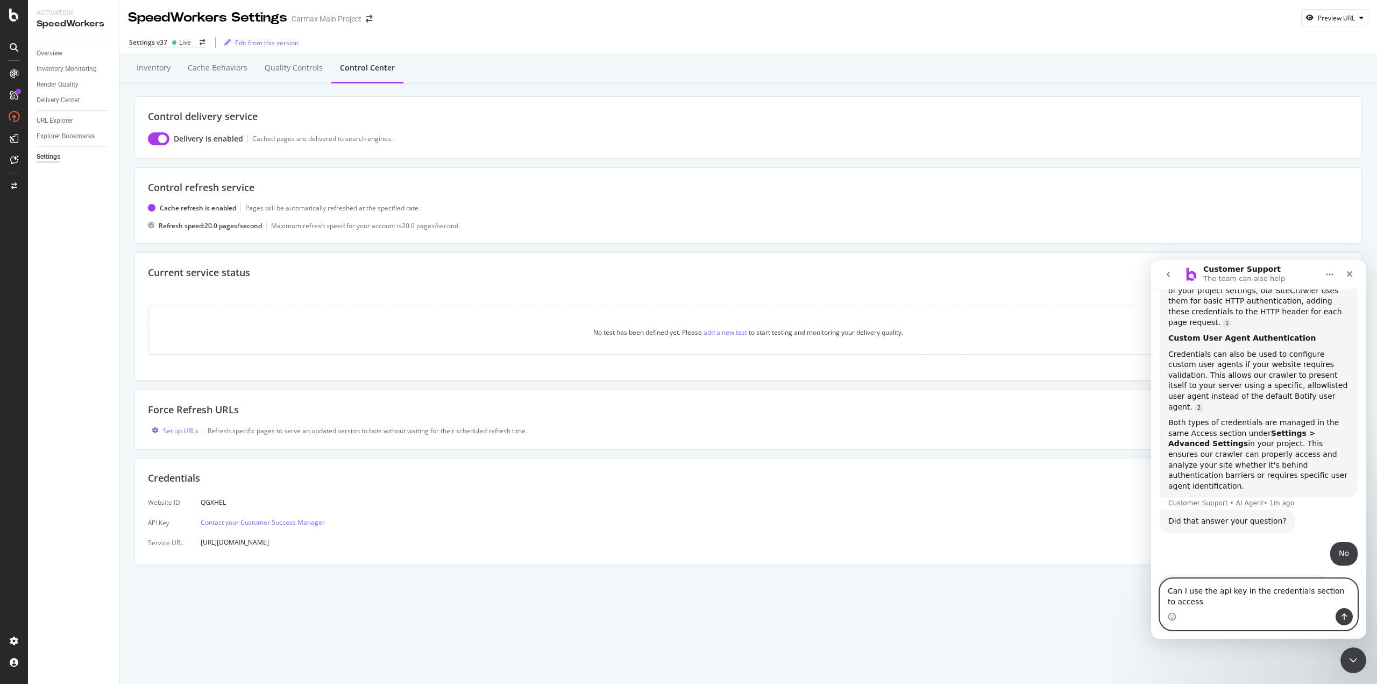
scroll to position [665, 0]
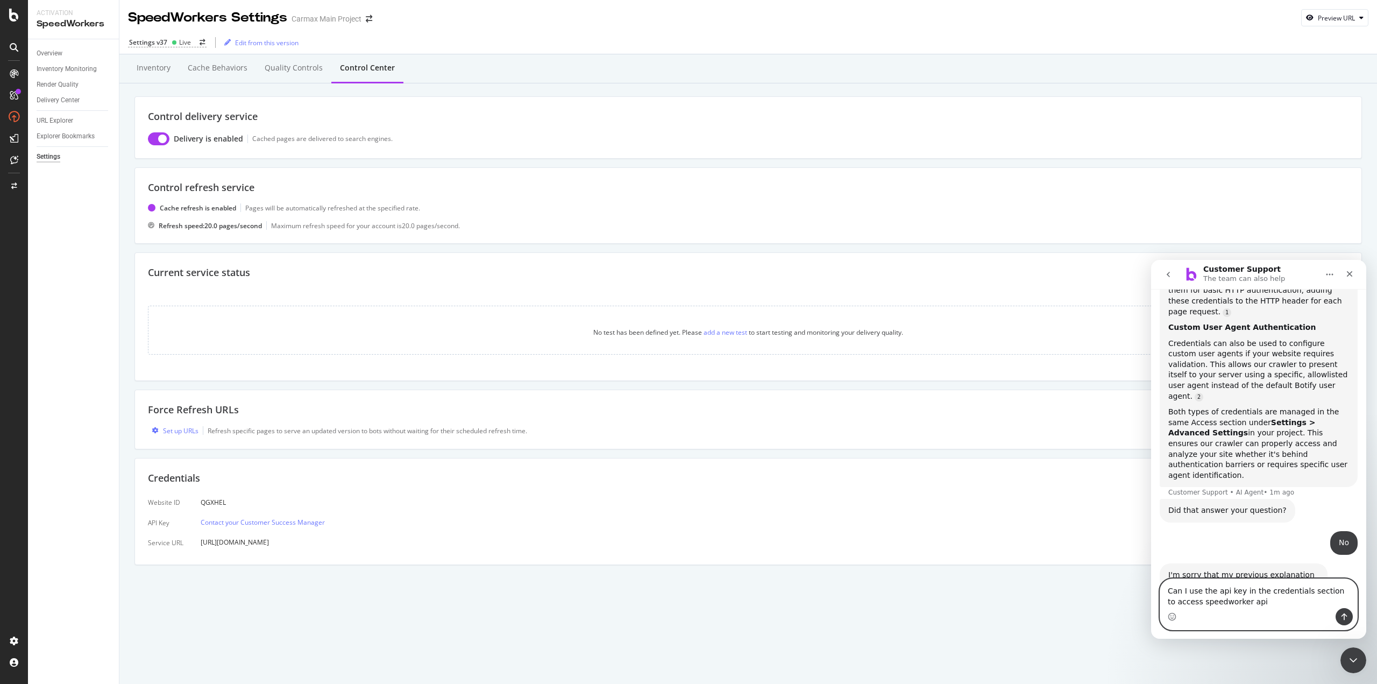
type textarea "Can I use the api key in the credentials section to access speedworker apis"
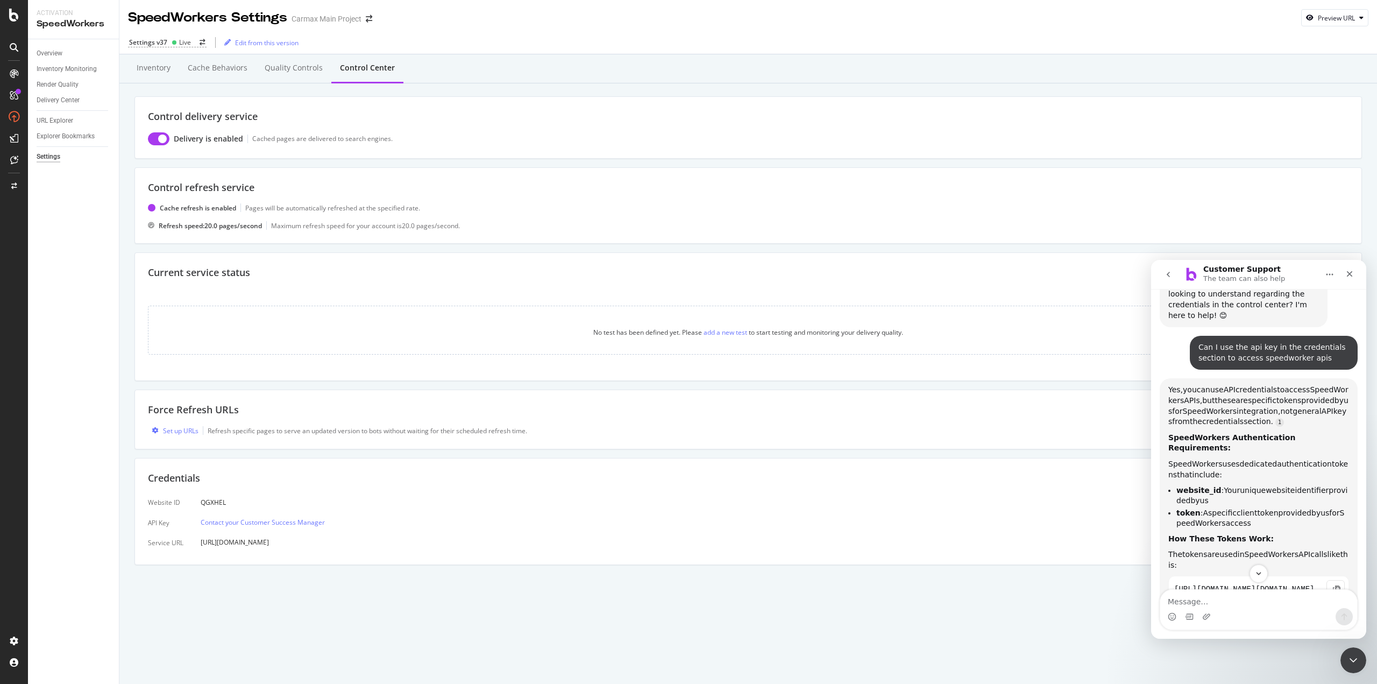
scroll to position [0, 0]
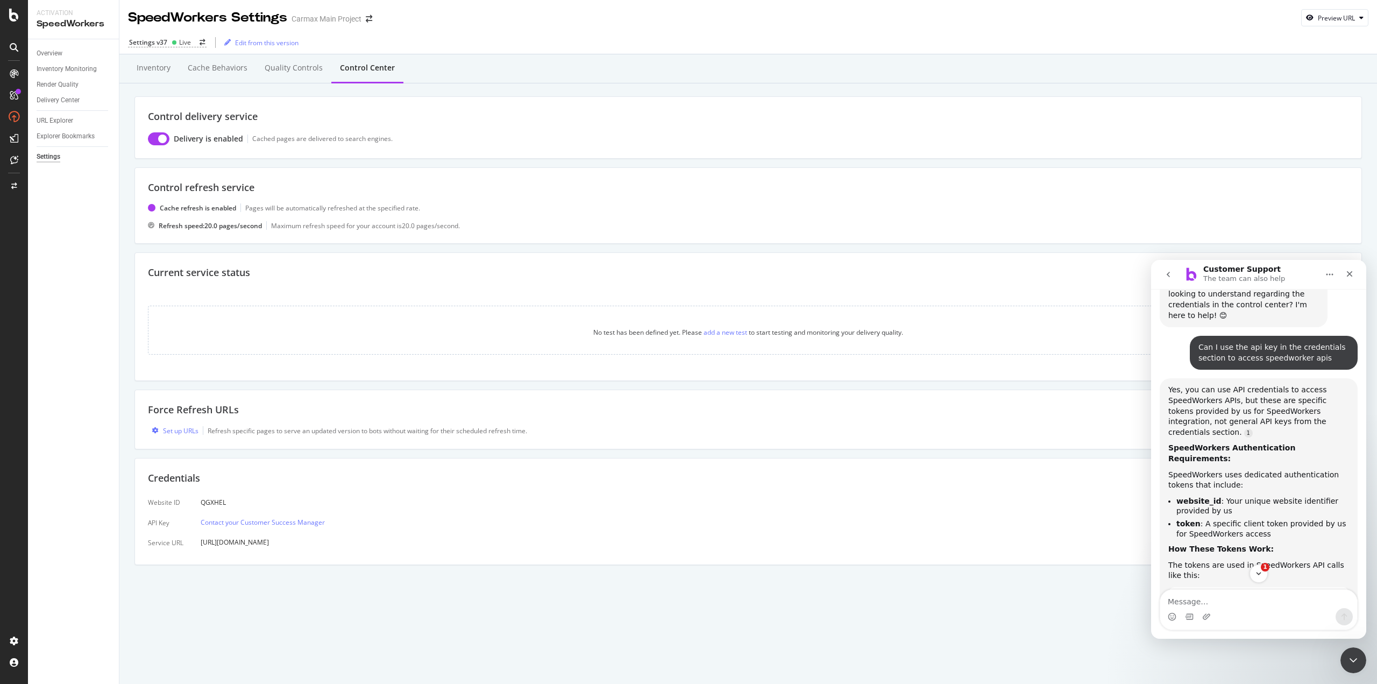
drag, startPoint x: 1207, startPoint y: 505, endPoint x: 1250, endPoint y: 504, distance: 43.6
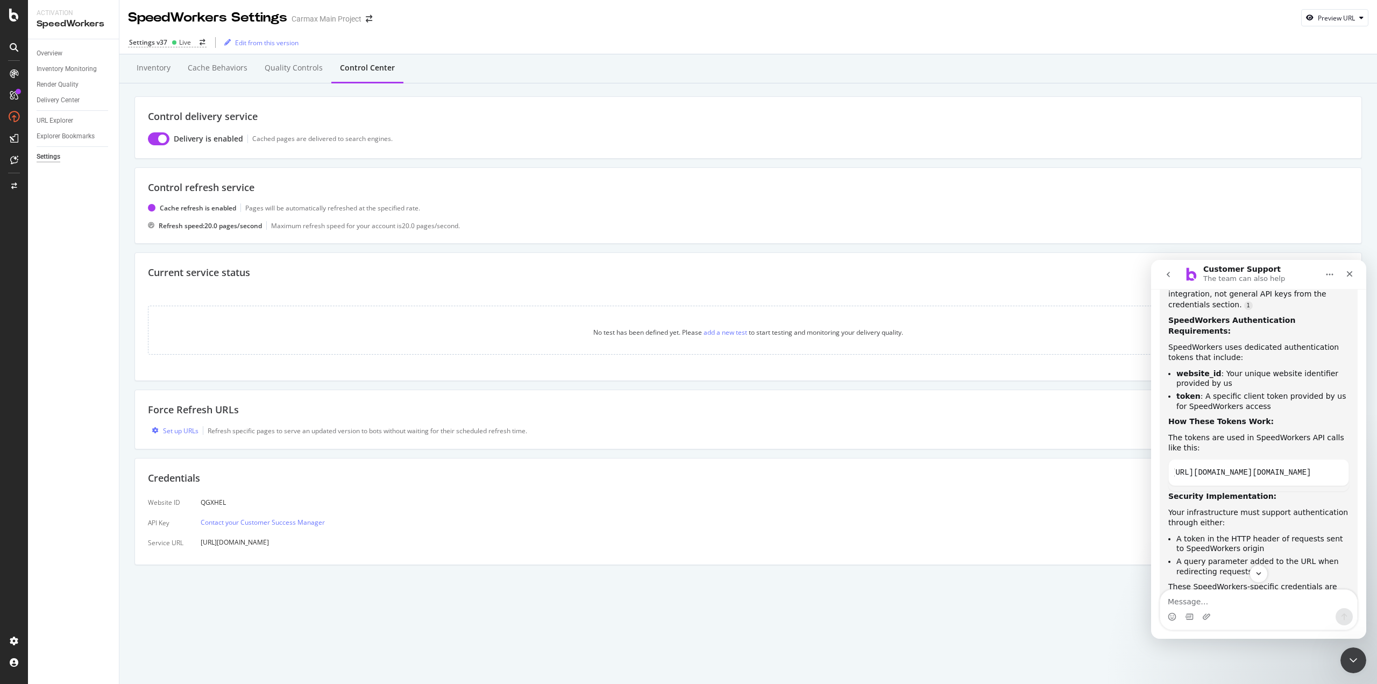
scroll to position [1116, 0]
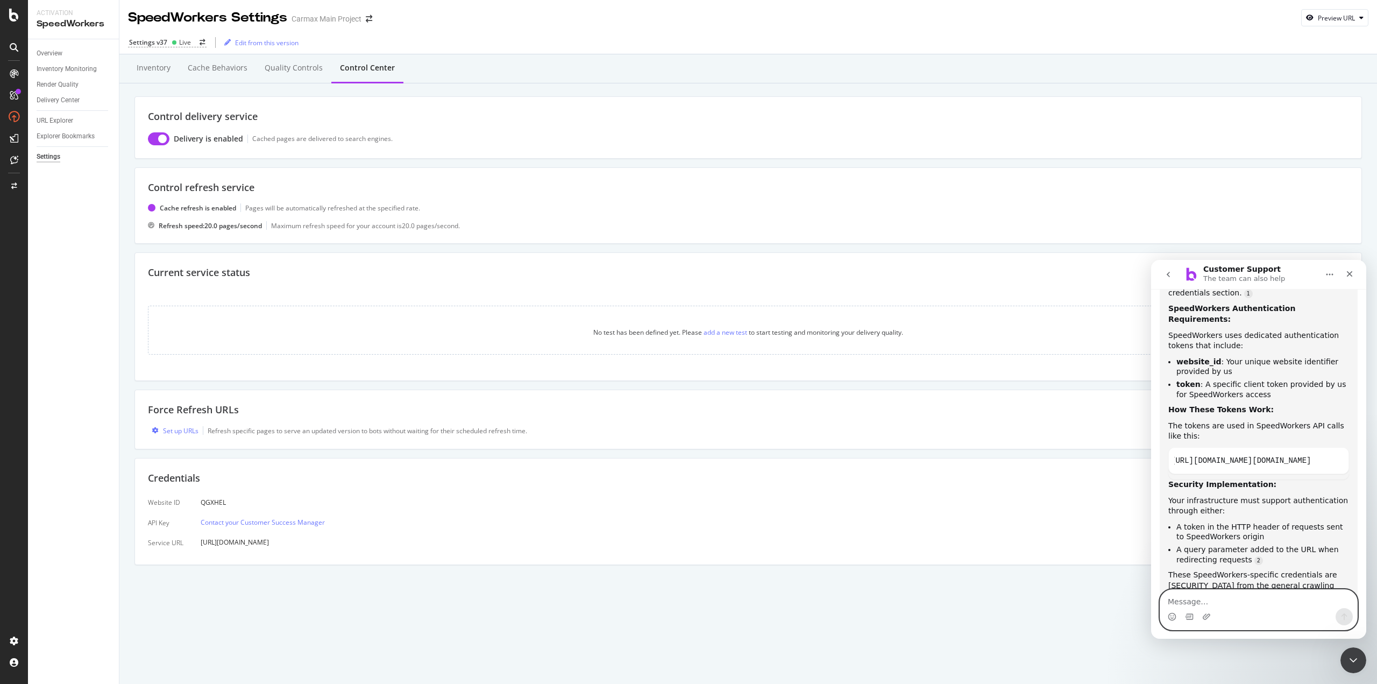
click at [1196, 602] on textarea "Message…" at bounding box center [1258, 598] width 197 height 18
type textarea "What does this service do?"
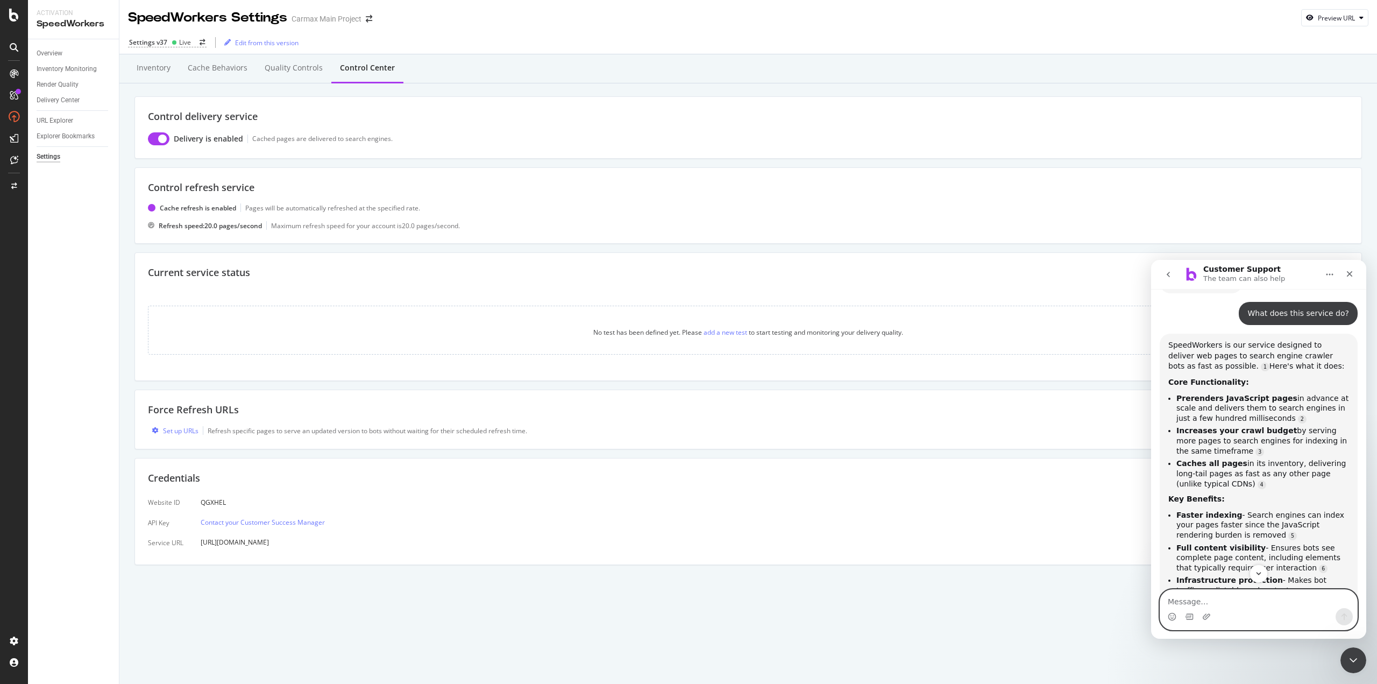
scroll to position [1489, 0]
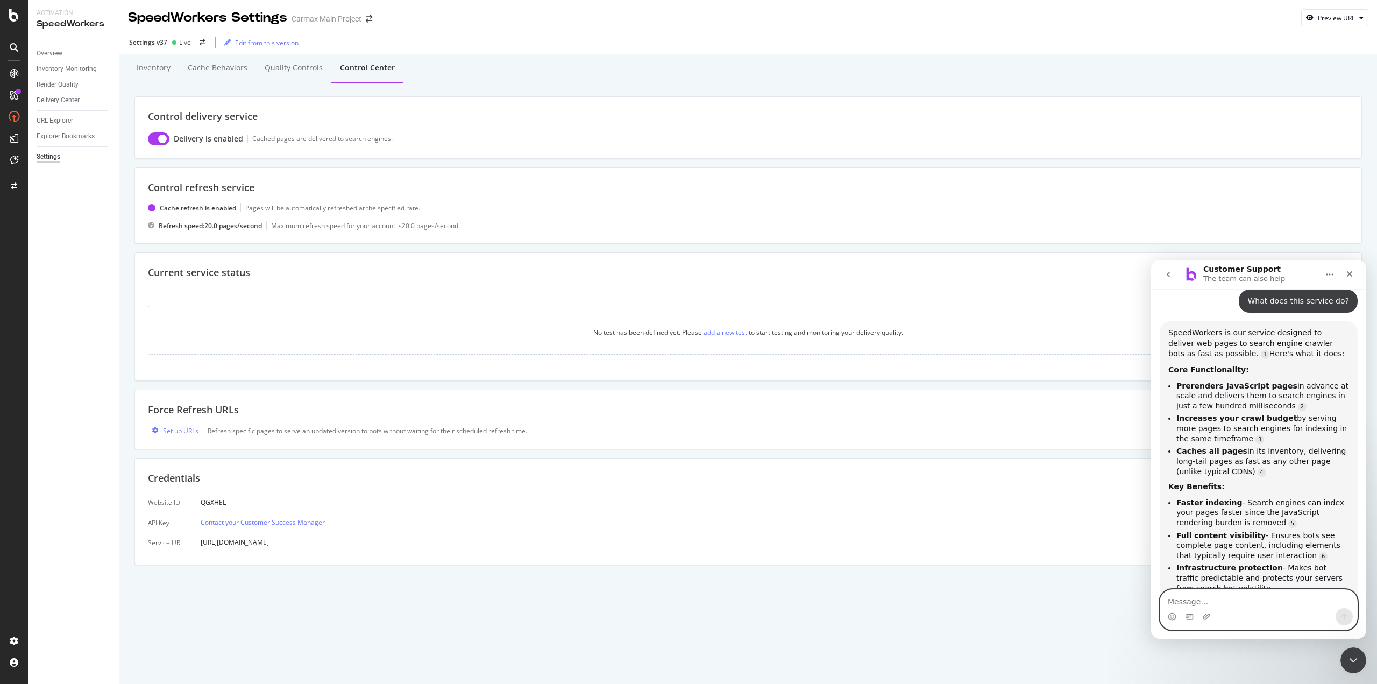
click at [1248, 606] on textarea "Message…" at bounding box center [1258, 598] width 197 height 18
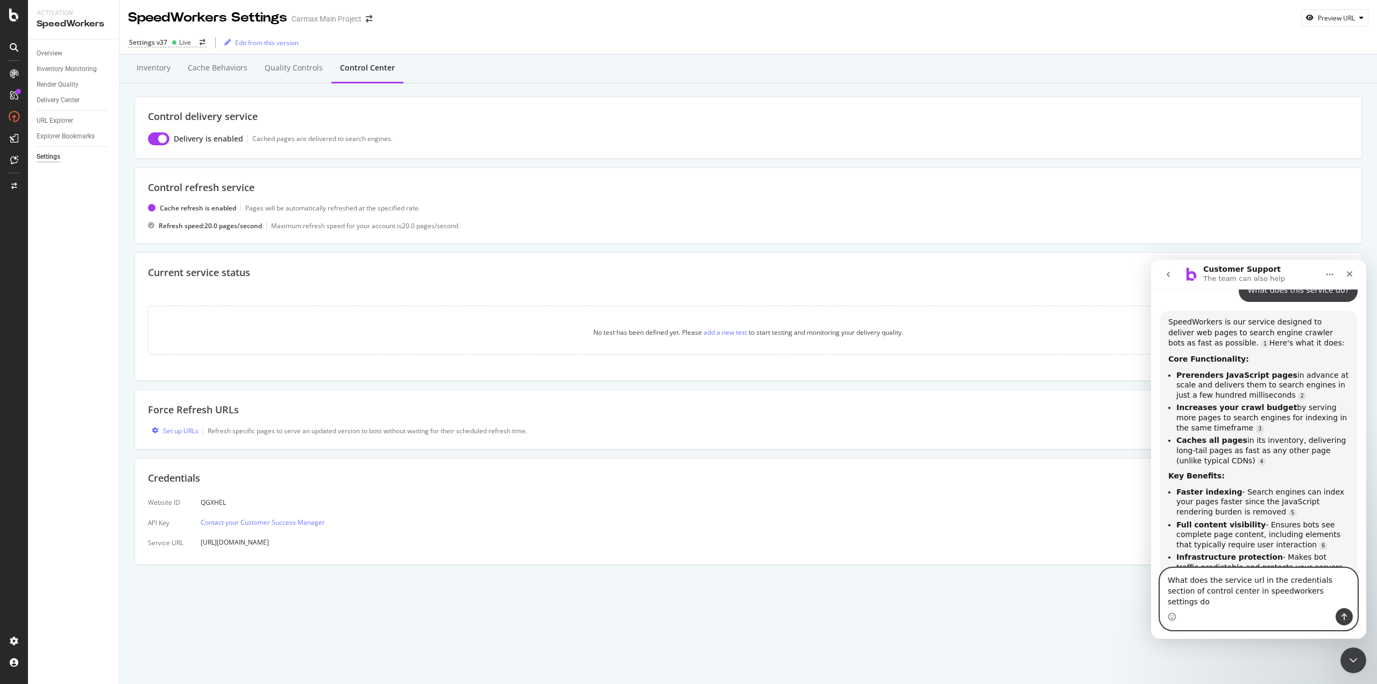
type textarea "What does the service url in the credentials section of control center in speed…"
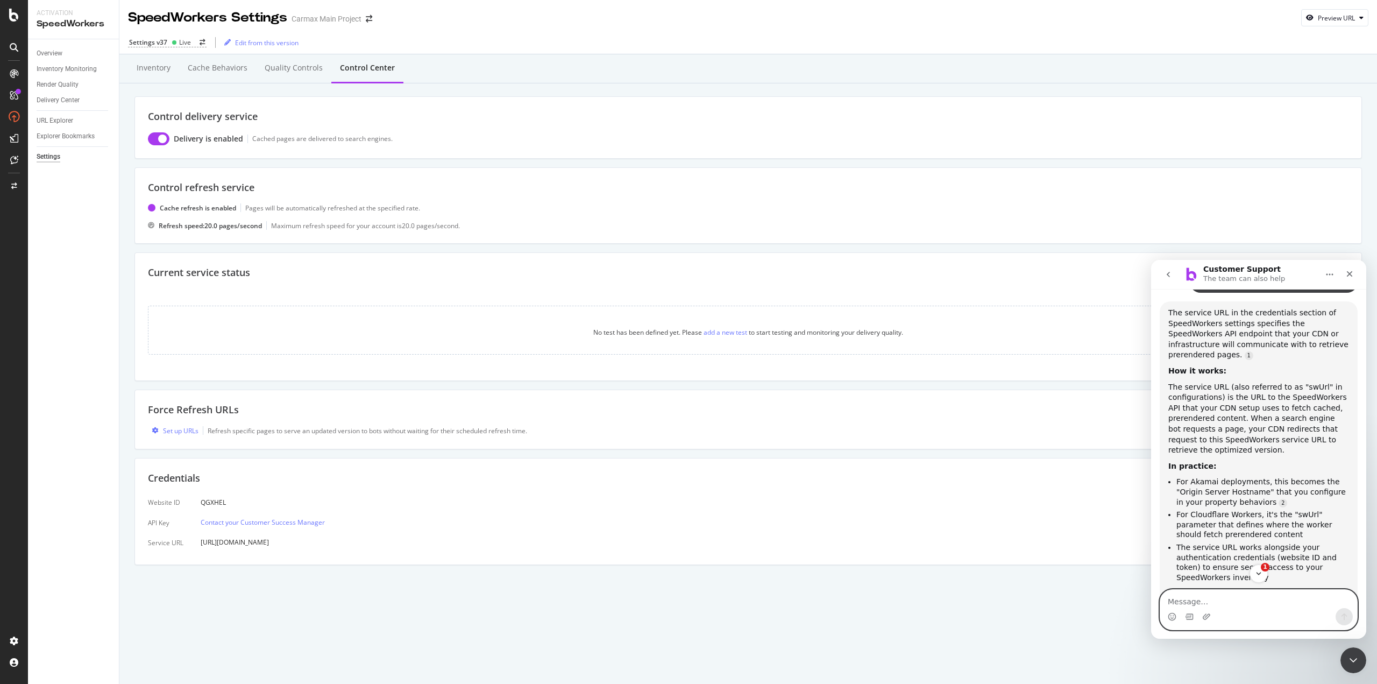
scroll to position [1928, 0]
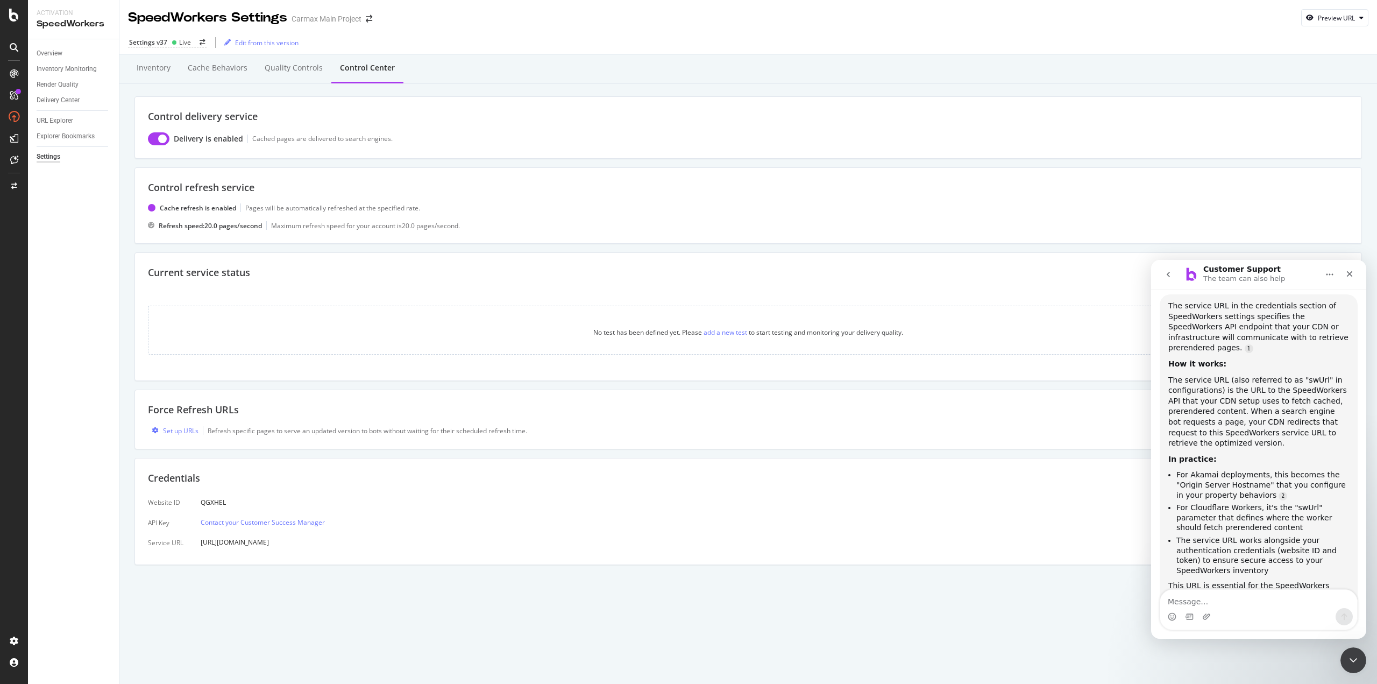
click at [314, 544] on div "[URL][DOMAIN_NAME]" at bounding box center [263, 542] width 124 height 18
drag, startPoint x: 328, startPoint y: 543, endPoint x: 200, endPoint y: 544, distance: 128.0
click at [200, 544] on div "Website ID API Key Service URL QGXHEL Contact your Customer Success Manager [UR…" at bounding box center [748, 522] width 1200 height 58
click at [345, 544] on div "Website ID API Key Service URL QGXHEL Contact your Customer Success Manager [UR…" at bounding box center [748, 522] width 1200 height 58
click at [324, 544] on div "Website ID API Key Service URL QGXHEL Contact your Customer Success Manager [UR…" at bounding box center [748, 522] width 1200 height 58
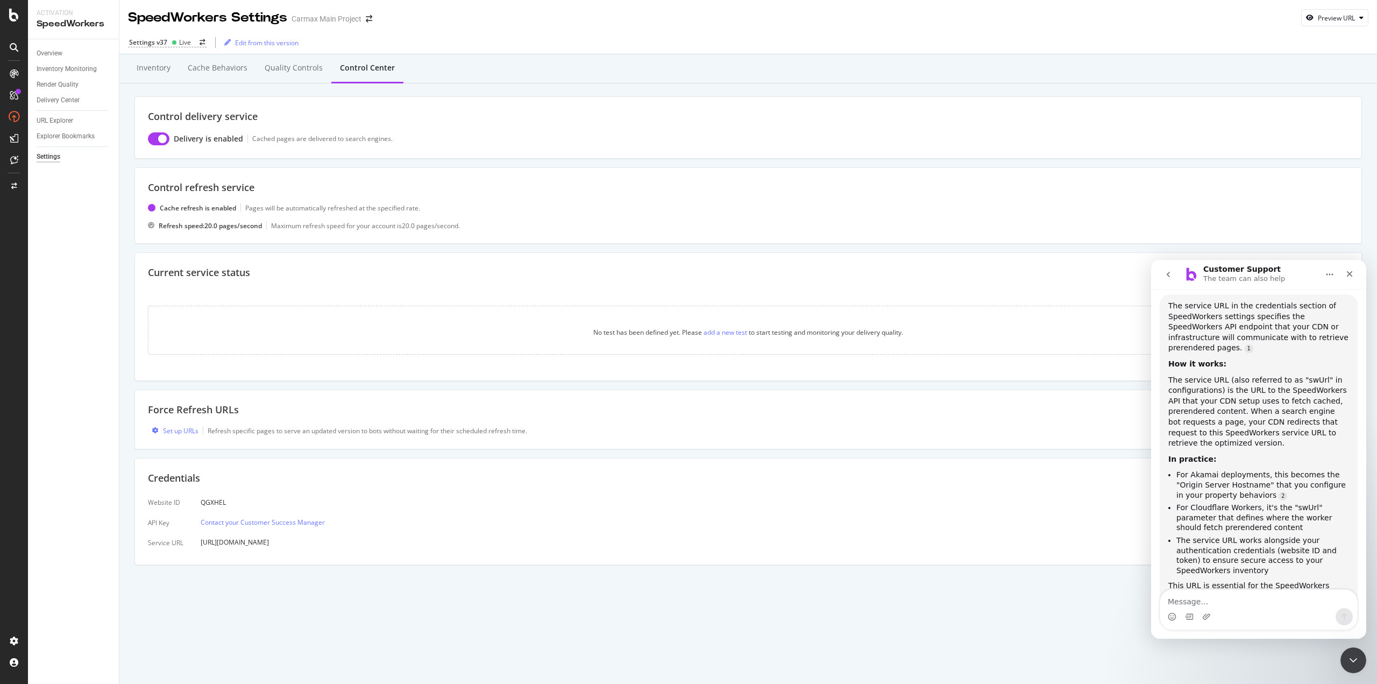
click at [255, 491] on div "Credentials Website ID API Key Service URL QGXHEL Contact your Customer Success…" at bounding box center [747, 511] width 1227 height 107
click at [188, 428] on div "Set up URLs" at bounding box center [180, 430] width 35 height 9
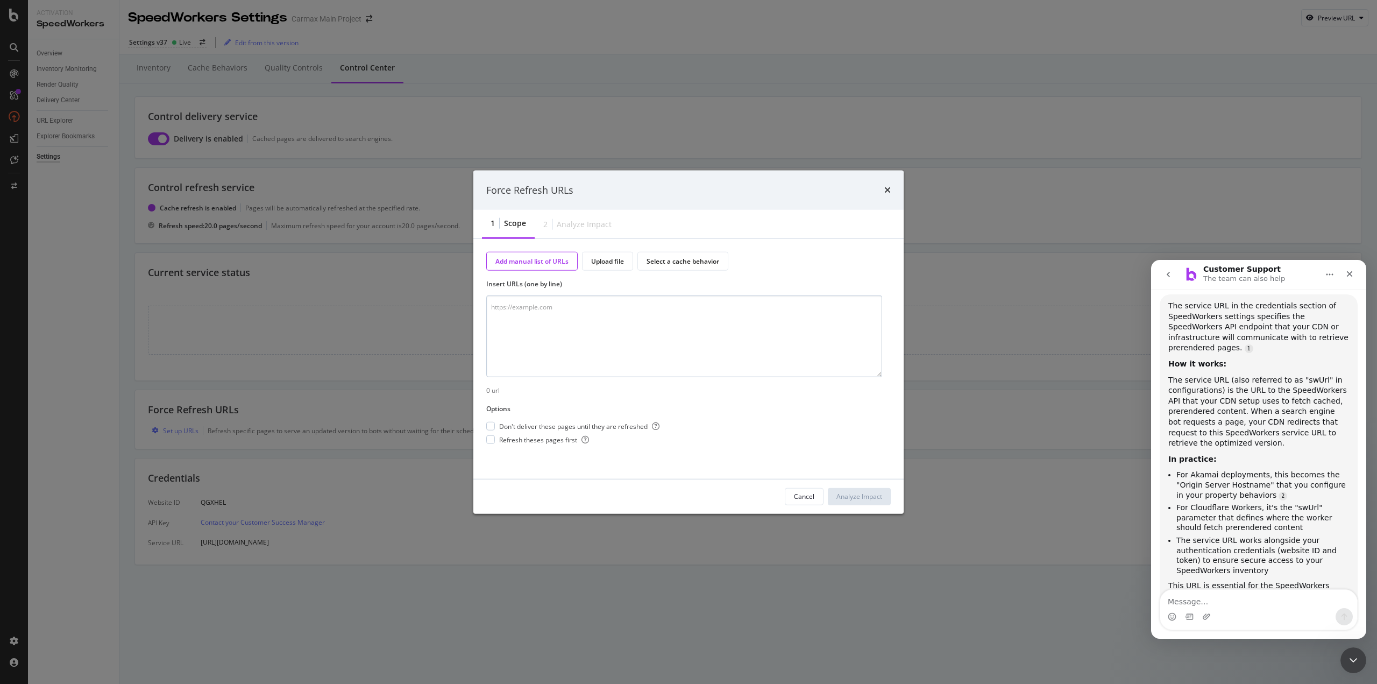
click at [599, 316] on textarea "modal" at bounding box center [684, 336] width 396 height 82
click at [886, 191] on icon "times" at bounding box center [887, 190] width 6 height 9
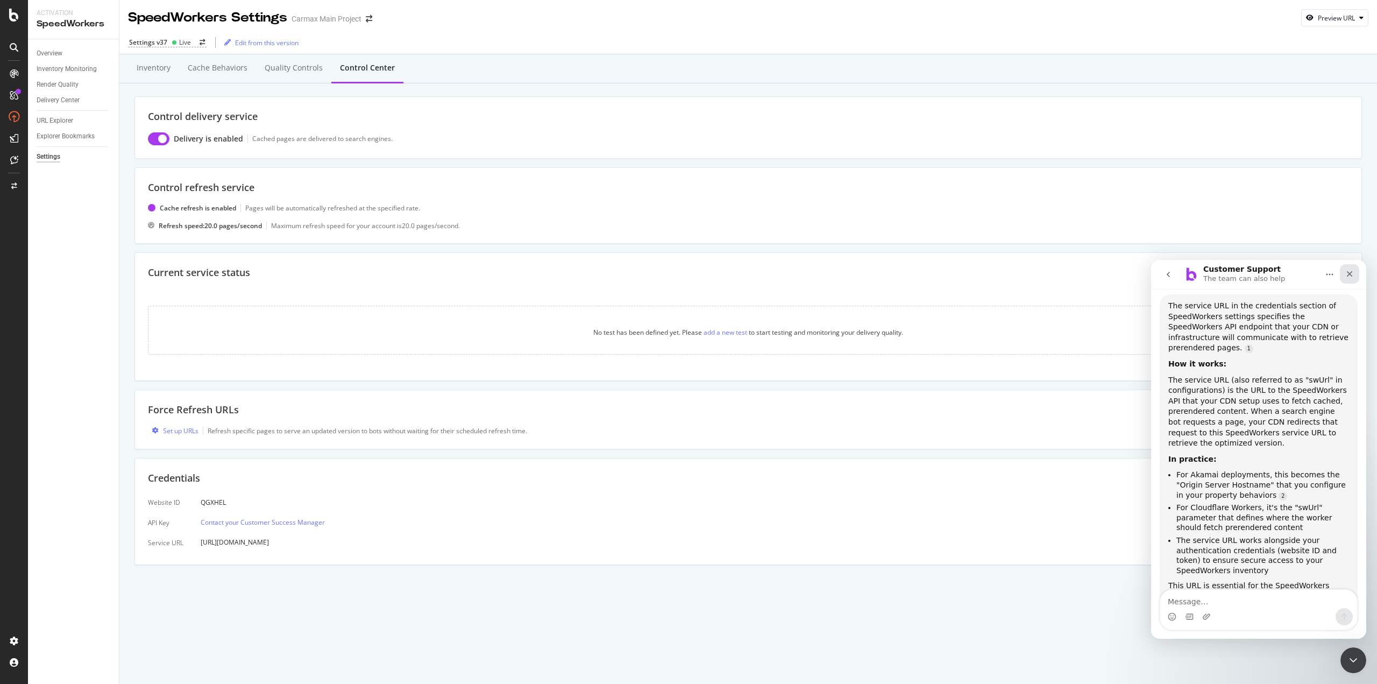
click at [1354, 275] on div "Close" at bounding box center [1349, 273] width 19 height 19
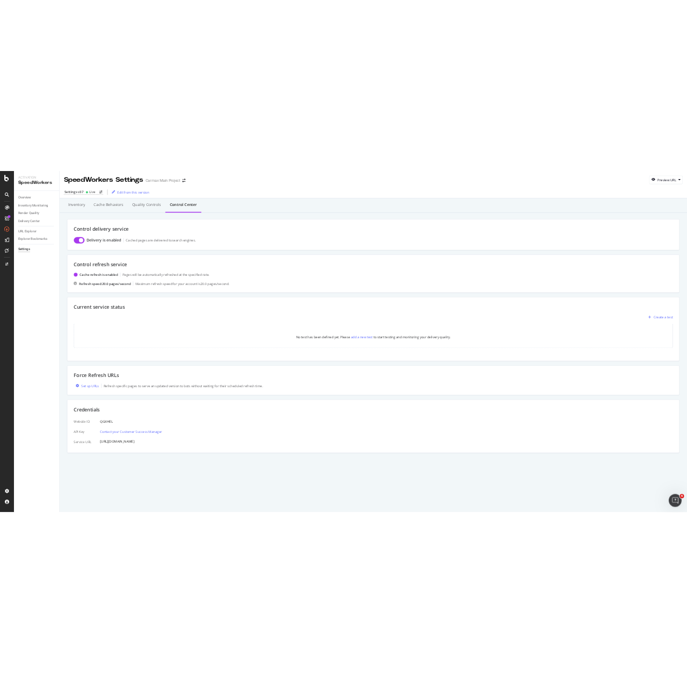
scroll to position [1899, 0]
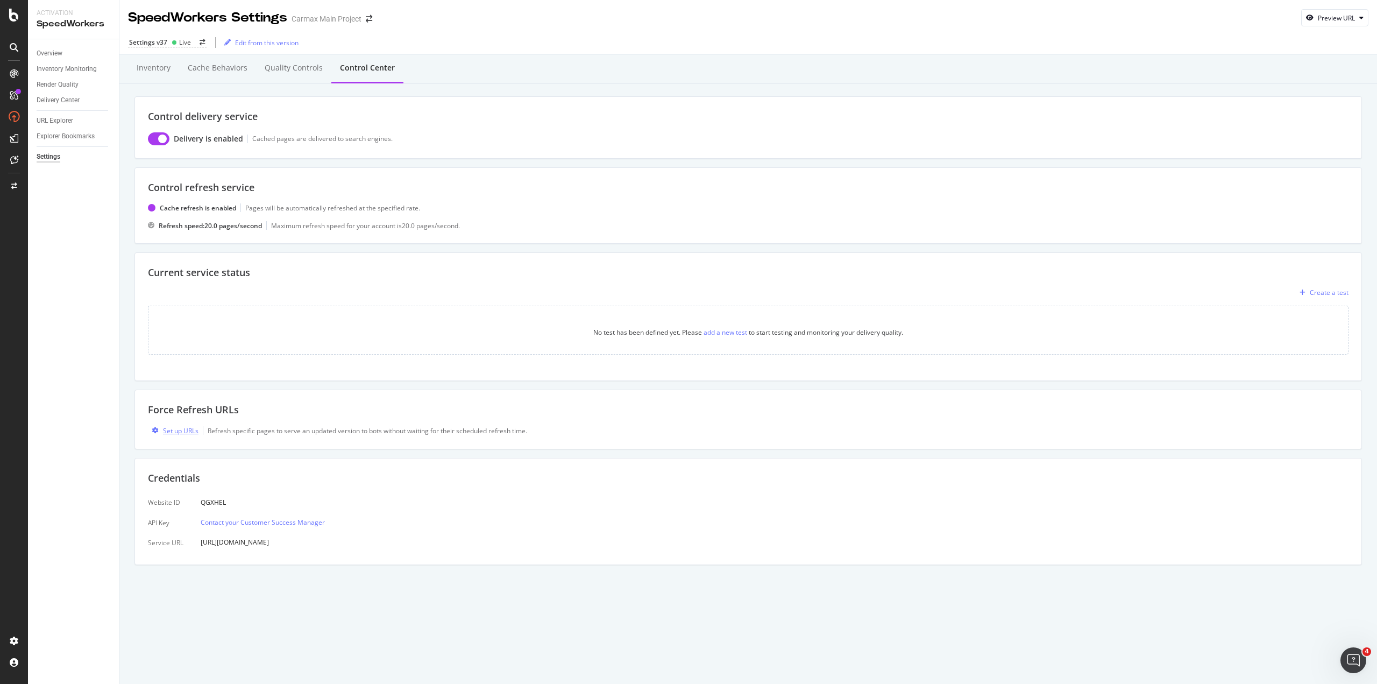
click at [175, 433] on div "Set up URLs" at bounding box center [180, 430] width 35 height 9
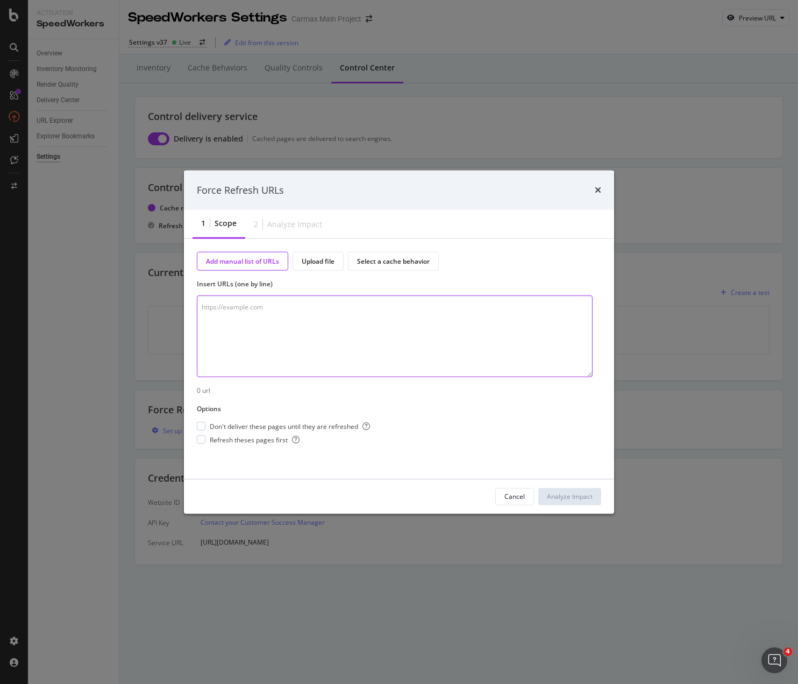
click at [276, 316] on textarea "modal" at bounding box center [395, 336] width 396 height 82
click at [264, 310] on textarea "modal" at bounding box center [395, 336] width 396 height 82
click at [316, 305] on textarea "modal" at bounding box center [395, 336] width 396 height 82
type textarea "[URL][DOMAIN_NAME]"
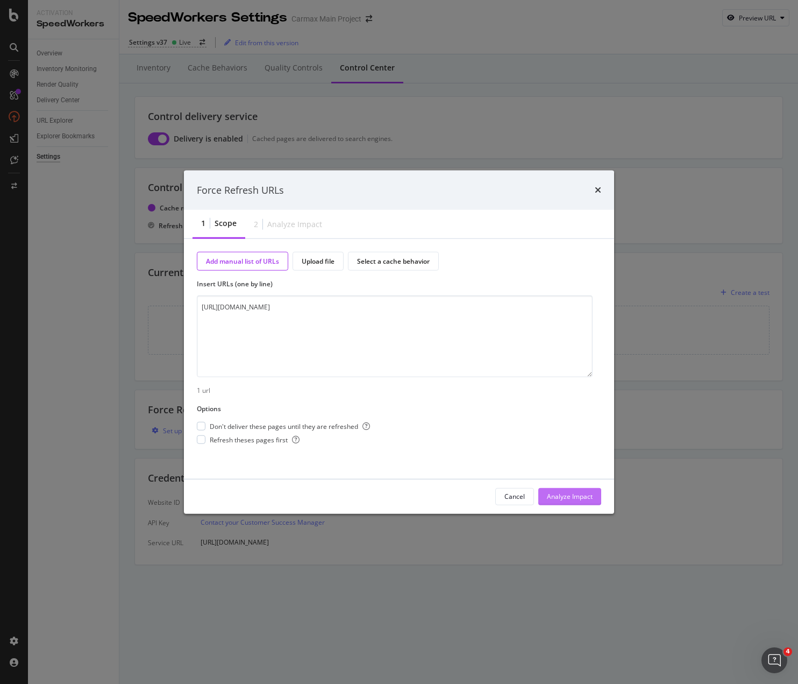
click at [563, 494] on div "Analyze Impact" at bounding box center [570, 496] width 46 height 9
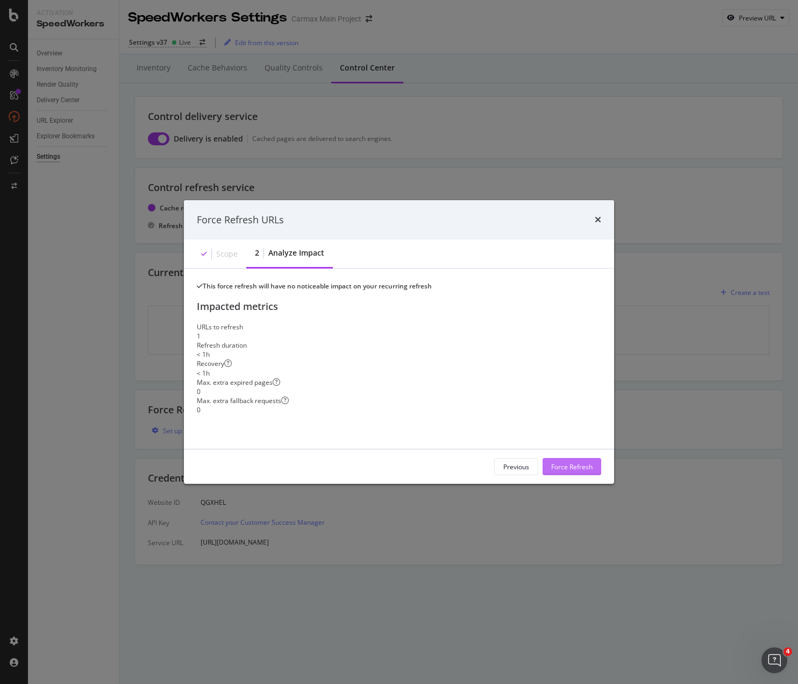
click at [568, 471] on div "Force Refresh" at bounding box center [571, 466] width 41 height 9
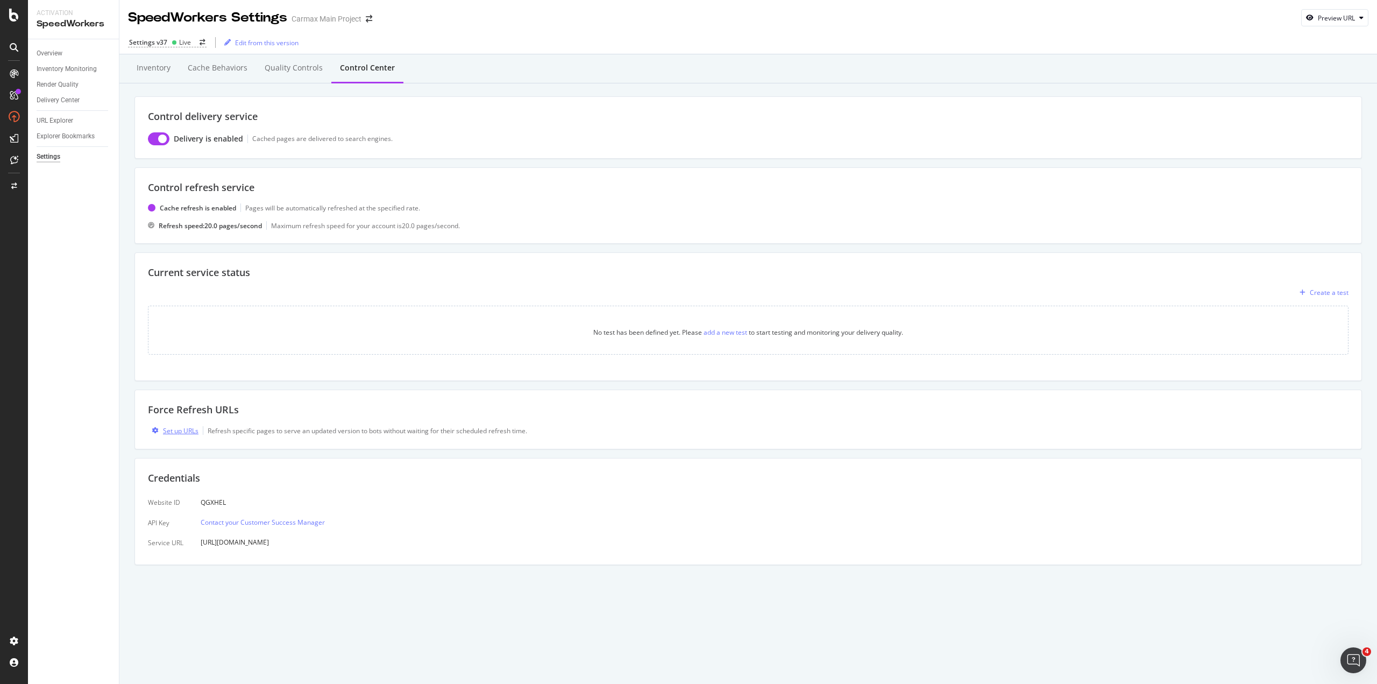
click at [183, 432] on div "Set up URLs" at bounding box center [180, 430] width 35 height 9
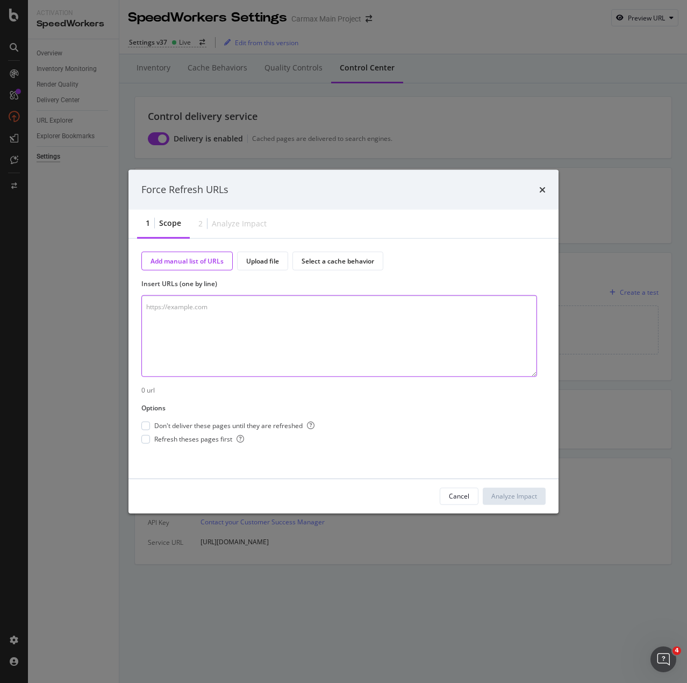
click at [207, 309] on textarea "modal" at bounding box center [339, 336] width 396 height 82
type textarea "[URL][DOMAIN_NAME]"
click at [514, 498] on div "Analyze Impact" at bounding box center [515, 496] width 46 height 9
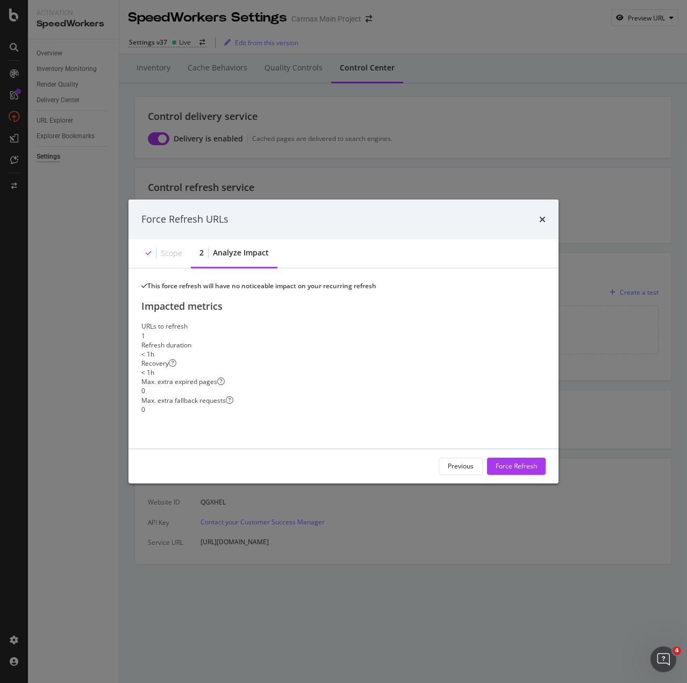
click at [546, 216] on div "Force Refresh URLs" at bounding box center [344, 220] width 430 height 40
click at [543, 216] on icon "times" at bounding box center [542, 219] width 6 height 9
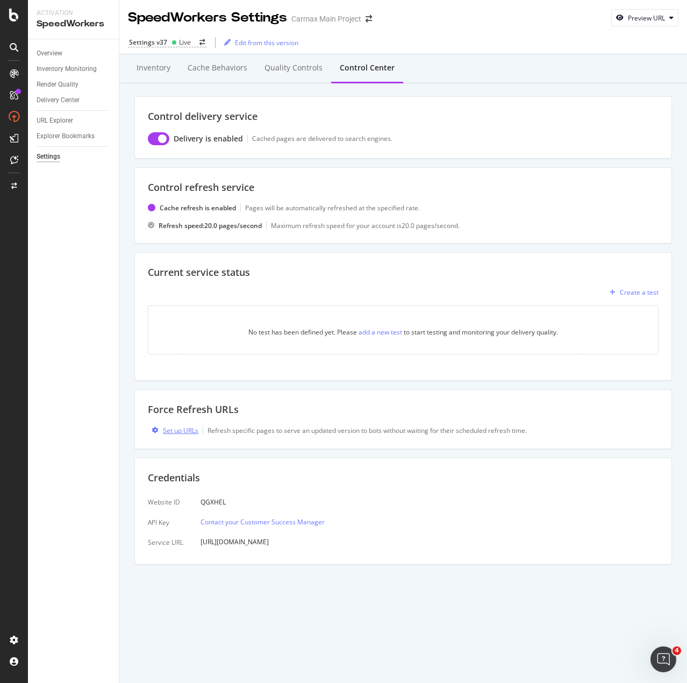
click at [185, 428] on div "Set up URLs" at bounding box center [180, 430] width 35 height 9
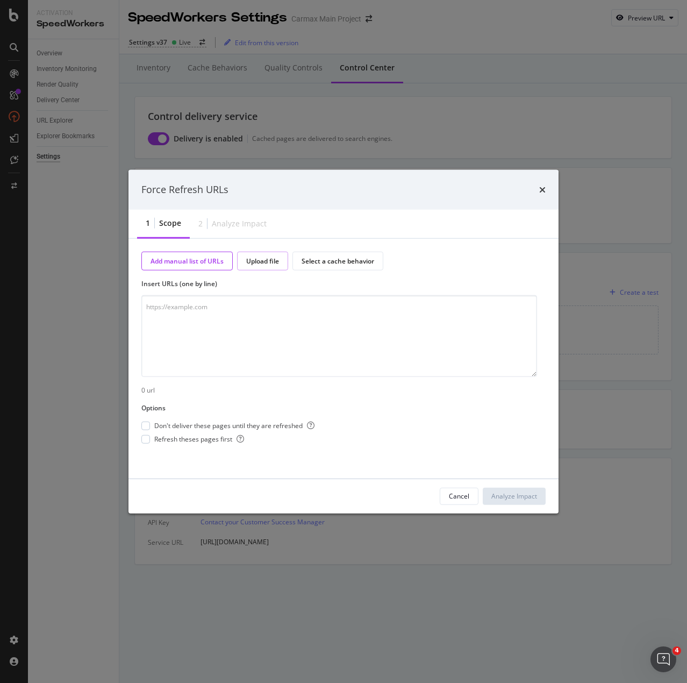
click at [268, 261] on div "Upload file" at bounding box center [262, 260] width 33 height 9
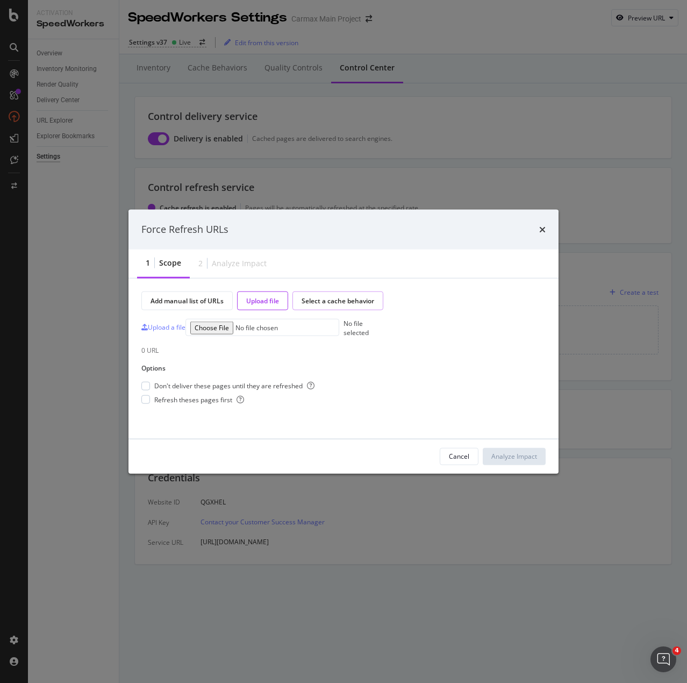
click at [353, 304] on div "Select a cache behavior" at bounding box center [338, 300] width 73 height 9
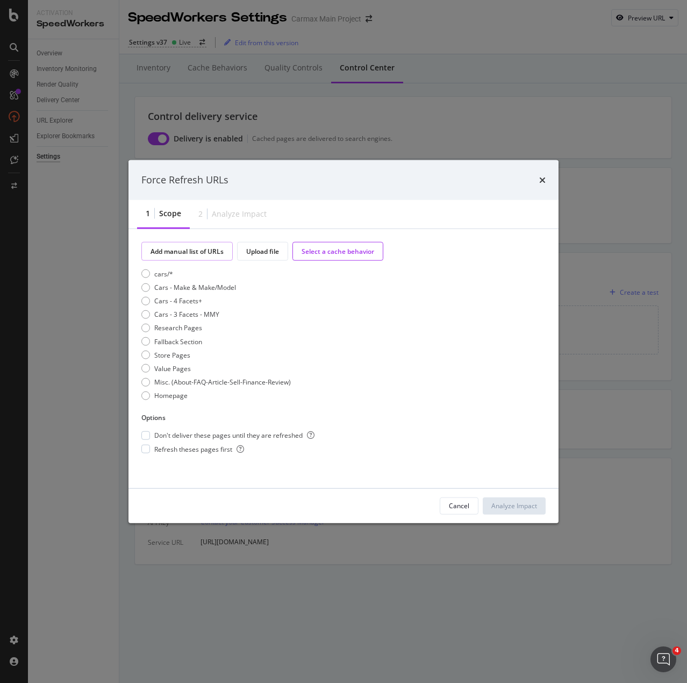
click at [176, 246] on div "Add manual list of URLs" at bounding box center [187, 250] width 73 height 9
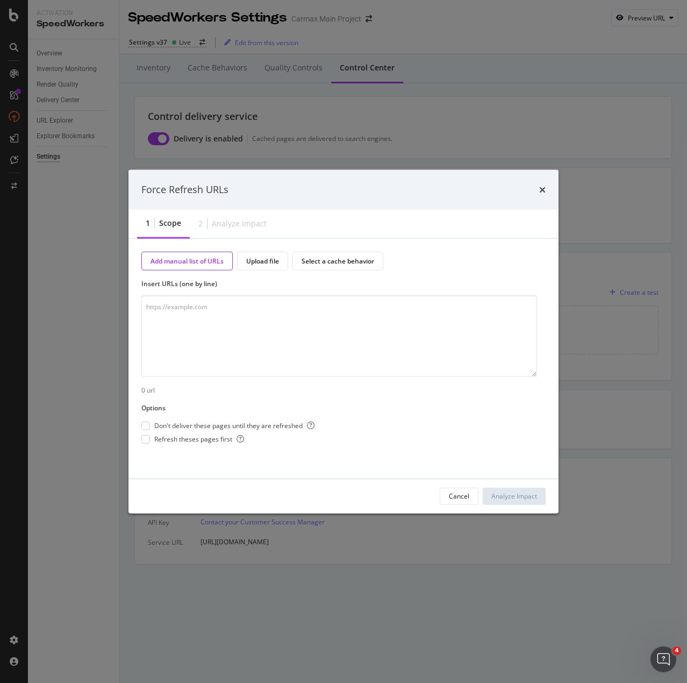
click at [538, 187] on div "Force Refresh URLs" at bounding box center [343, 190] width 404 height 14
click at [541, 189] on icon "times" at bounding box center [542, 190] width 6 height 9
